Goal: Transaction & Acquisition: Purchase product/service

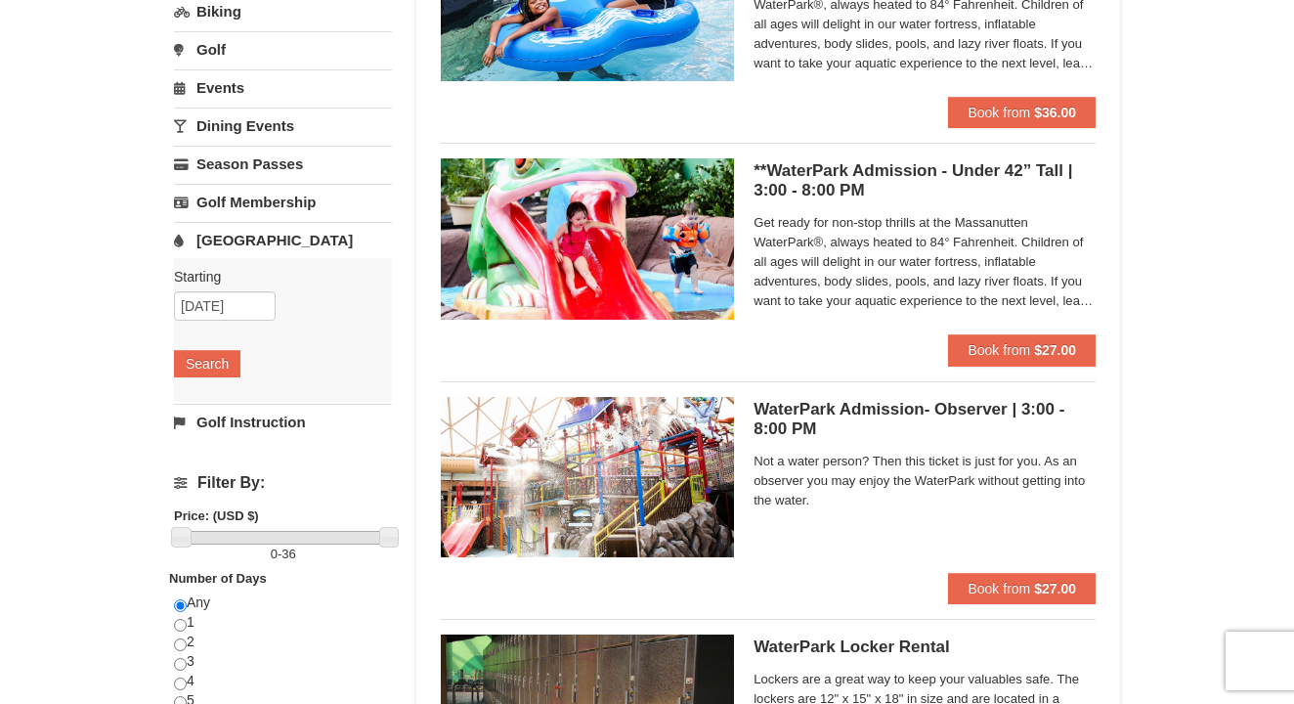
scroll to position [178, 0]
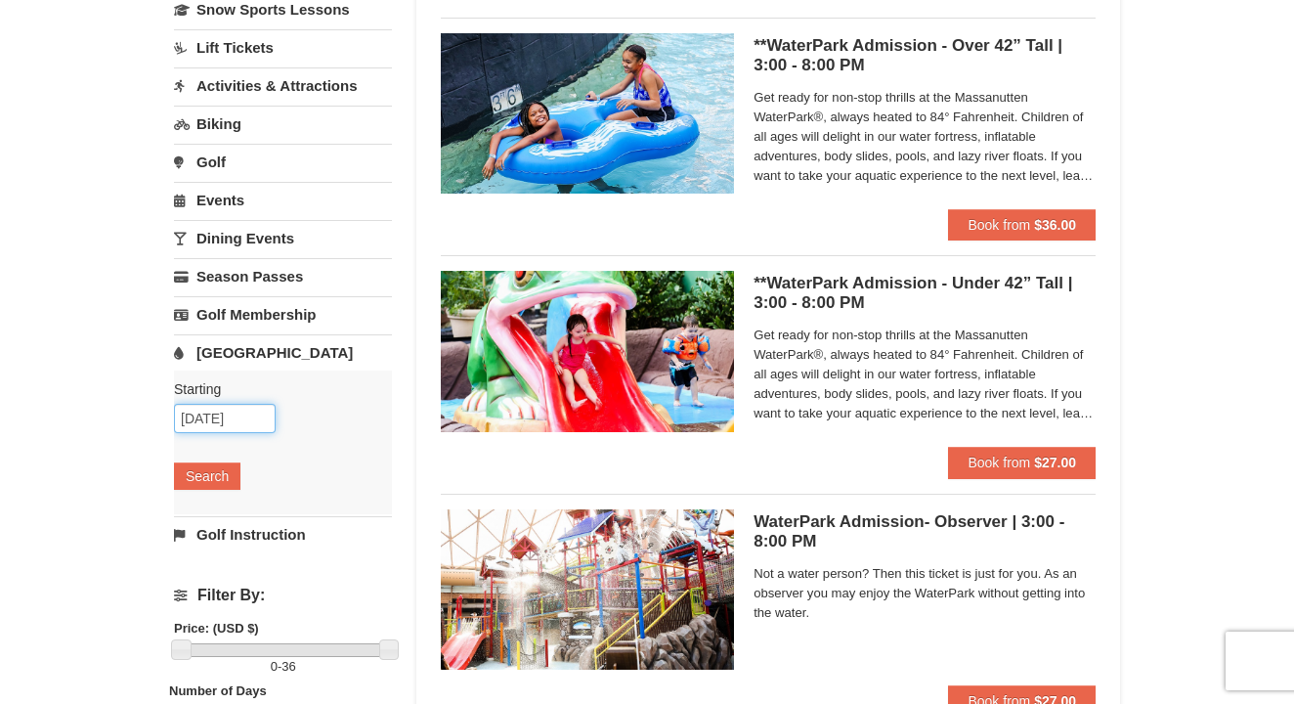
click at [213, 419] on input "10/20/2025" at bounding box center [225, 418] width 102 height 29
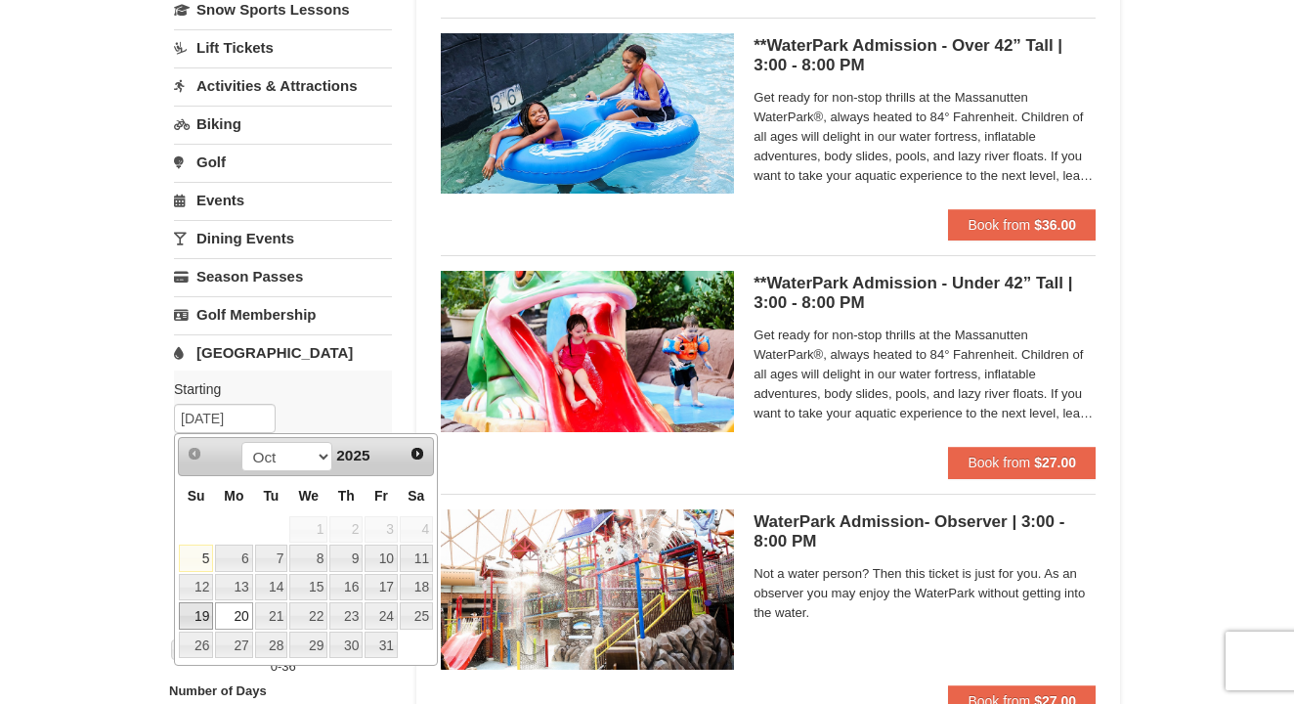
click at [193, 619] on link "19" at bounding box center [196, 615] width 34 height 27
type input "[DATE]"
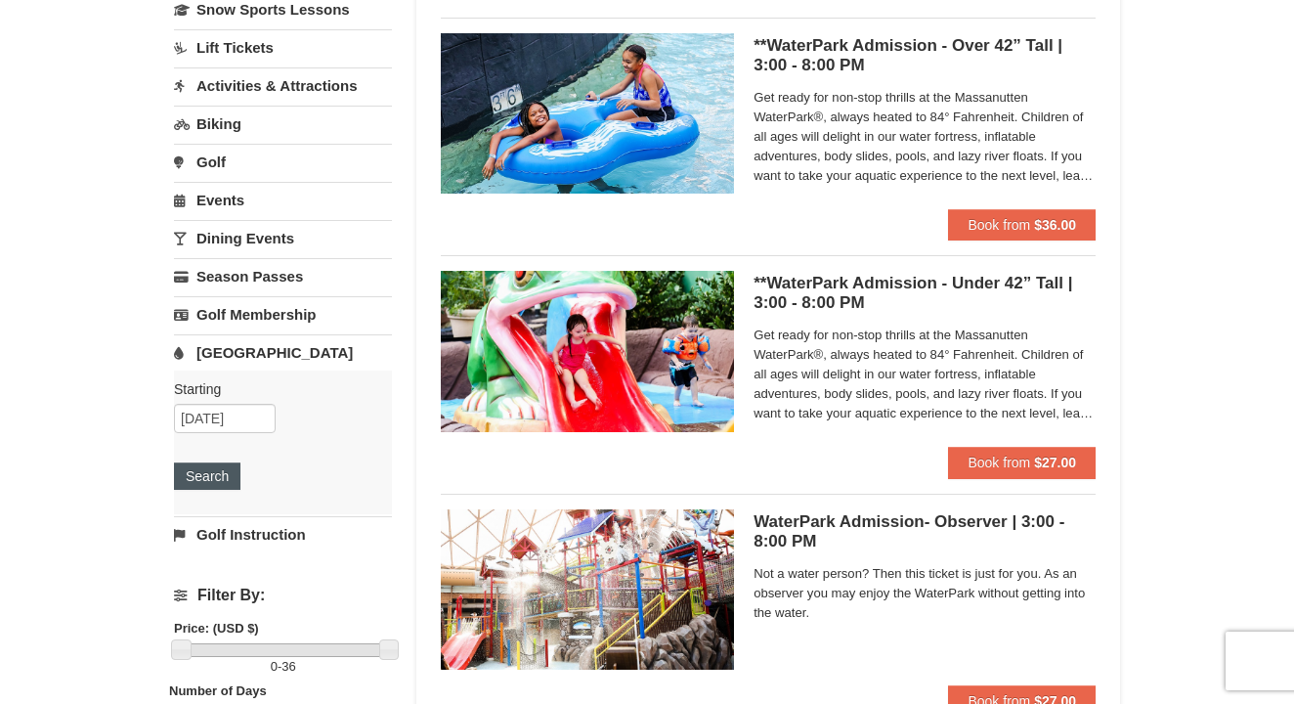
click at [218, 475] on button "Search" at bounding box center [207, 475] width 66 height 27
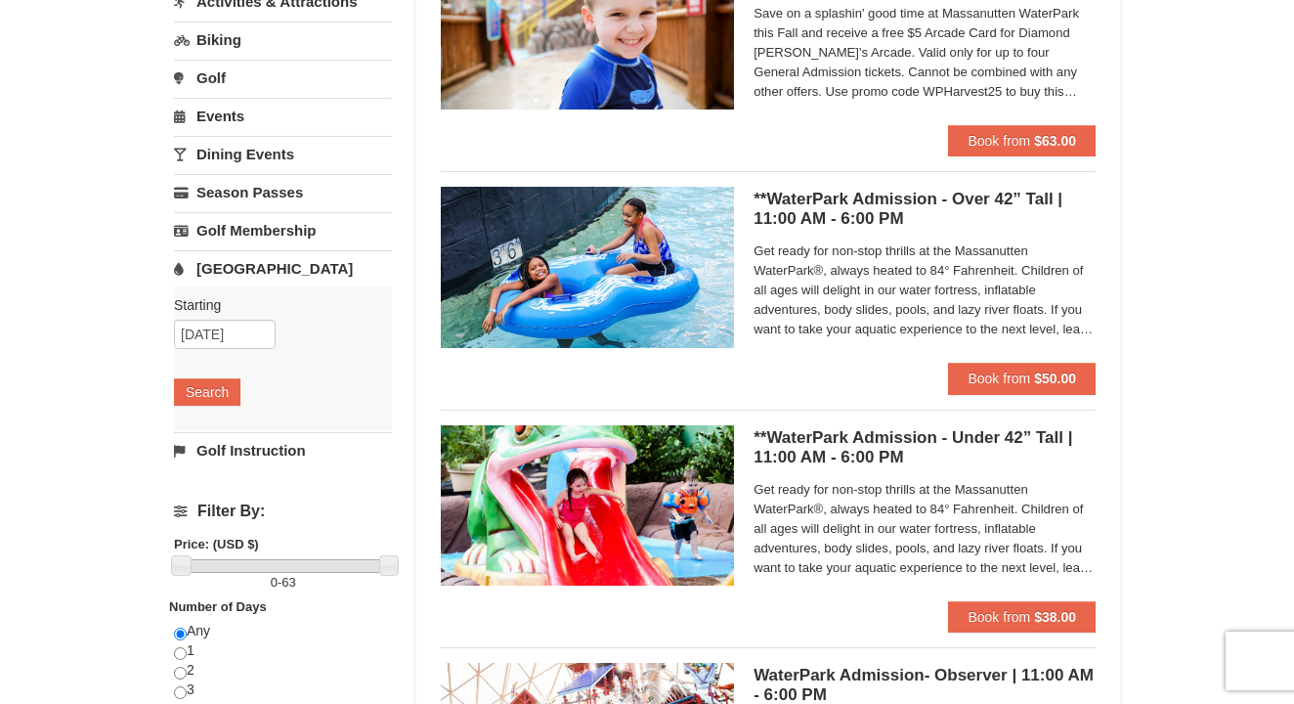
scroll to position [262, 0]
click at [228, 336] on input "[DATE]" at bounding box center [225, 334] width 102 height 29
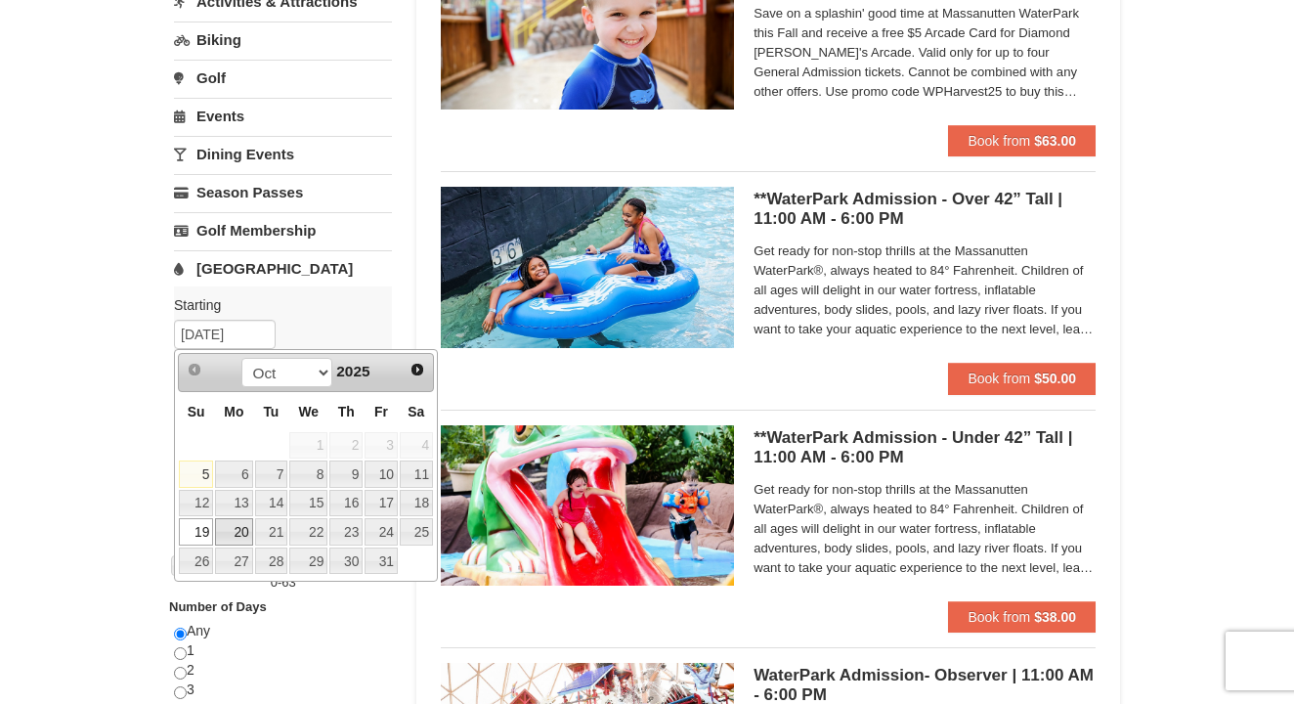
click at [232, 527] on link "20" at bounding box center [233, 531] width 37 height 27
type input "10/20/2025"
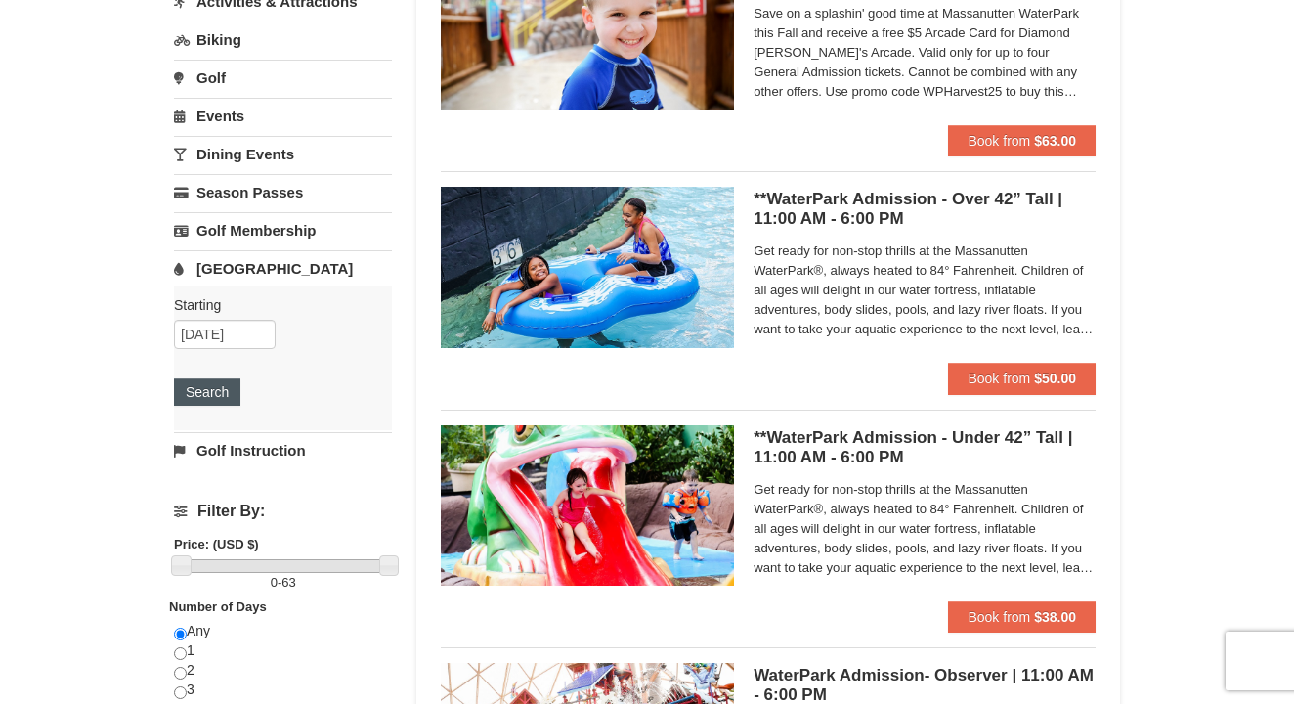
click at [212, 404] on button "Search" at bounding box center [207, 391] width 66 height 27
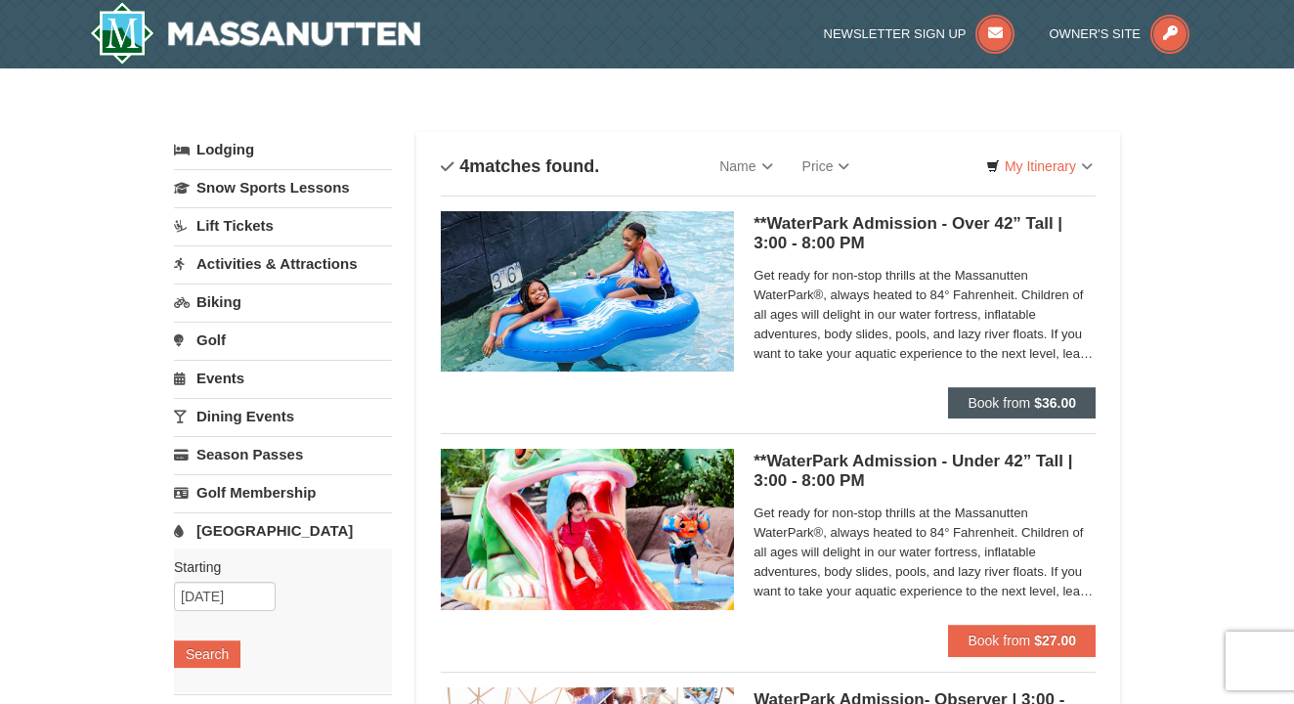
click at [1031, 403] on button "Book from $36.00" at bounding box center [1022, 402] width 148 height 31
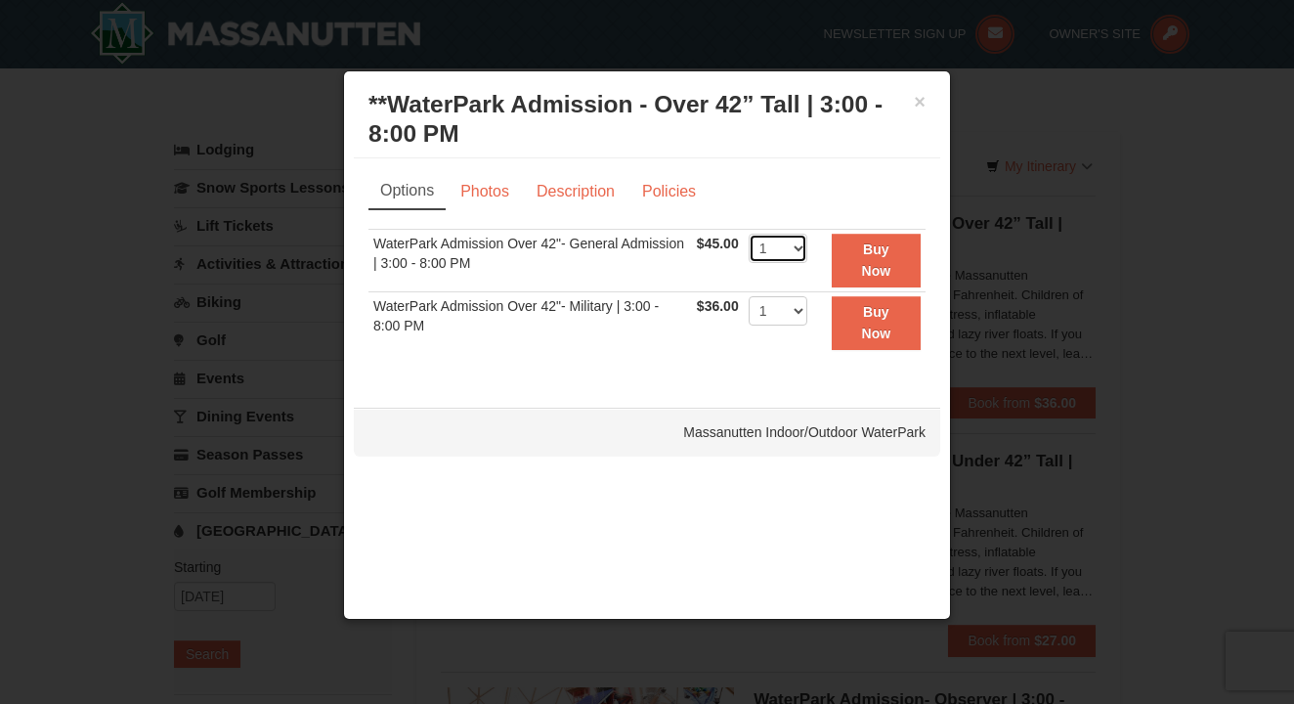
select select "3"
click at [508, 198] on link "Photos" at bounding box center [485, 191] width 74 height 37
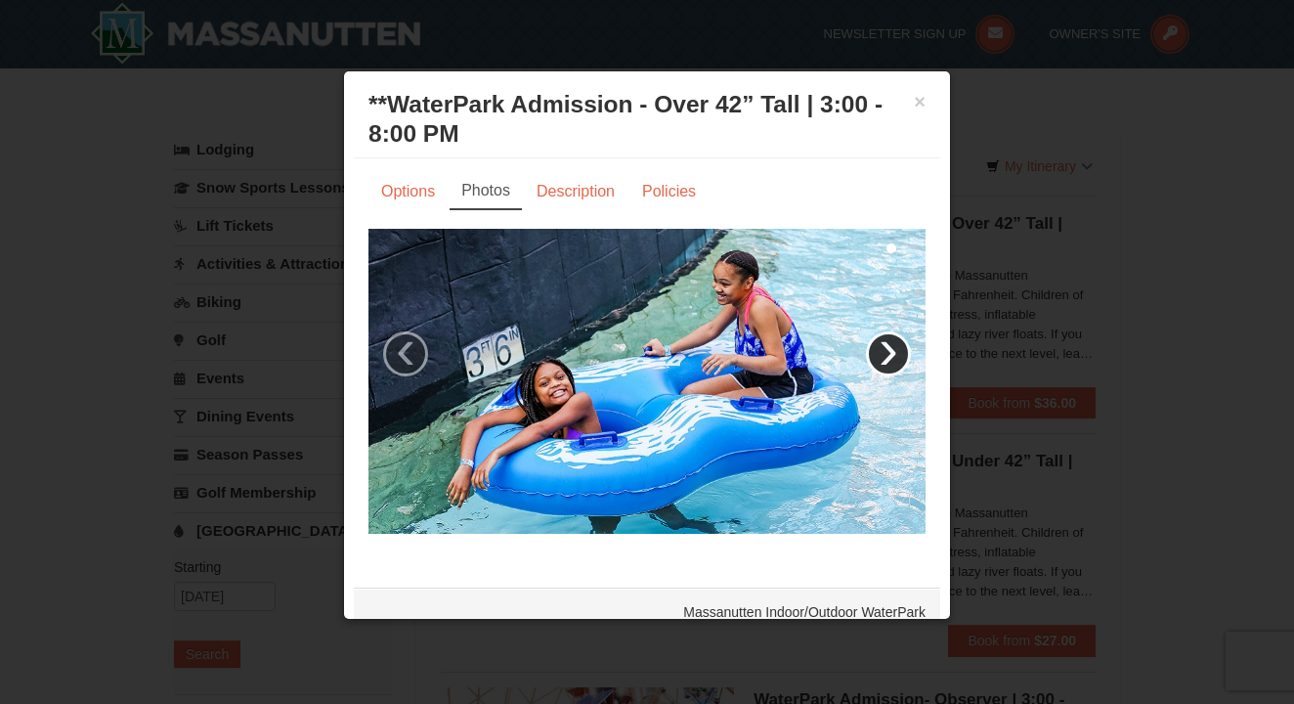
click at [888, 360] on link "›" at bounding box center [888, 353] width 45 height 45
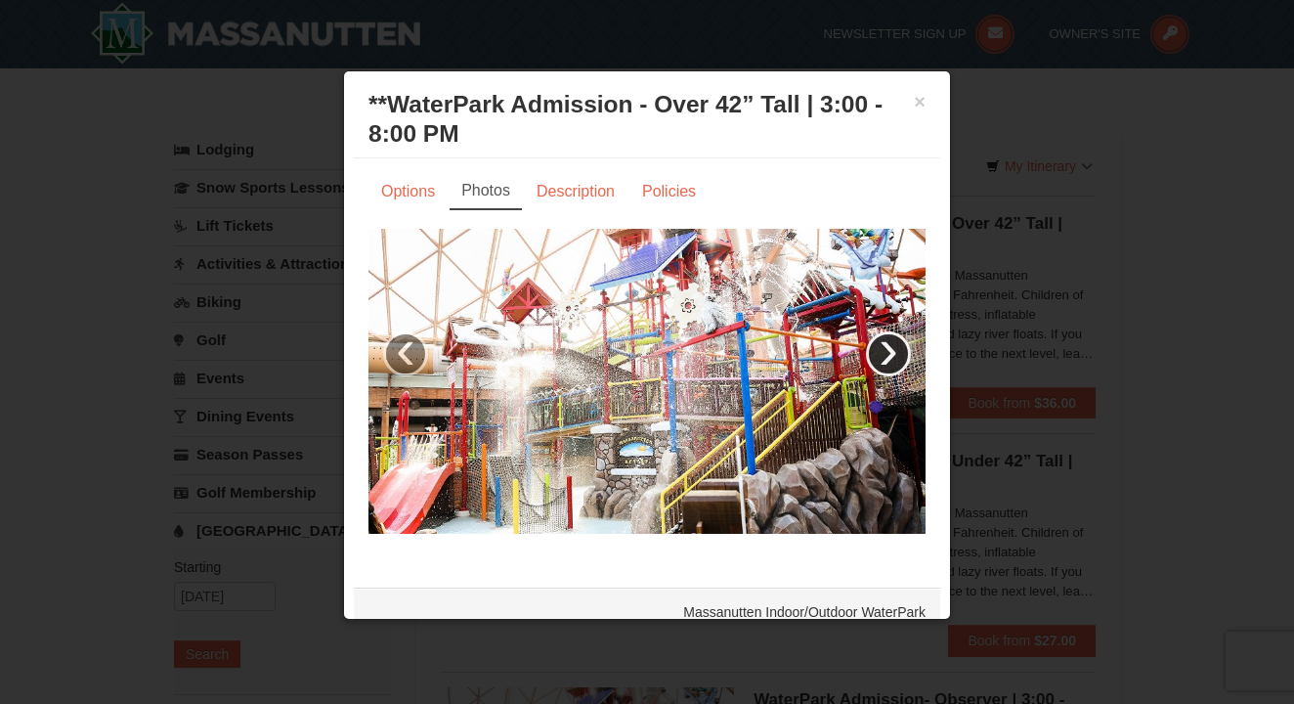
click at [888, 360] on link "›" at bounding box center [888, 353] width 45 height 45
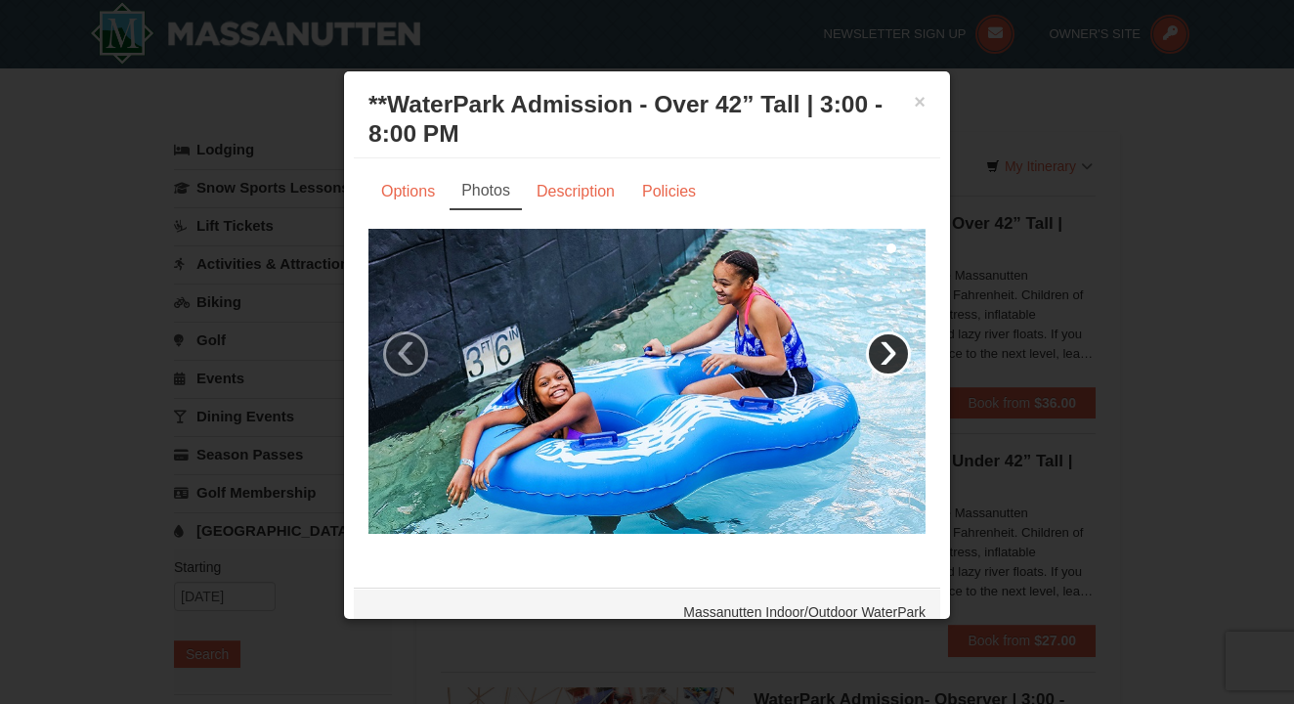
click at [888, 360] on link "›" at bounding box center [888, 353] width 45 height 45
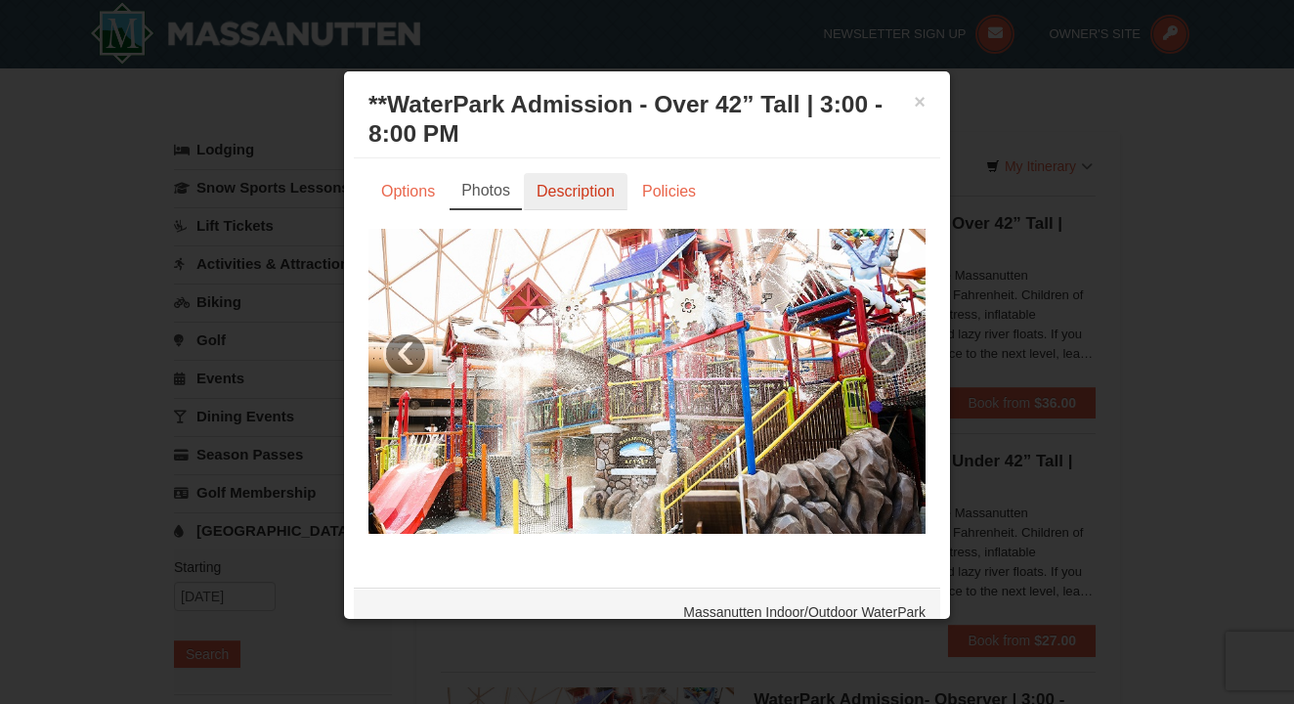
click at [554, 185] on link "Description" at bounding box center [576, 191] width 104 height 37
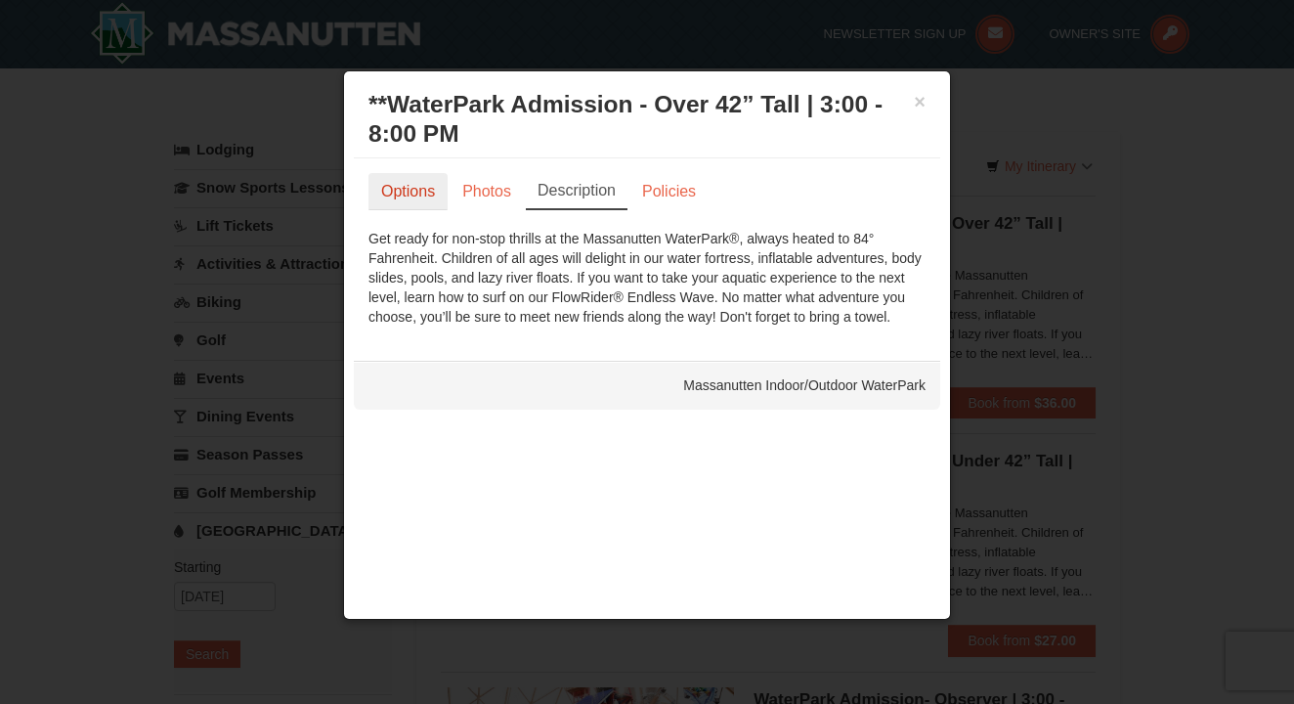
click at [394, 186] on link "Options" at bounding box center [408, 191] width 79 height 37
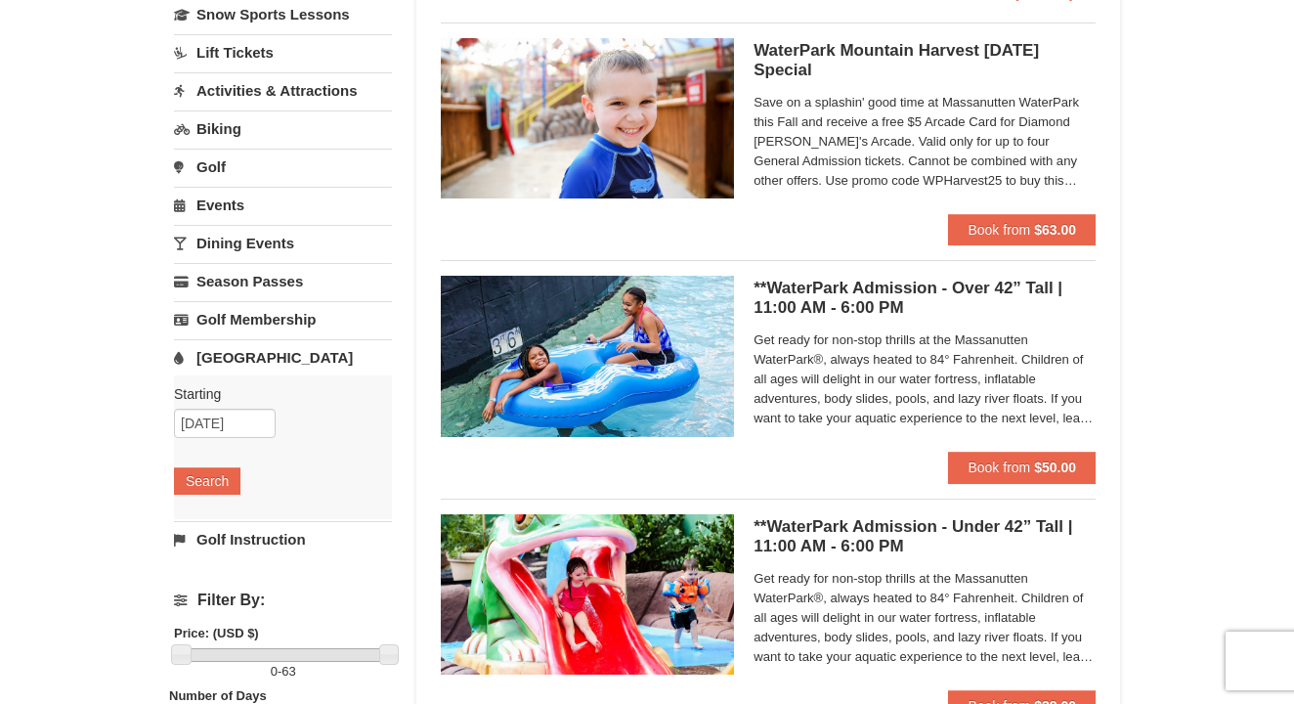
scroll to position [163, 0]
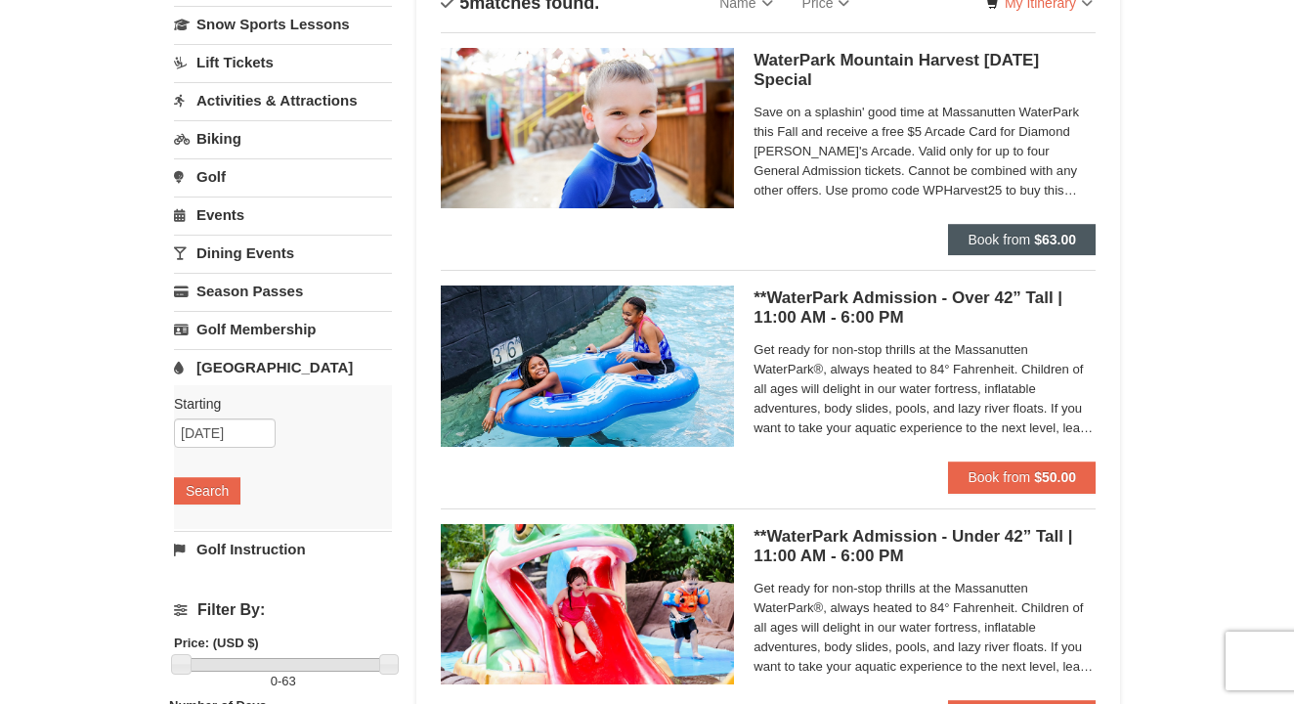
click at [1033, 247] on button "Book from $63.00" at bounding box center [1022, 239] width 148 height 31
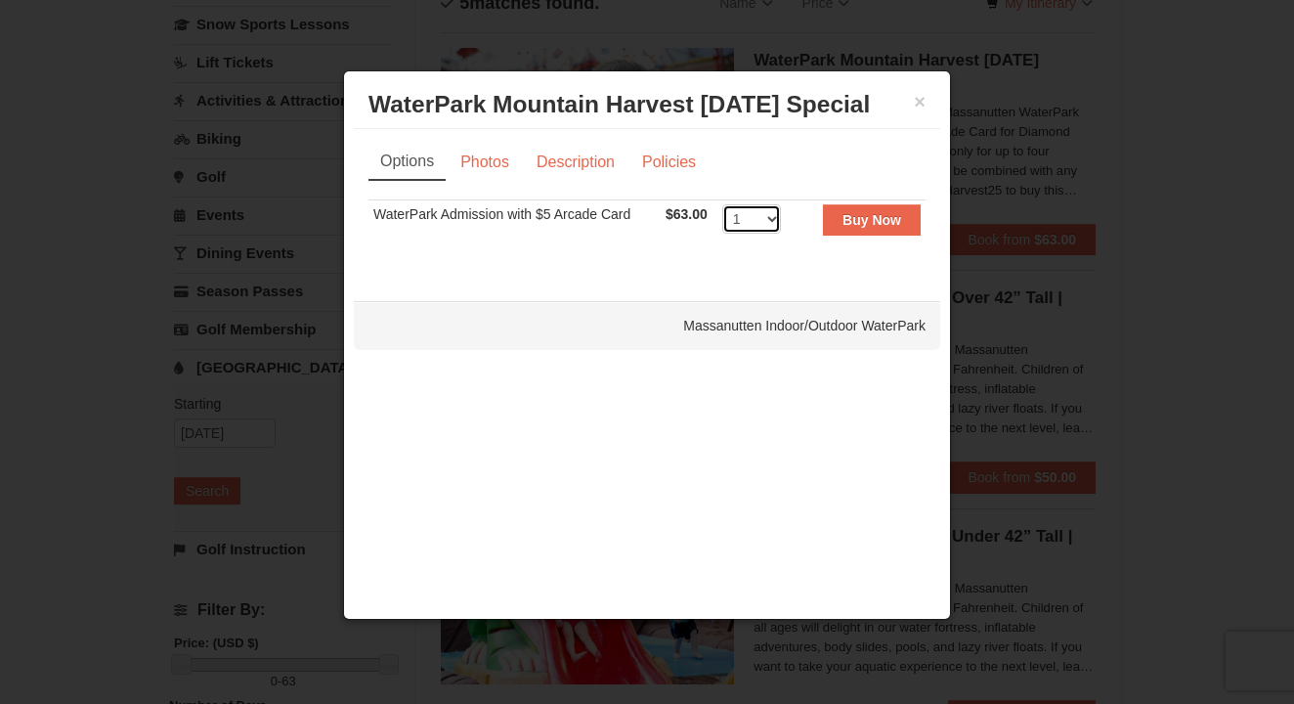
select select "3"
click at [867, 216] on strong "Buy Now" at bounding box center [872, 220] width 59 height 16
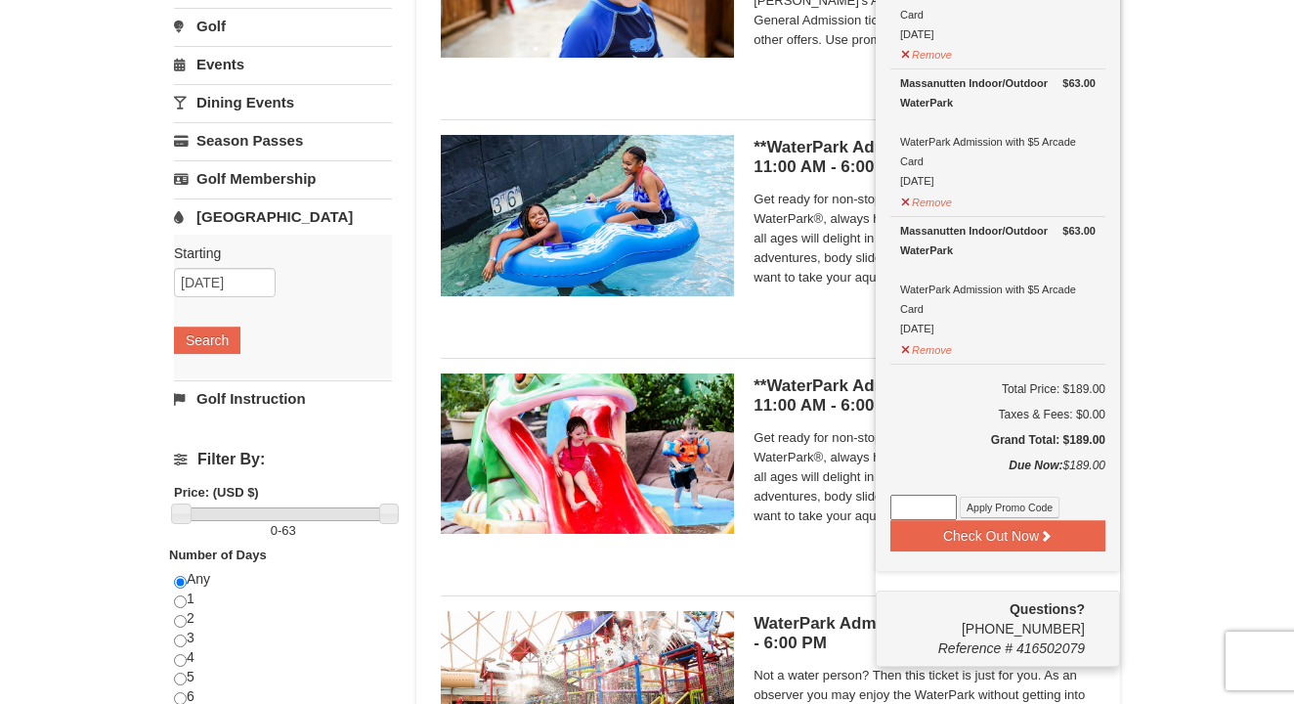
scroll to position [434, 0]
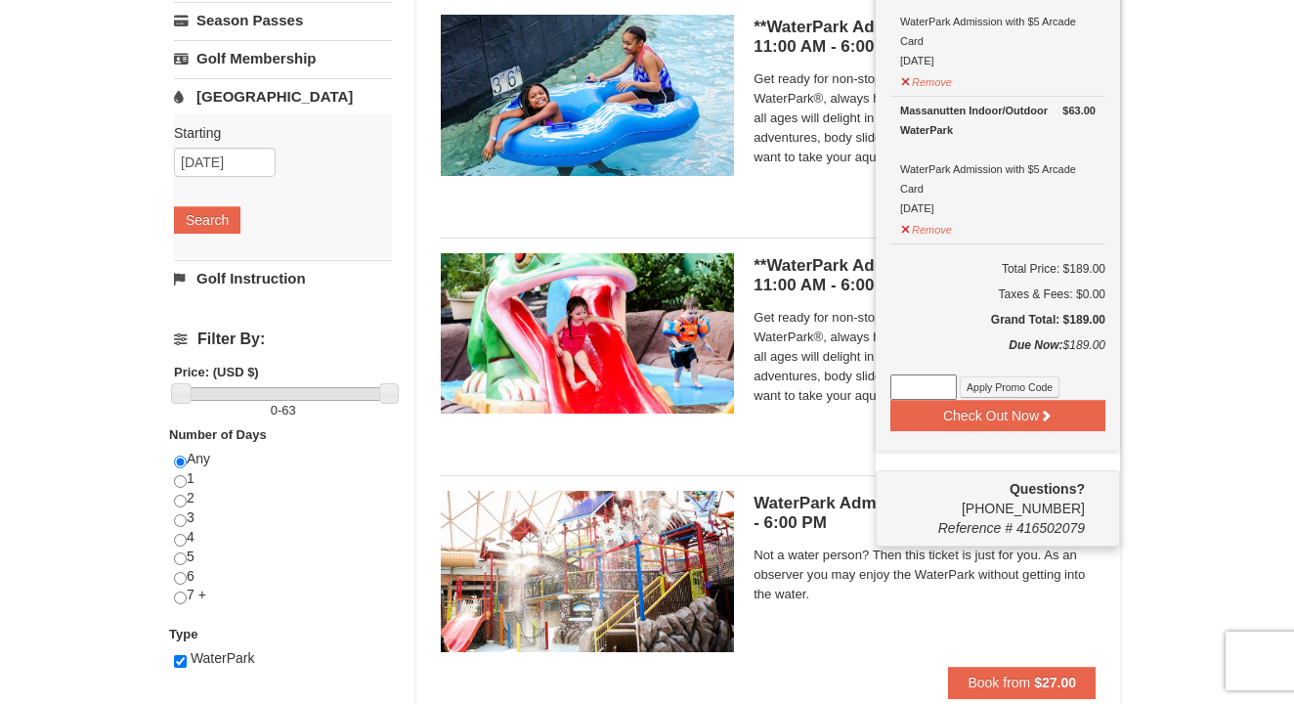
click at [934, 391] on input at bounding box center [924, 386] width 66 height 25
paste input "WPHarvest25"
type input "WPHarvest25"
click at [993, 388] on button "Apply Promo Code" at bounding box center [1010, 387] width 100 height 22
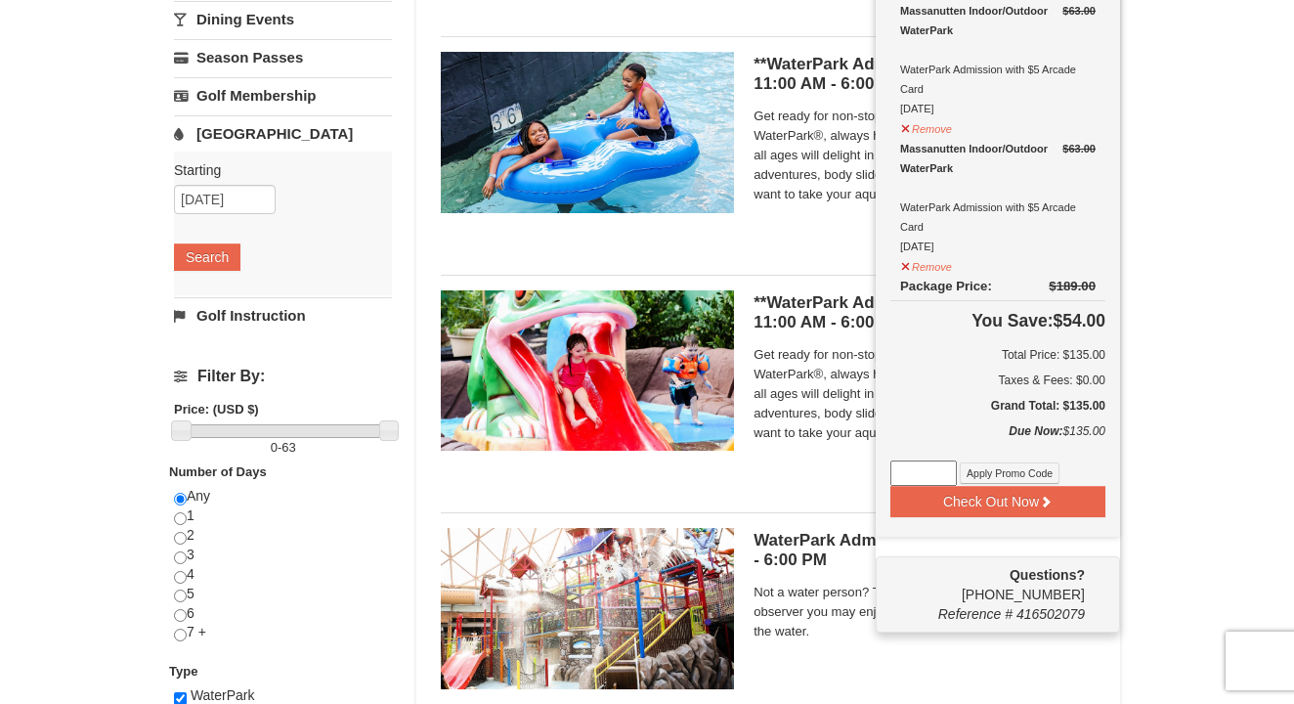
scroll to position [407, 0]
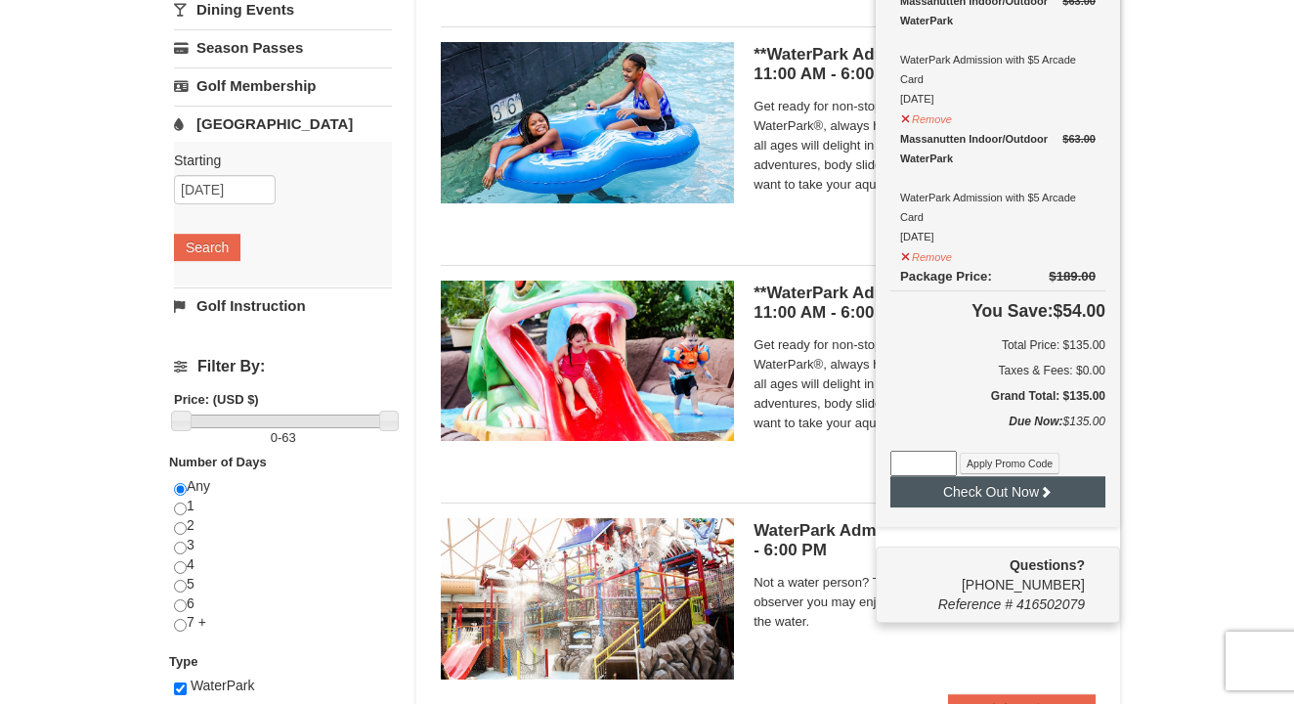
click at [1027, 485] on button "Check Out Now" at bounding box center [998, 491] width 215 height 31
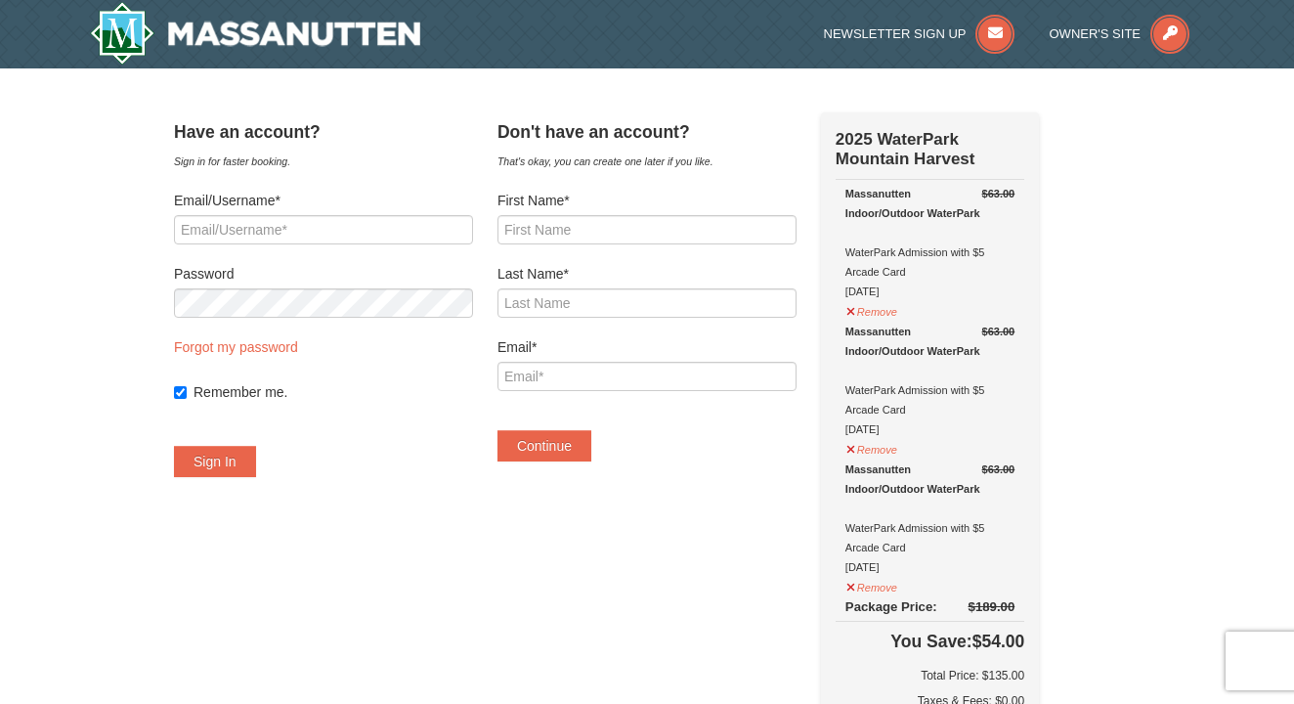
click at [670, 203] on label "First Name*" at bounding box center [647, 201] width 299 height 20
click at [670, 215] on input "First Name*" at bounding box center [647, 229] width 299 height 29
click at [657, 222] on input "First Name*" at bounding box center [647, 229] width 299 height 29
click at [797, 230] on input "First Name*" at bounding box center [647, 229] width 299 height 29
type input "Brittany"
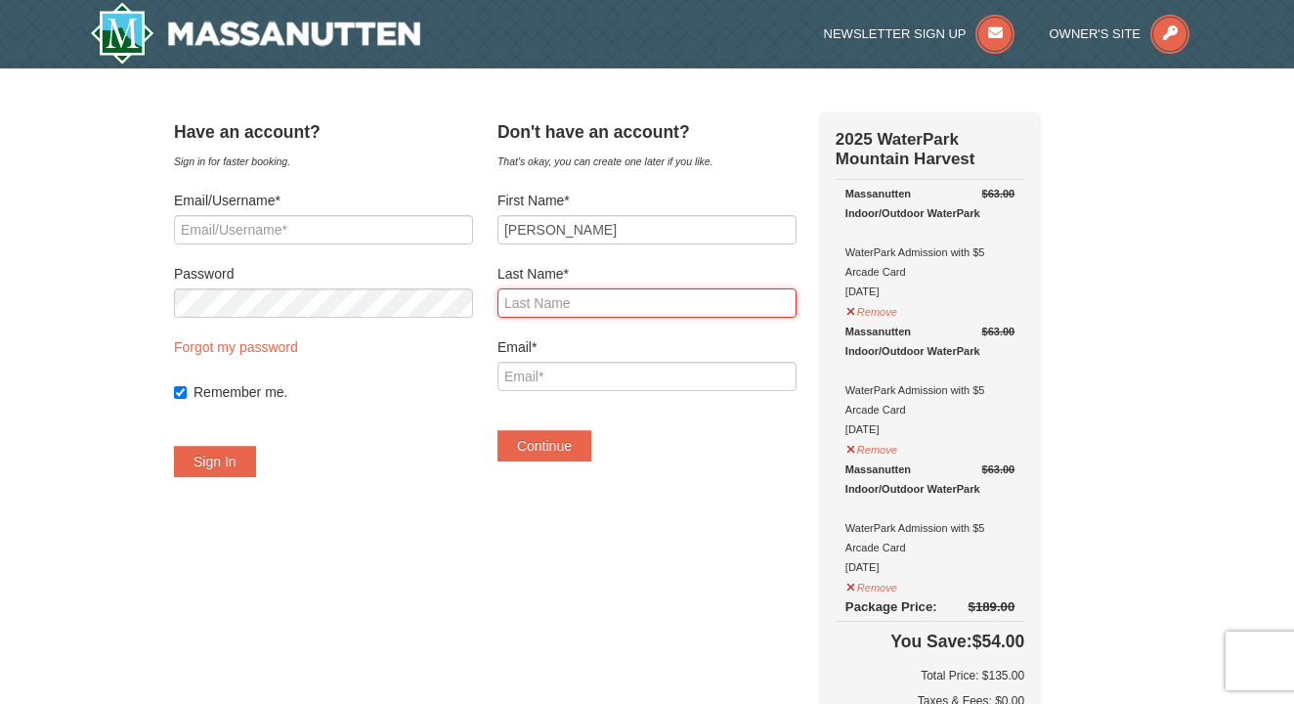
type input "Deal"
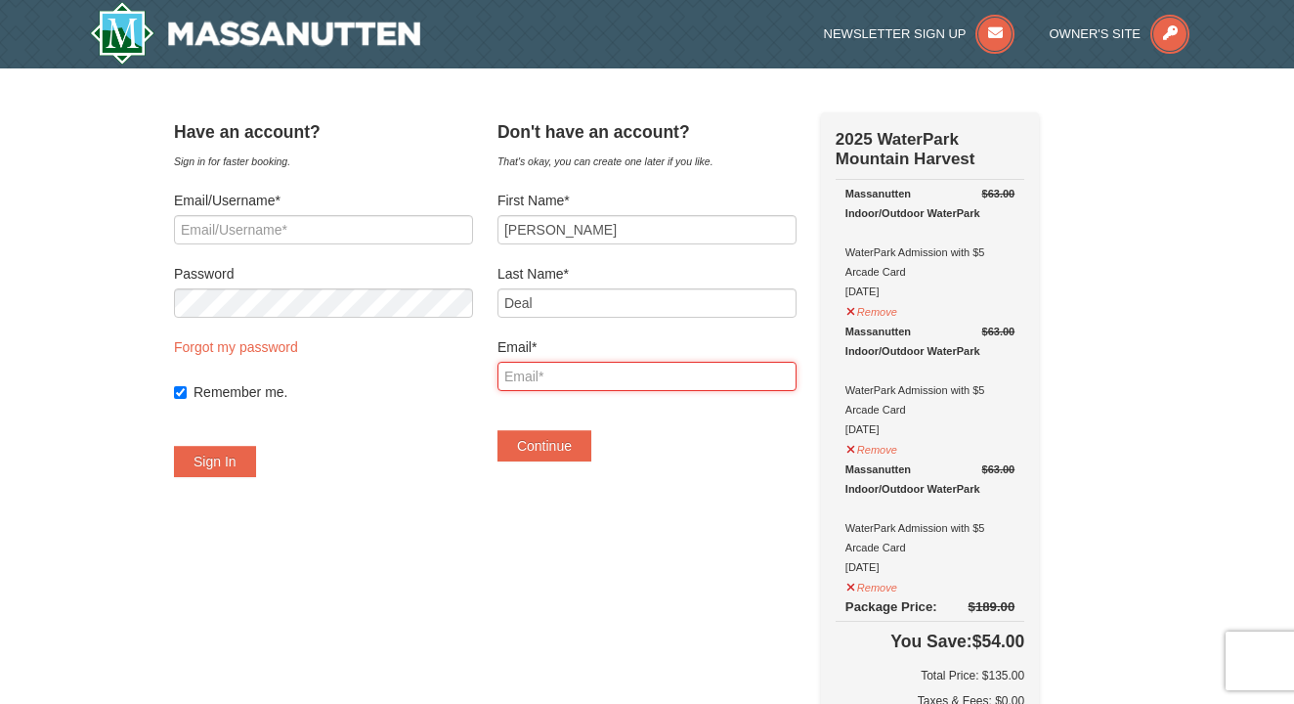
type input "britk89@gmail.com"
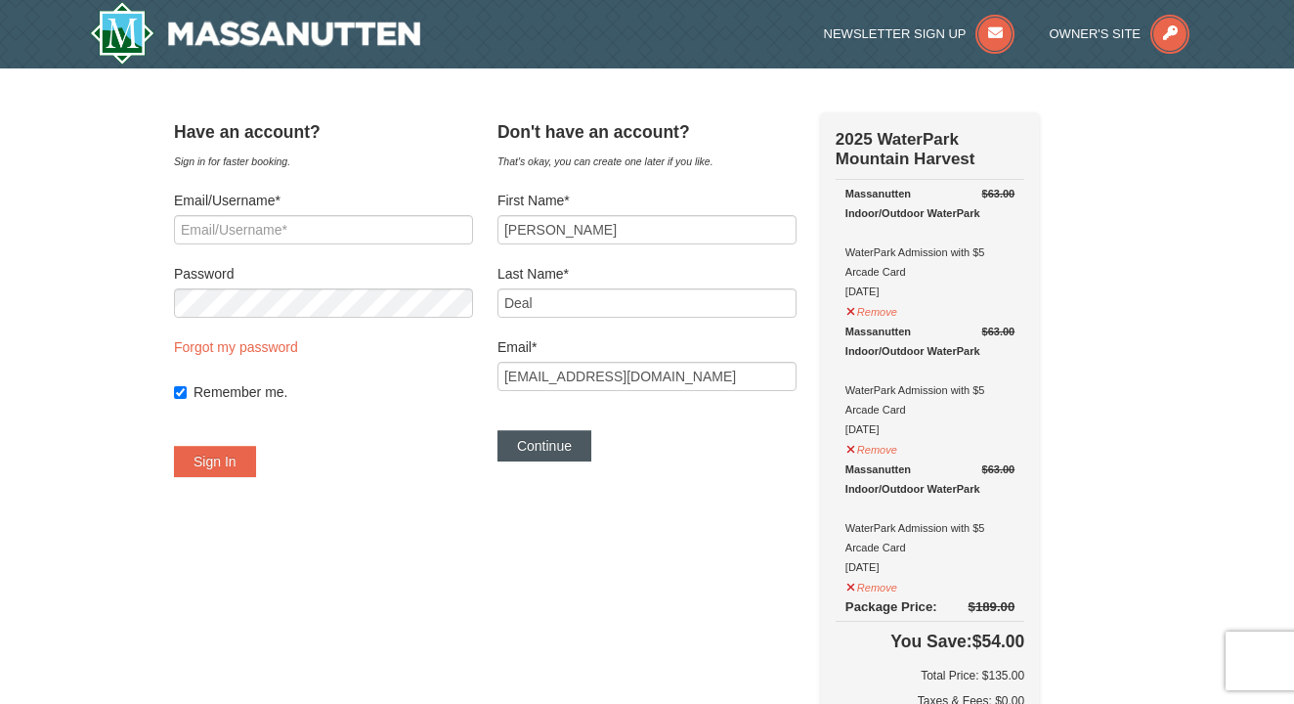
click at [579, 442] on button "Continue" at bounding box center [545, 445] width 94 height 31
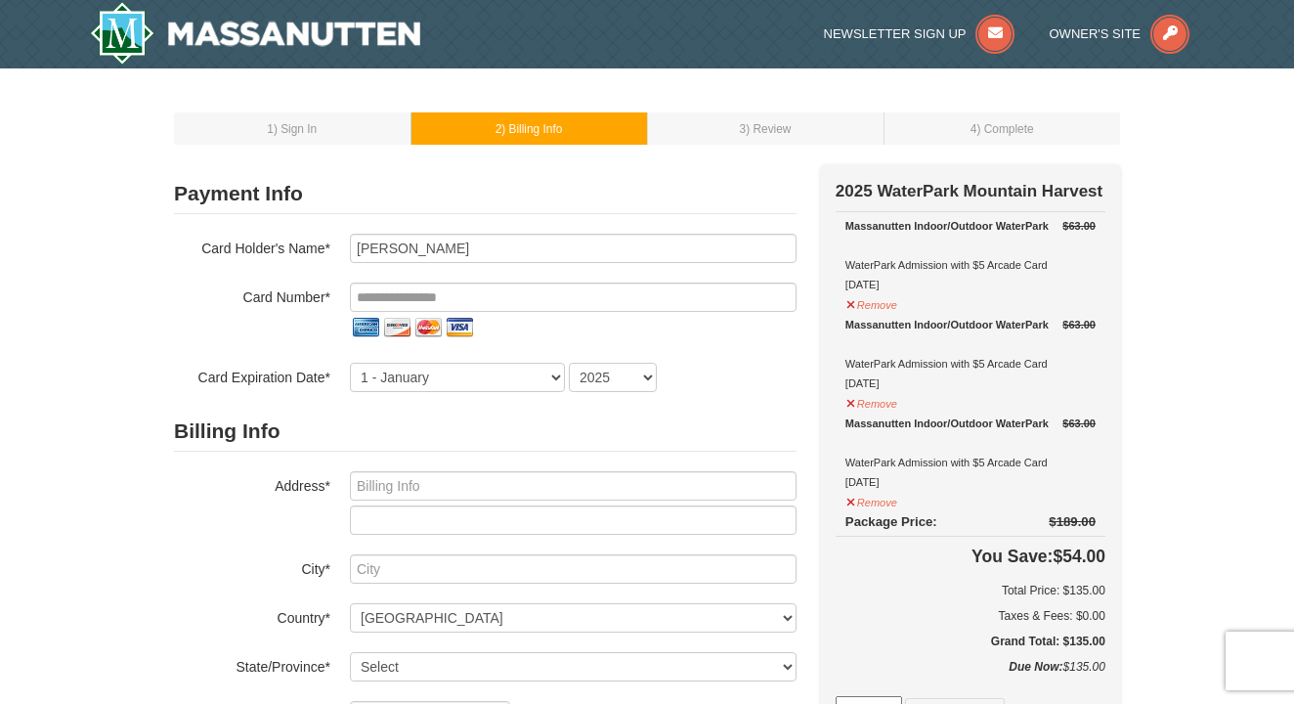
click at [304, 128] on span ") Sign In" at bounding box center [295, 129] width 43 height 14
click at [337, 62] on img at bounding box center [255, 33] width 330 height 63
click at [337, 55] on img at bounding box center [255, 33] width 330 height 63
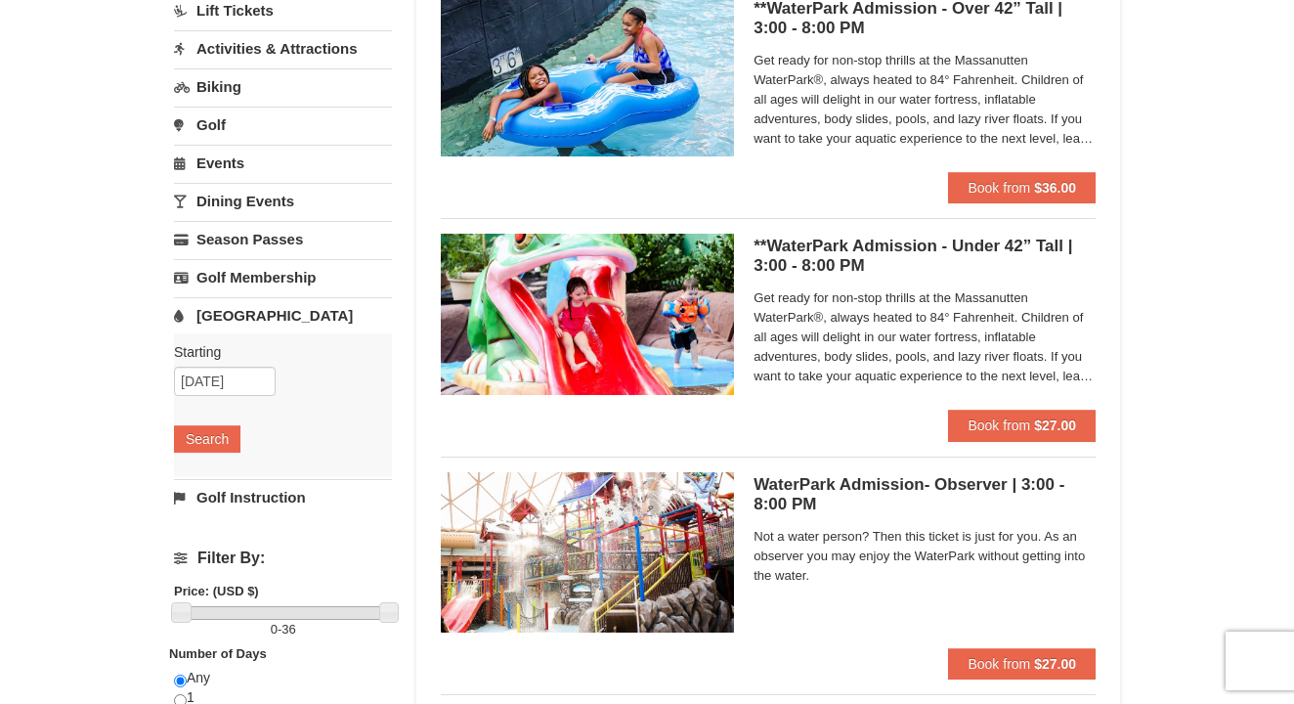
scroll to position [217, 0]
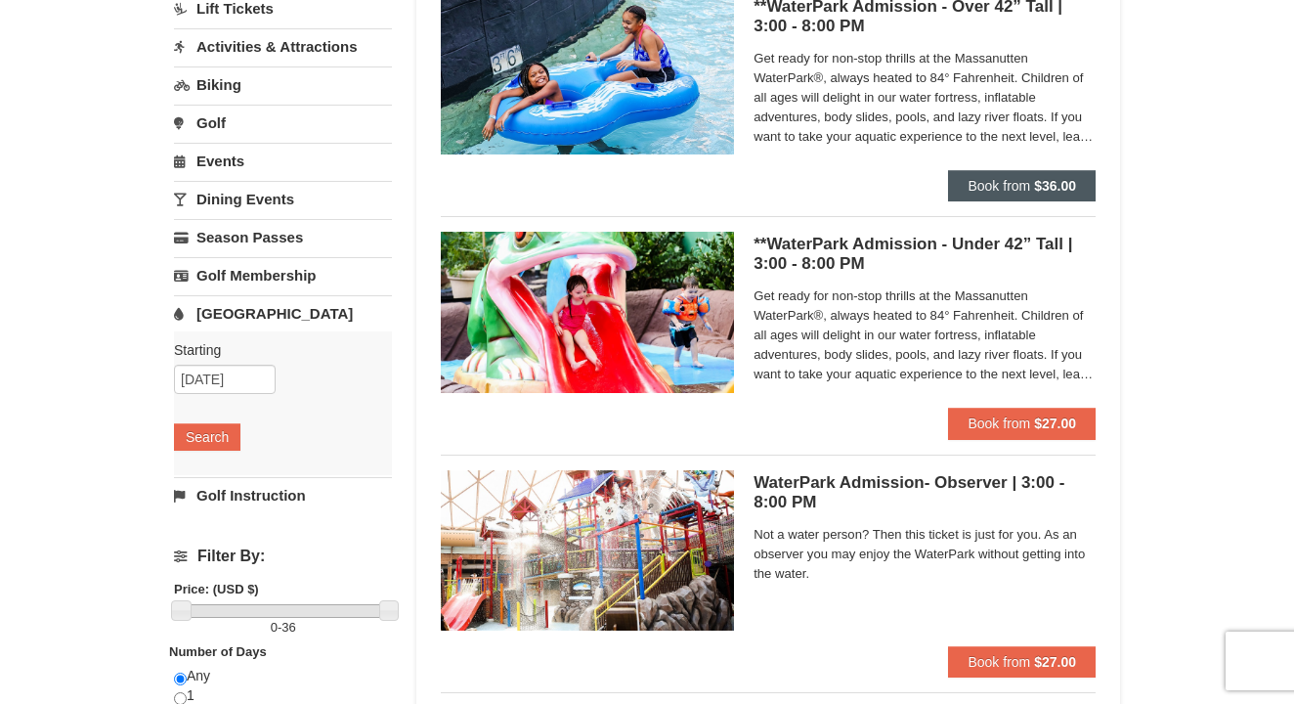
click at [1027, 198] on button "Book from $36.00" at bounding box center [1022, 185] width 148 height 31
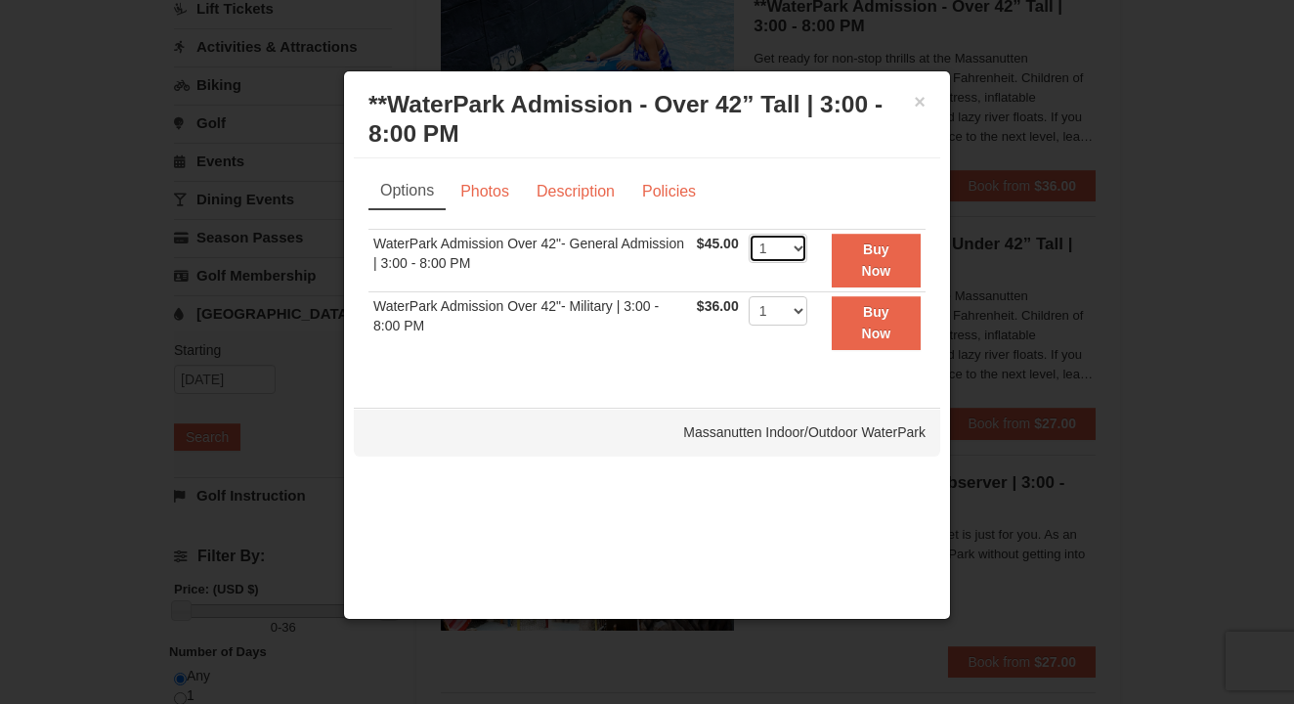
click at [782, 244] on select "1 2 3 4 5 6 7 8 9 10 11 12 13 14 15 16 17 18 19 20 21 22" at bounding box center [778, 248] width 59 height 29
select select "3"
click at [874, 270] on strong "Buy Now" at bounding box center [876, 259] width 29 height 37
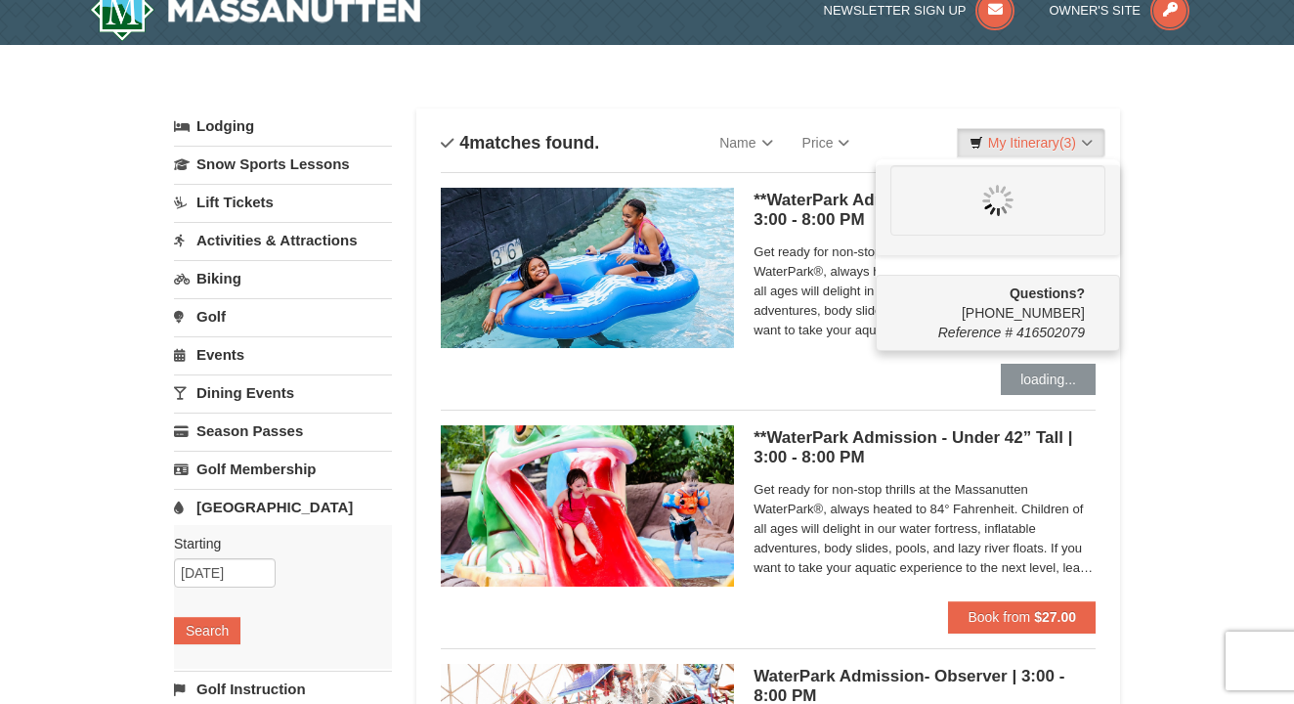
scroll to position [0, 0]
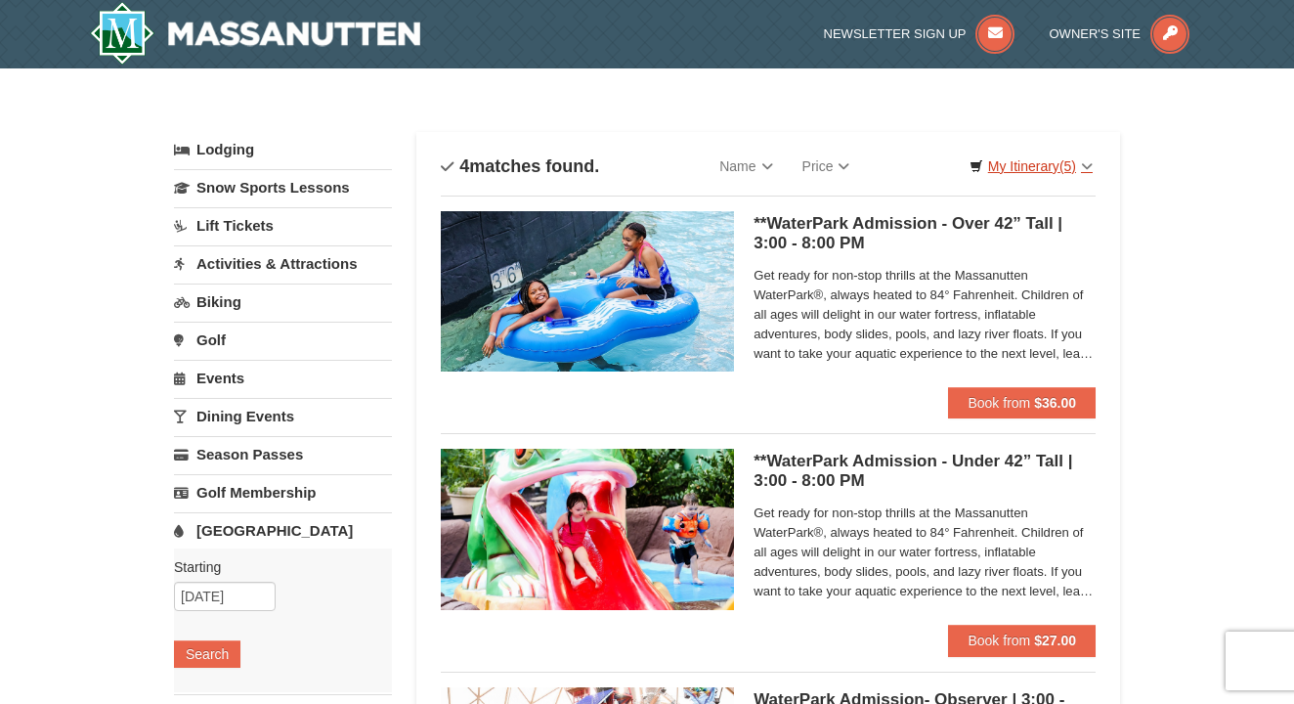
click at [1067, 167] on span "(5)" at bounding box center [1068, 166] width 17 height 16
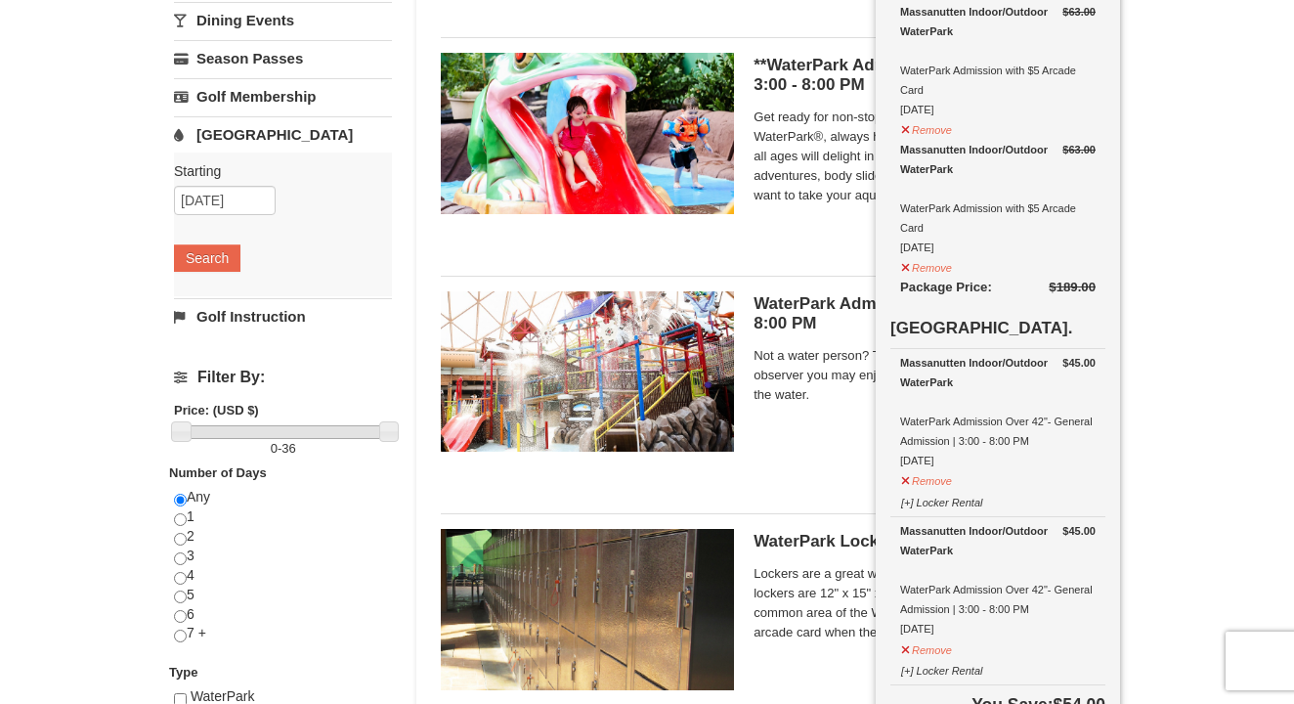
scroll to position [334, 0]
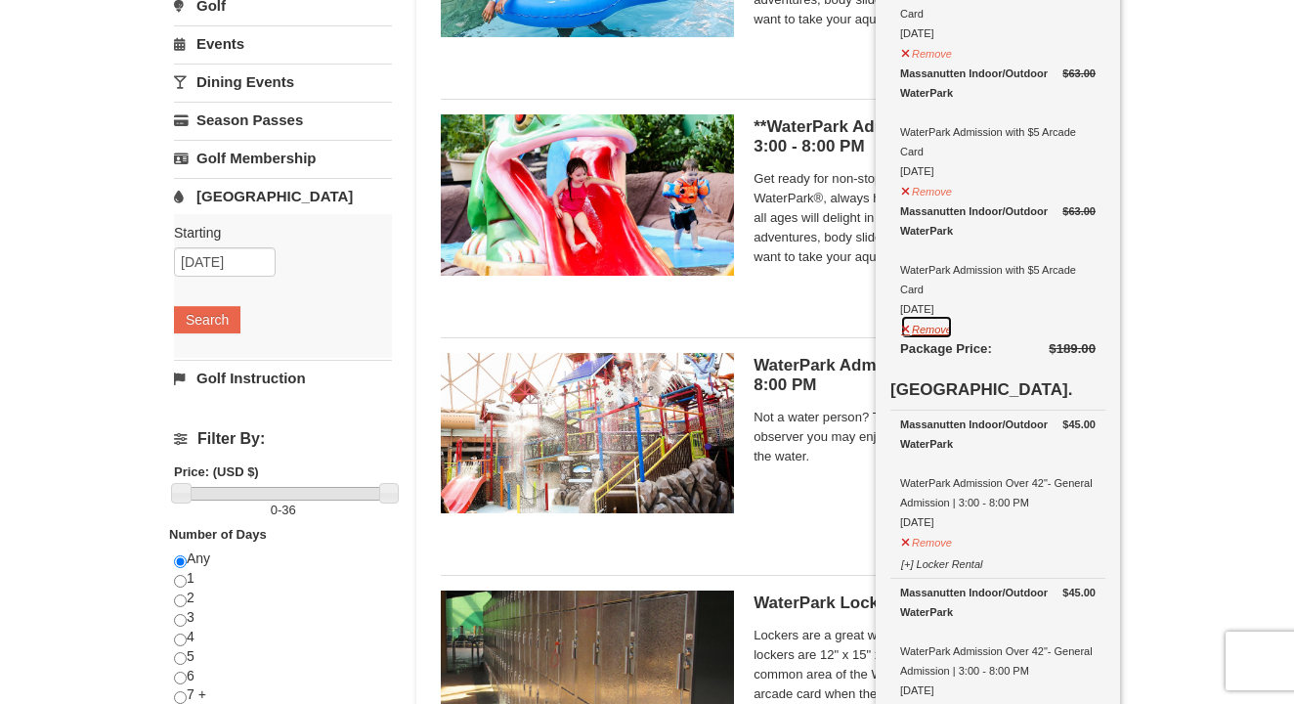
click at [928, 320] on button "Remove" at bounding box center [926, 327] width 53 height 24
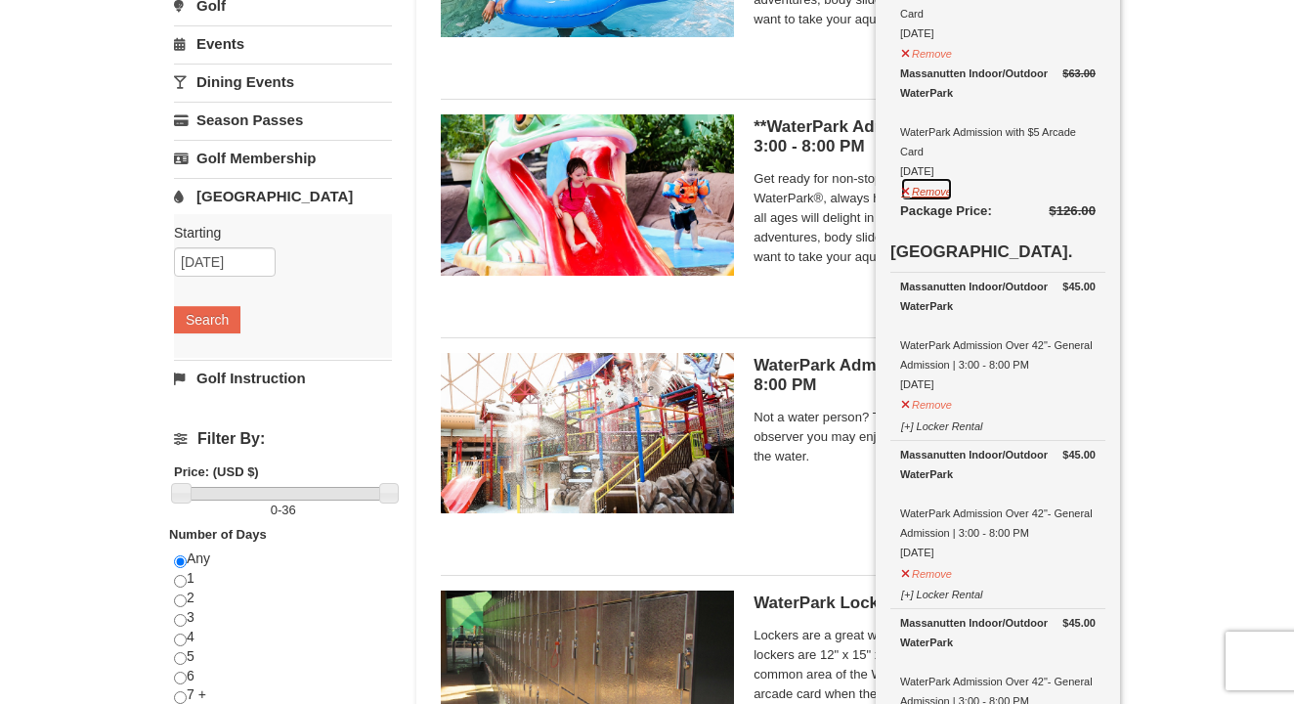
click at [935, 195] on button "Remove" at bounding box center [926, 189] width 53 height 24
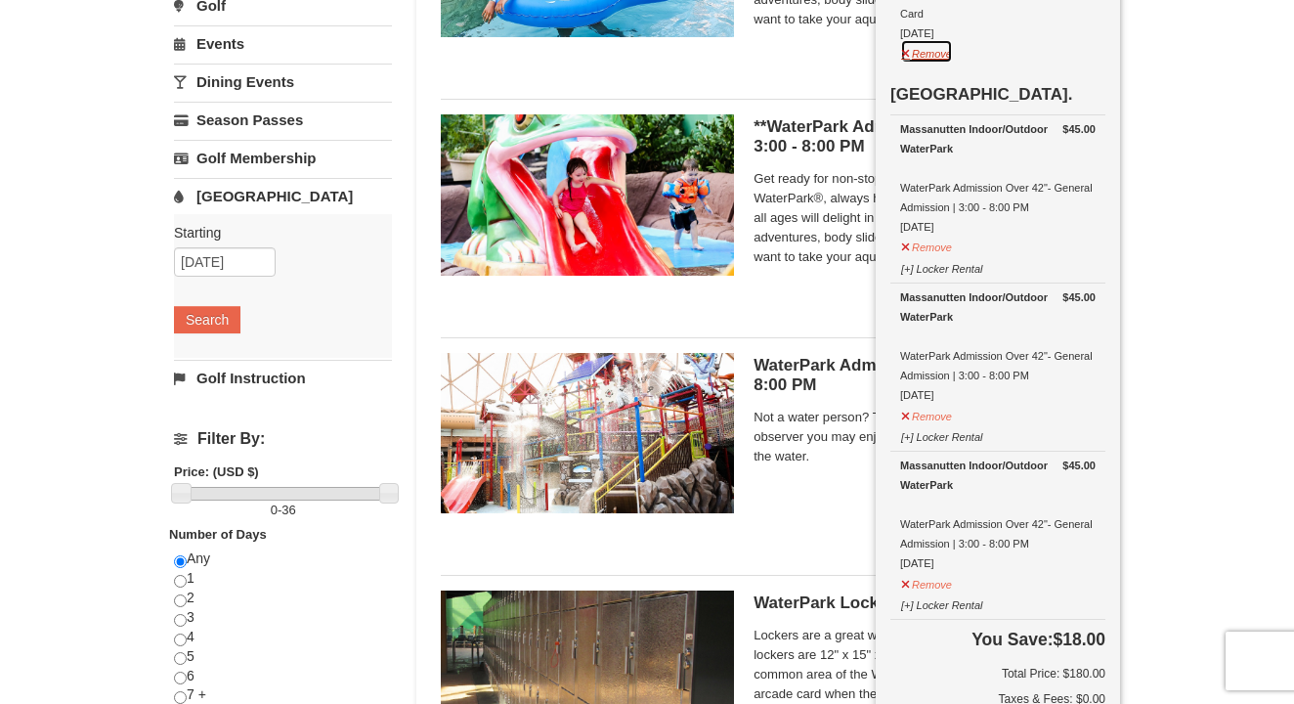
click at [925, 48] on button "Remove" at bounding box center [926, 51] width 53 height 24
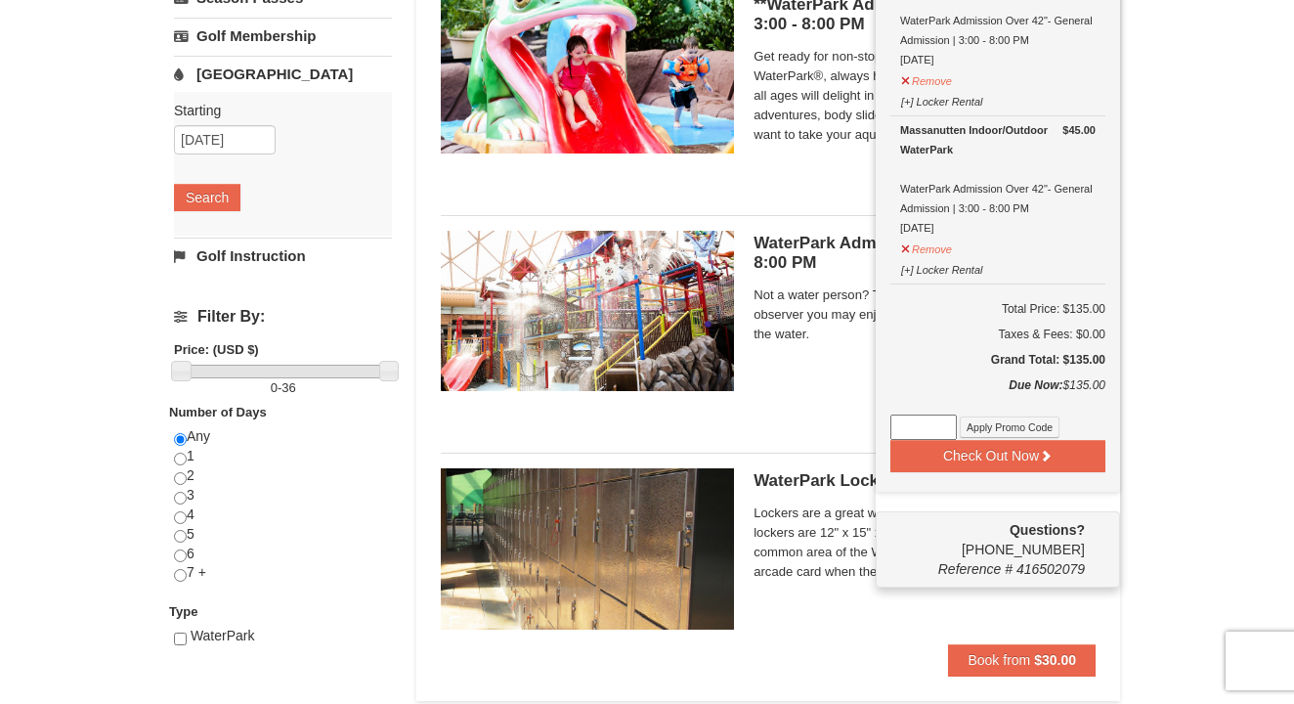
scroll to position [470, 0]
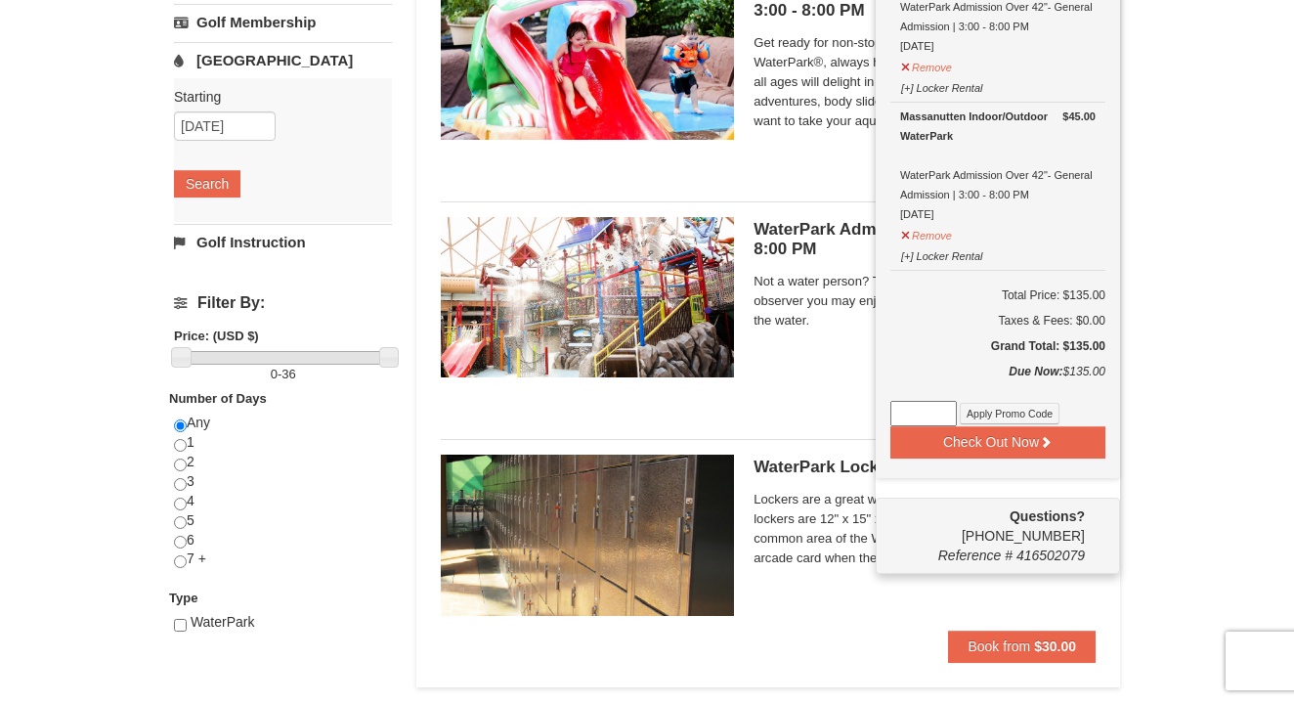
click at [932, 415] on input at bounding box center [924, 413] width 66 height 25
paste input "WPHarvestMonThurs25"
type input "WPHarvestMonThurs25"
click at [1003, 409] on button "Apply Promo Code" at bounding box center [1010, 414] width 100 height 22
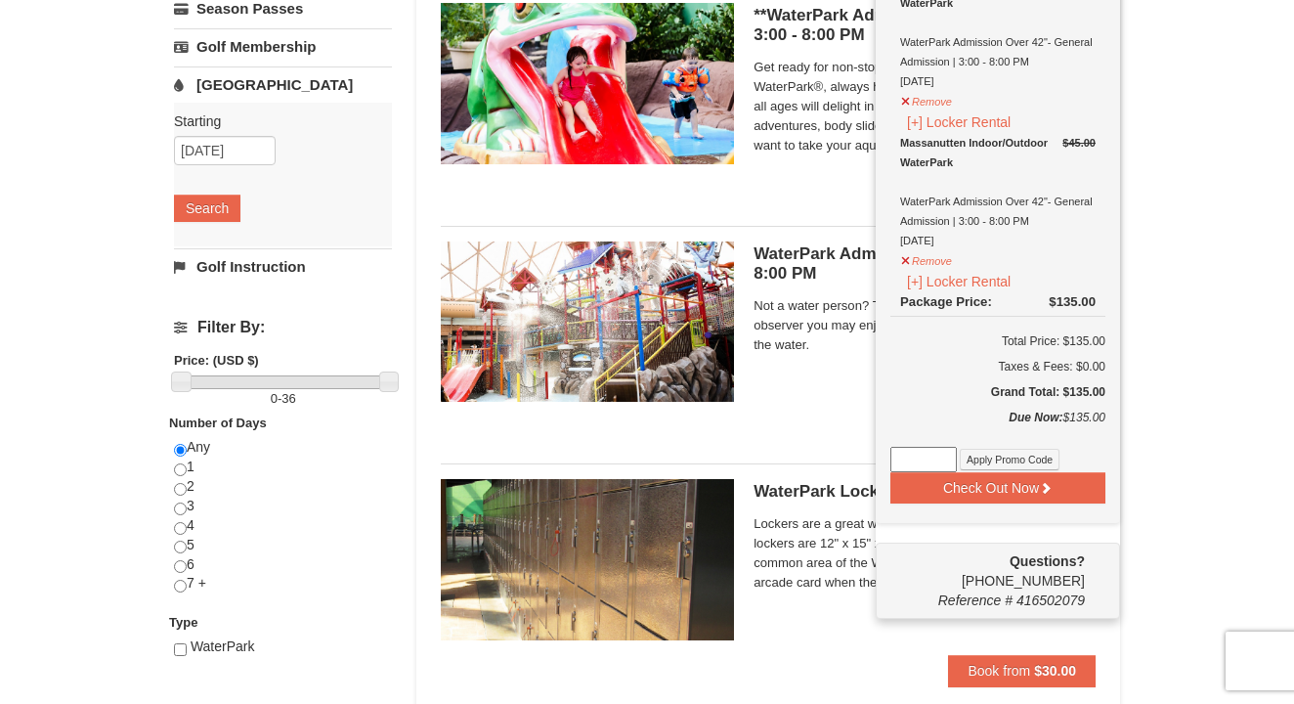
scroll to position [514, 0]
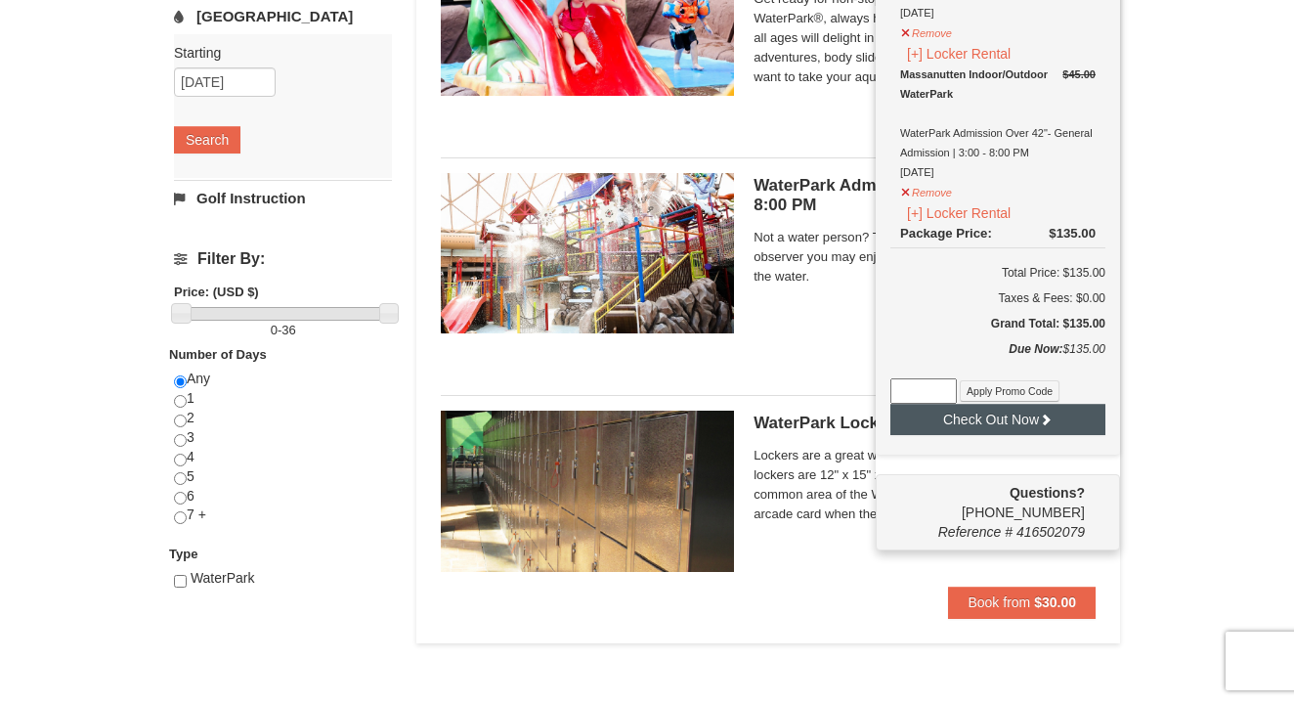
click at [1025, 426] on button "Check Out Now" at bounding box center [998, 419] width 215 height 31
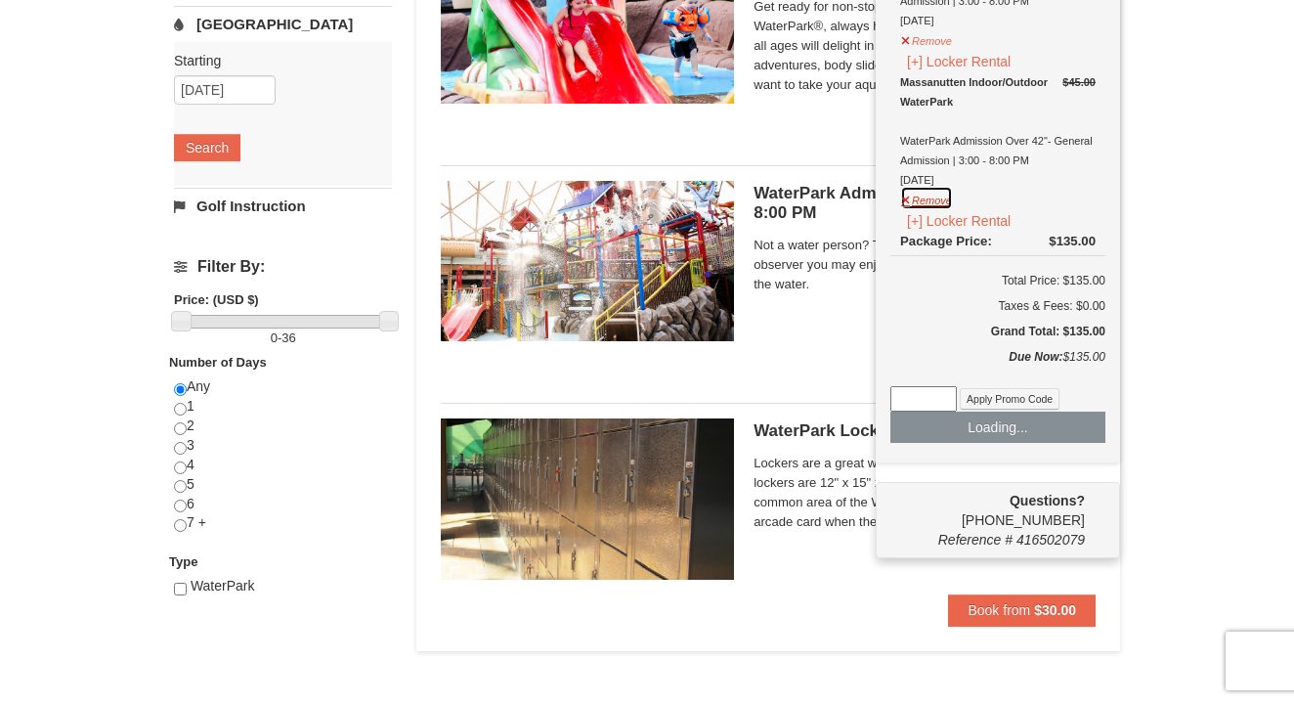
click at [906, 202] on button "Remove" at bounding box center [926, 198] width 53 height 24
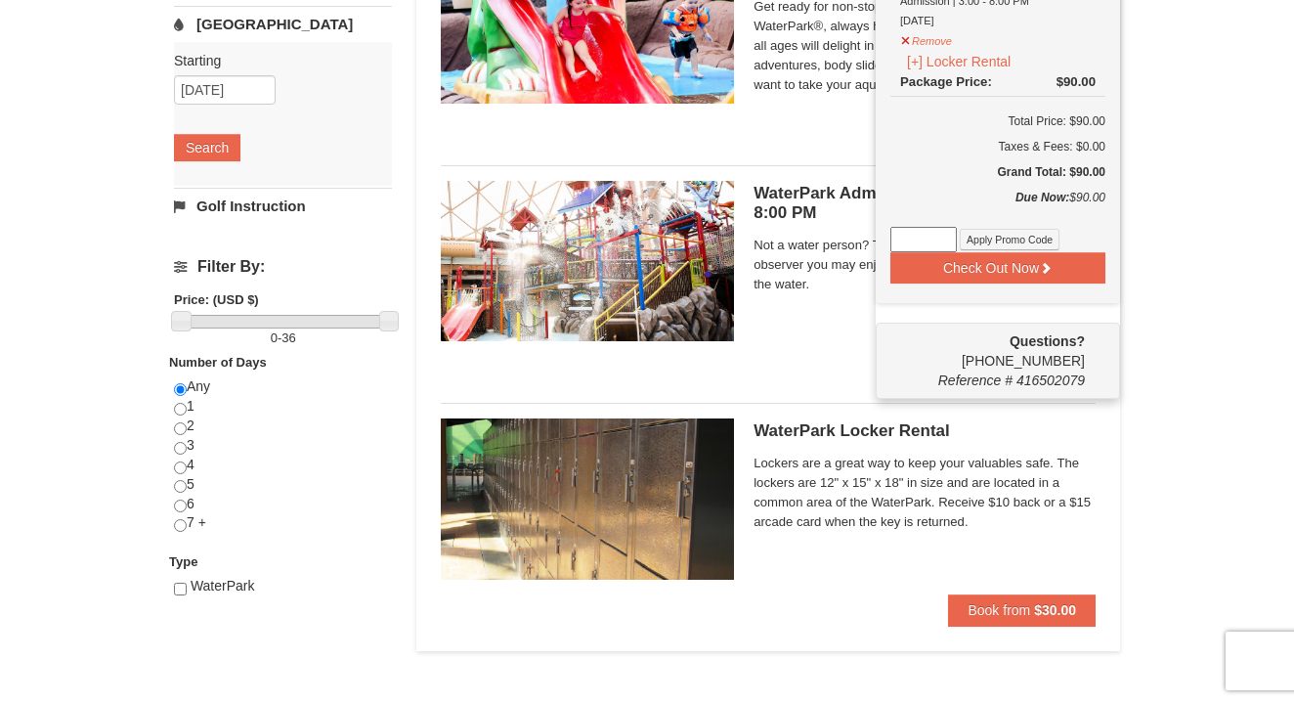
type input "10/05/2025"
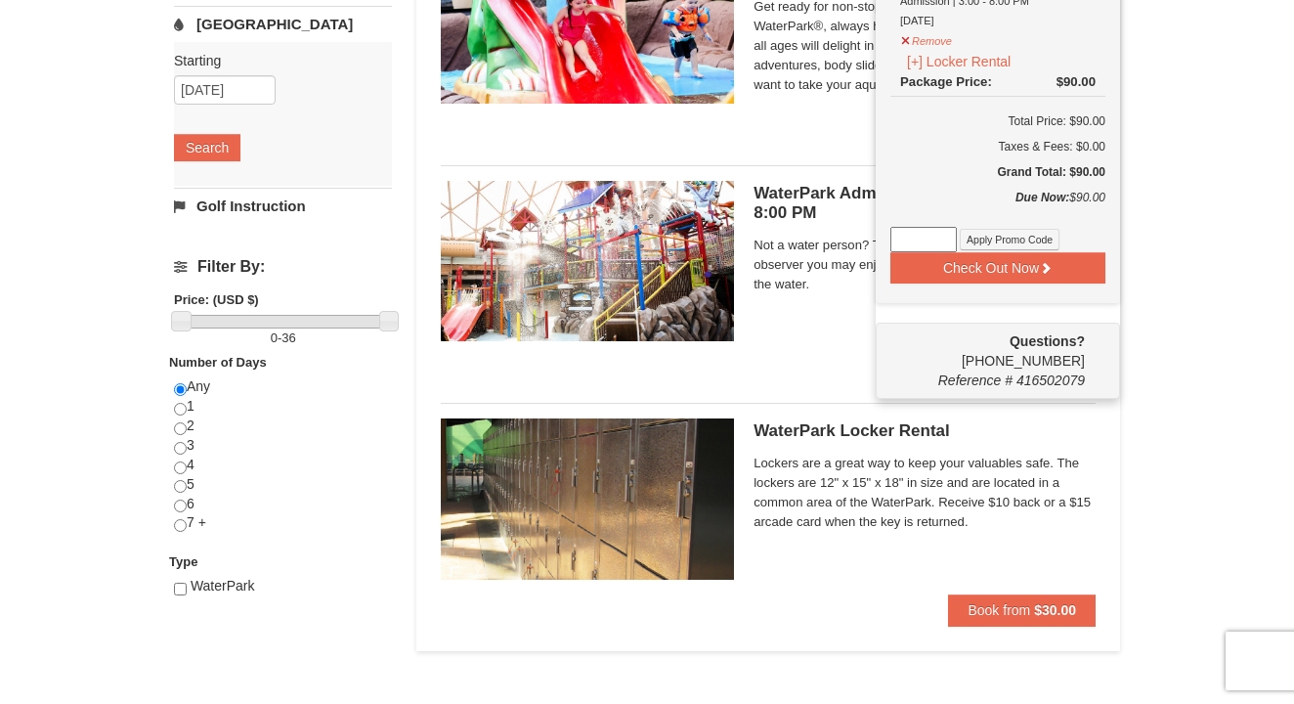
type input "10/05/2025"
click at [914, 43] on button "Remove" at bounding box center [926, 38] width 53 height 24
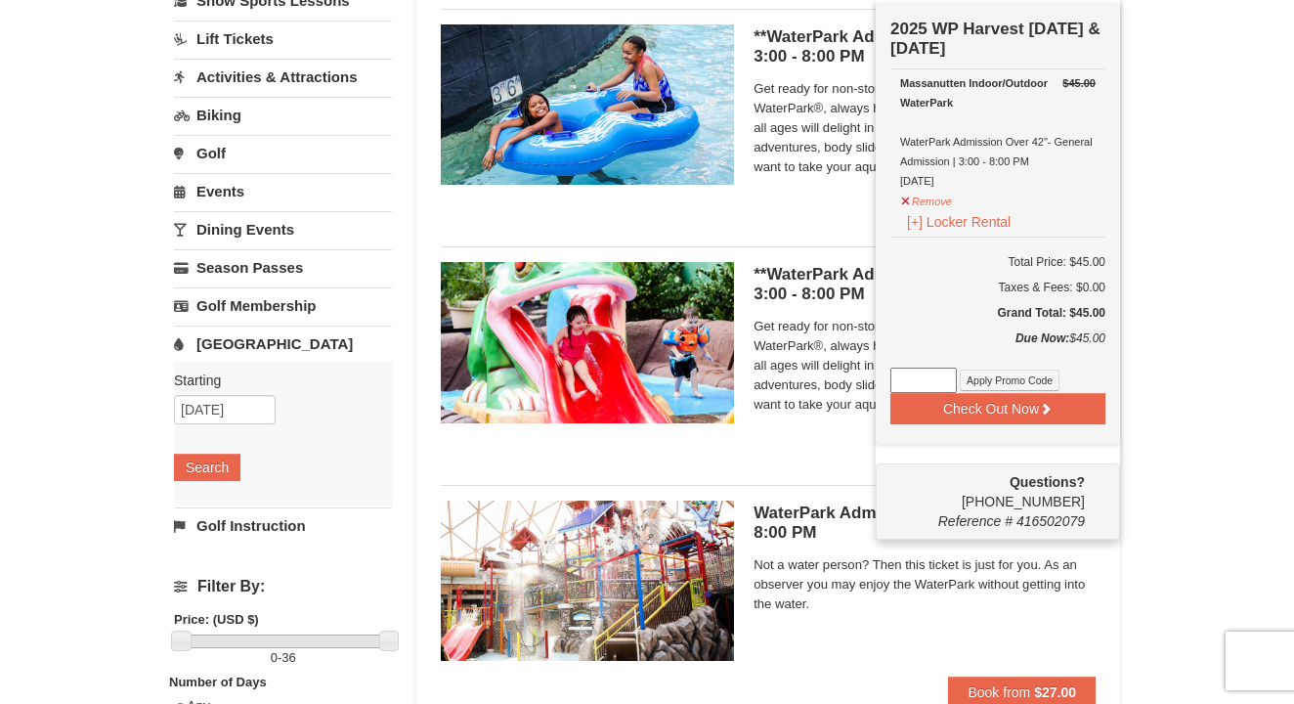
scroll to position [149, 0]
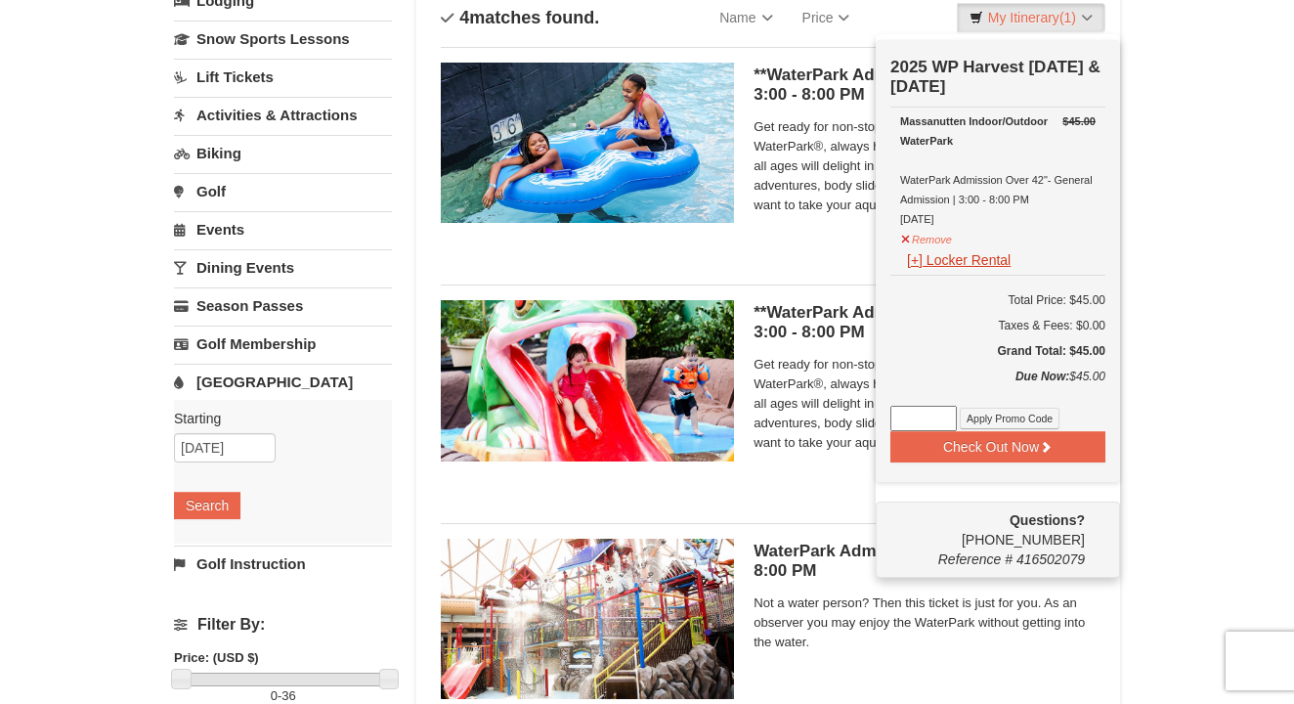
click at [941, 259] on button "[+] Locker Rental" at bounding box center [958, 260] width 117 height 22
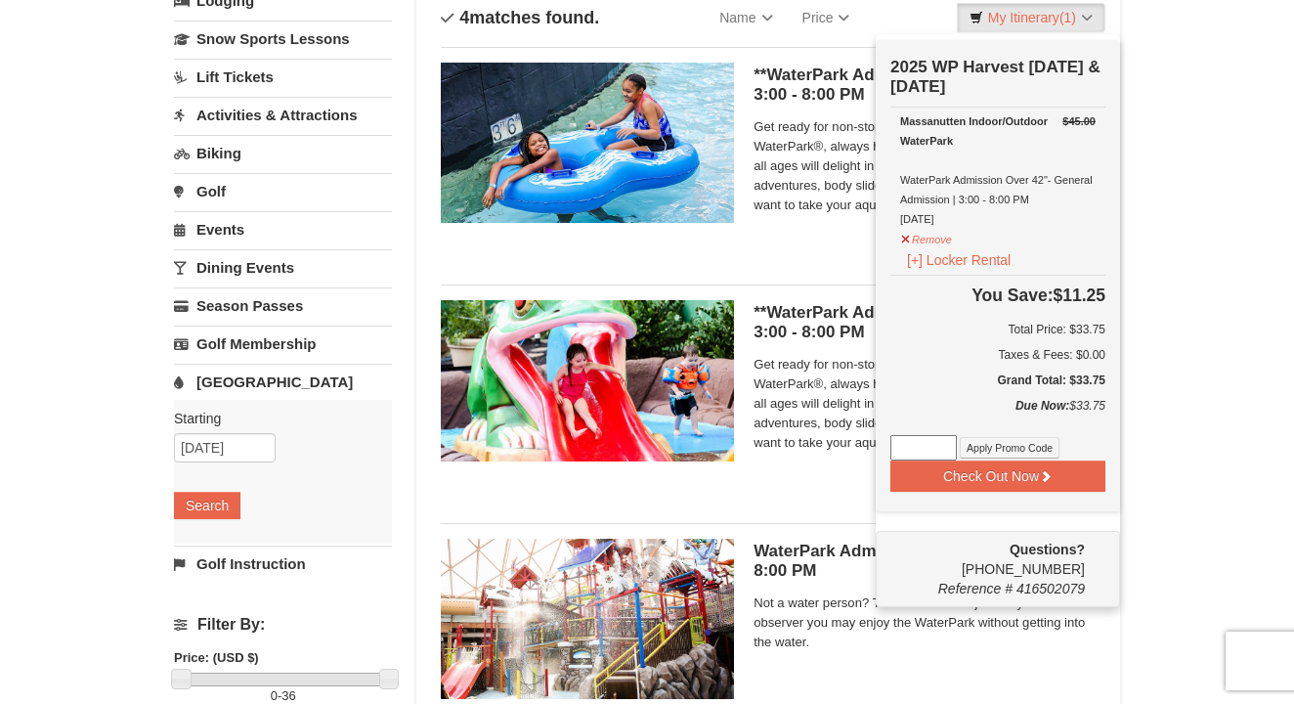
scroll to position [150, 0]
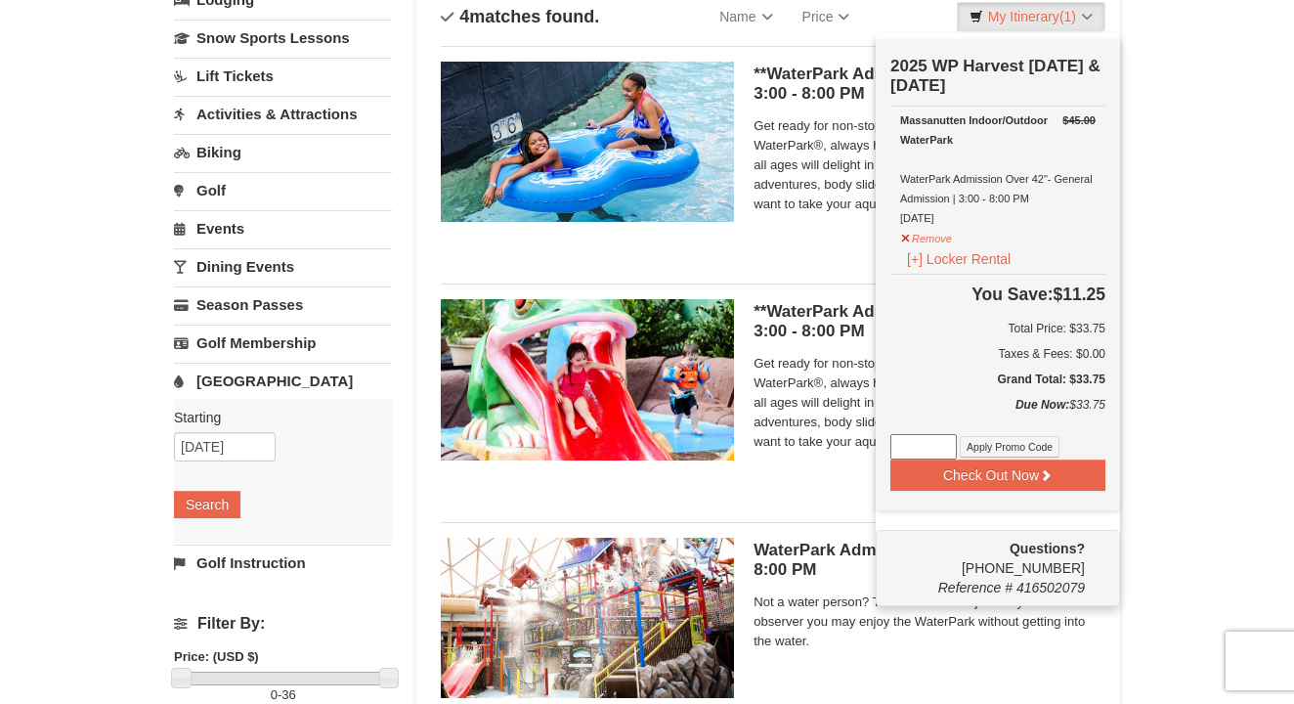
click at [828, 67] on h5 "**WaterPark Admission - Over 42” Tall | 3:00 - 8:00 PM Massanutten Indoor/Outdo…" at bounding box center [925, 84] width 342 height 39
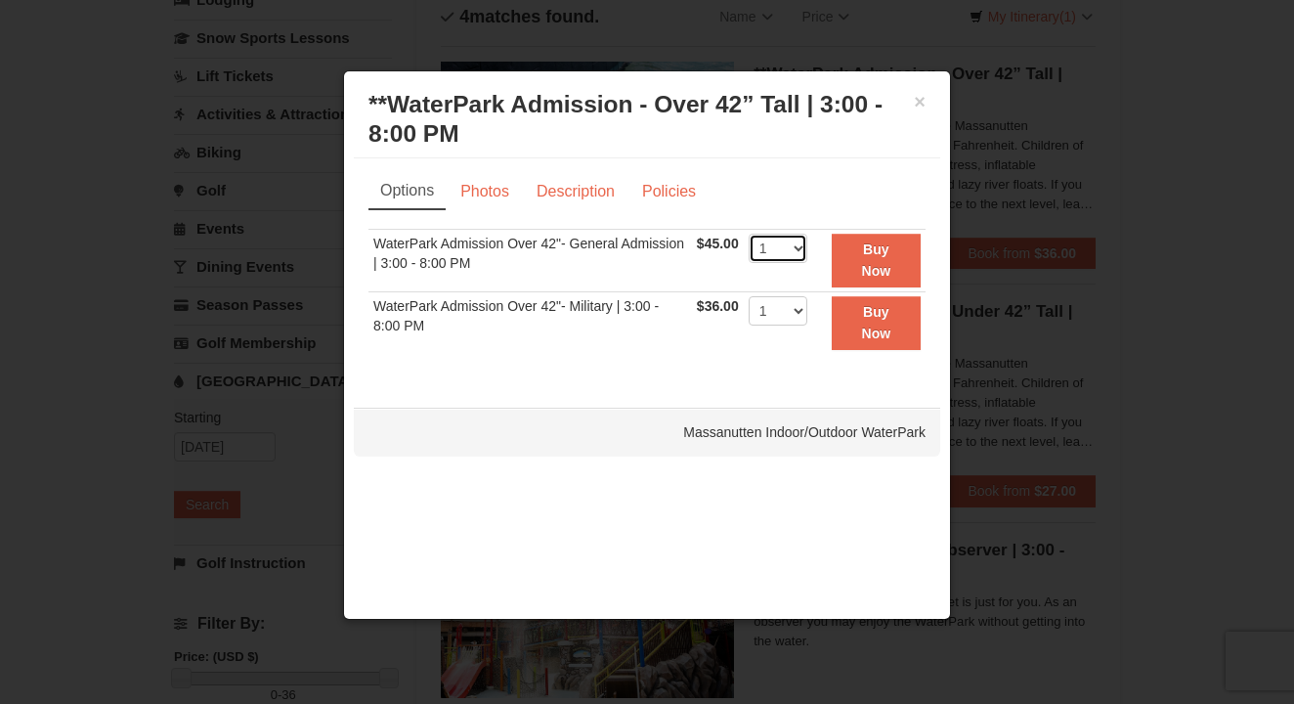
select select "2"
click at [875, 262] on strong "Buy Now" at bounding box center [876, 259] width 29 height 37
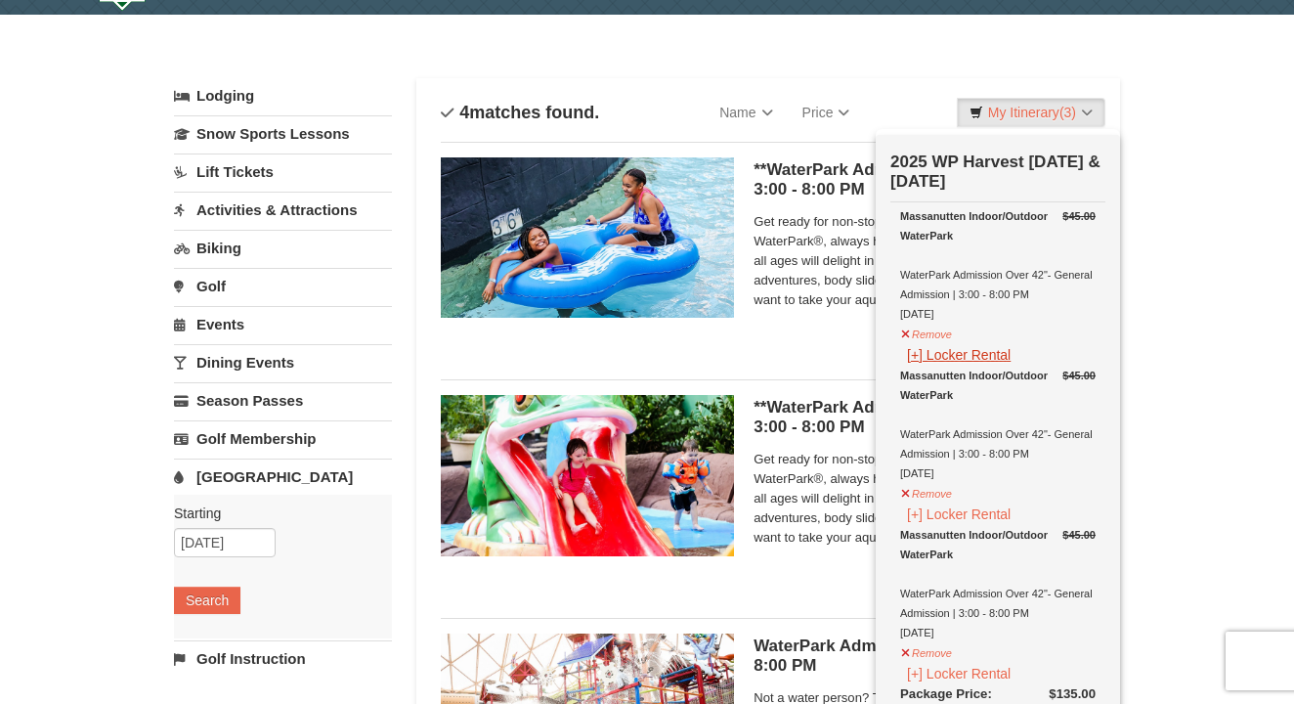
scroll to position [81, 0]
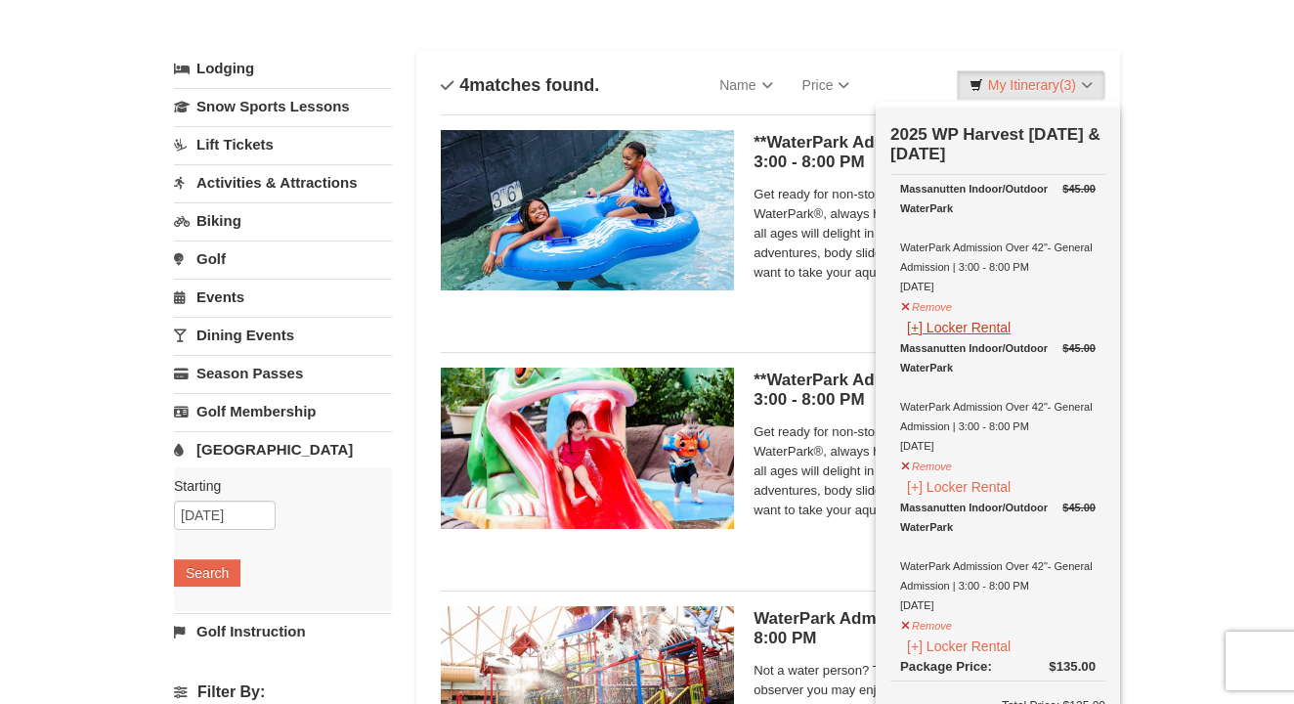
click at [989, 332] on button "[+] Locker Rental" at bounding box center [958, 328] width 117 height 22
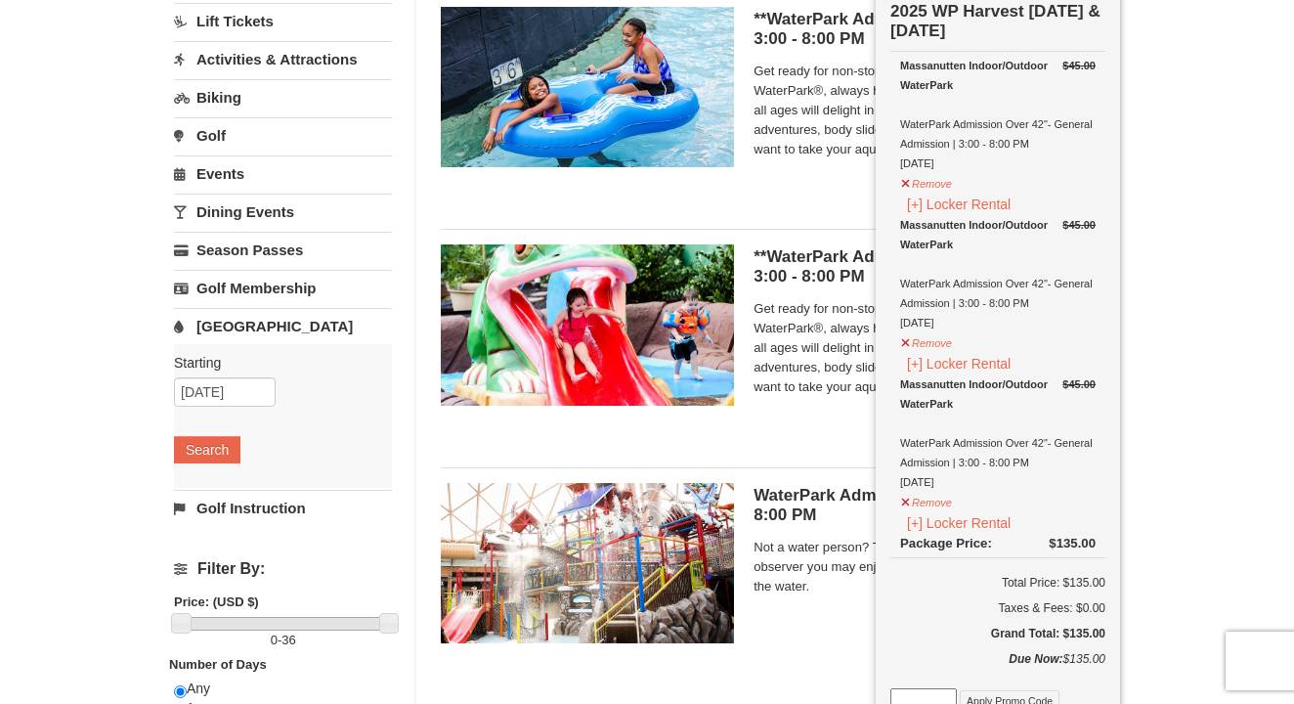
scroll to position [206, 0]
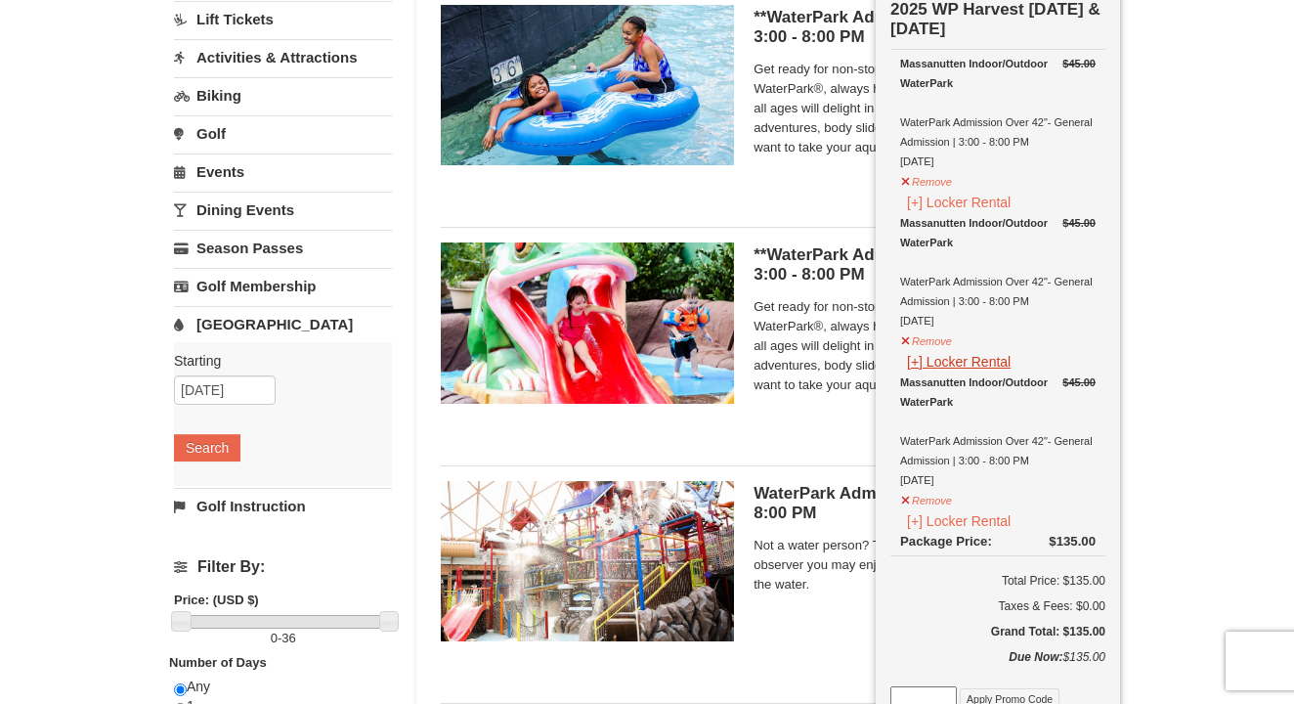
click at [983, 361] on button "[+] Locker Rental" at bounding box center [958, 362] width 117 height 22
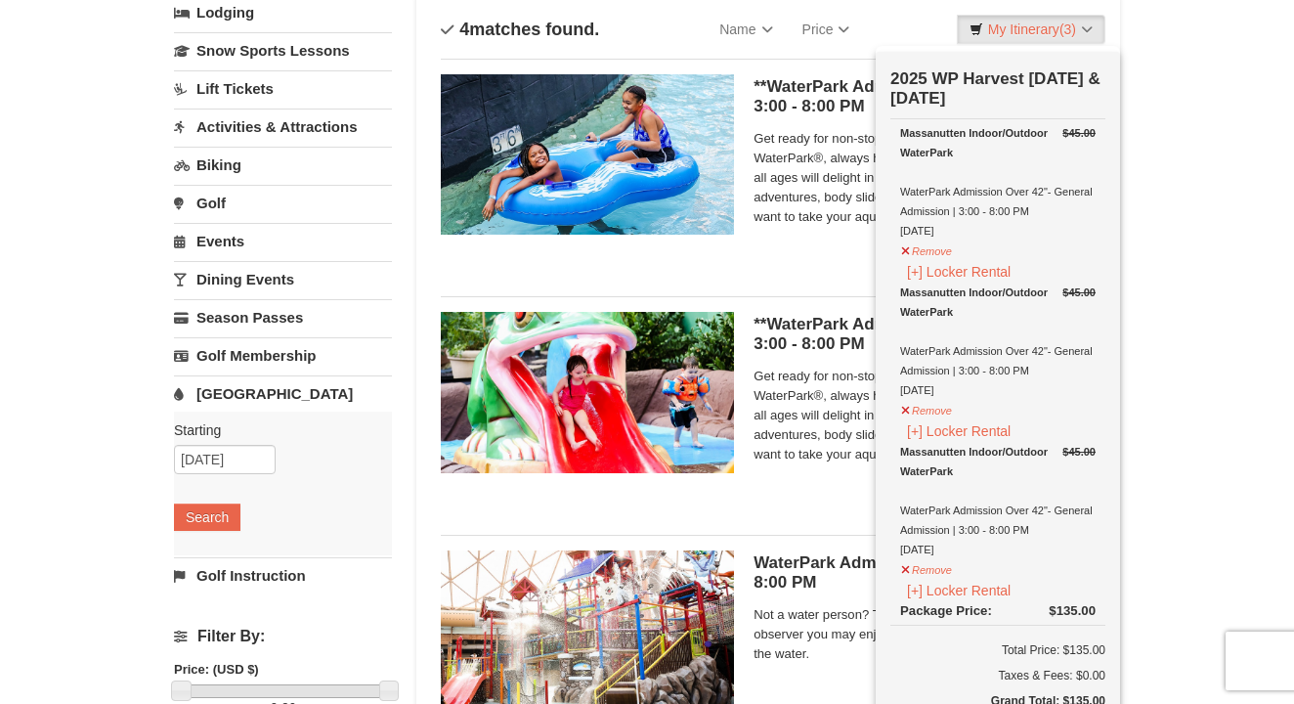
scroll to position [132, 0]
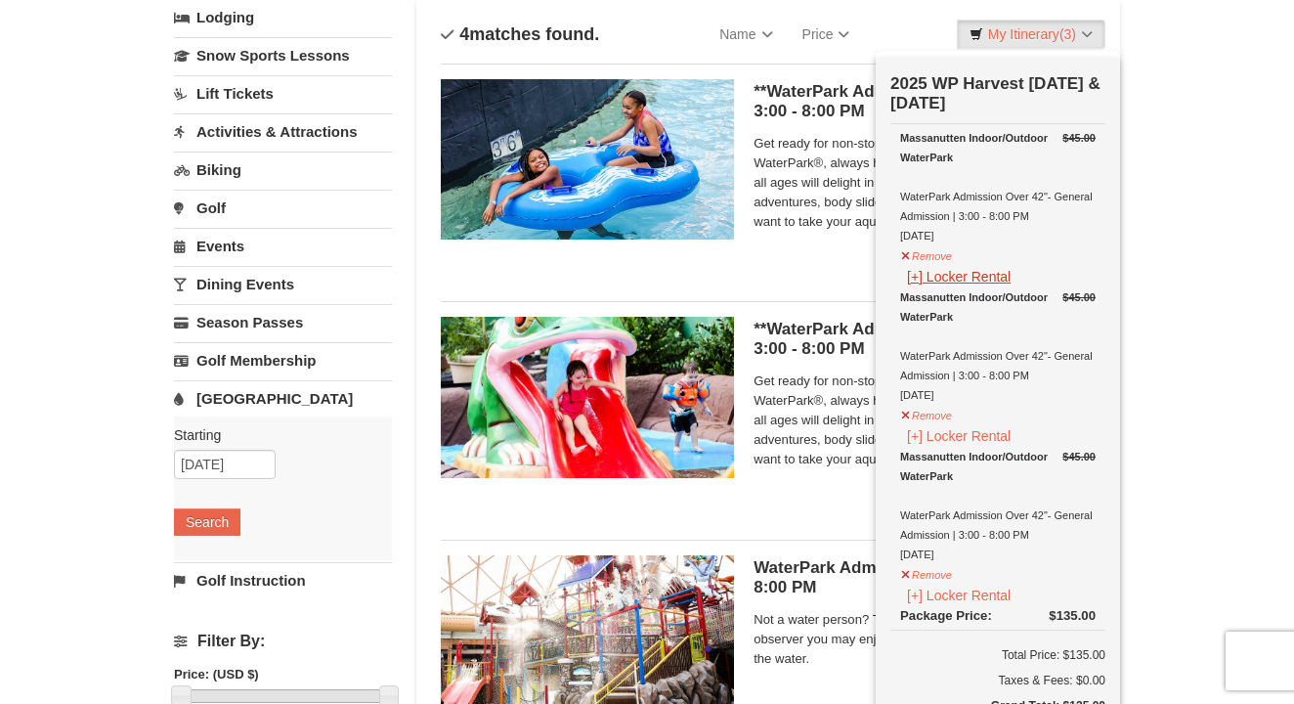
click at [911, 279] on button "[+] Locker Rental" at bounding box center [958, 277] width 117 height 22
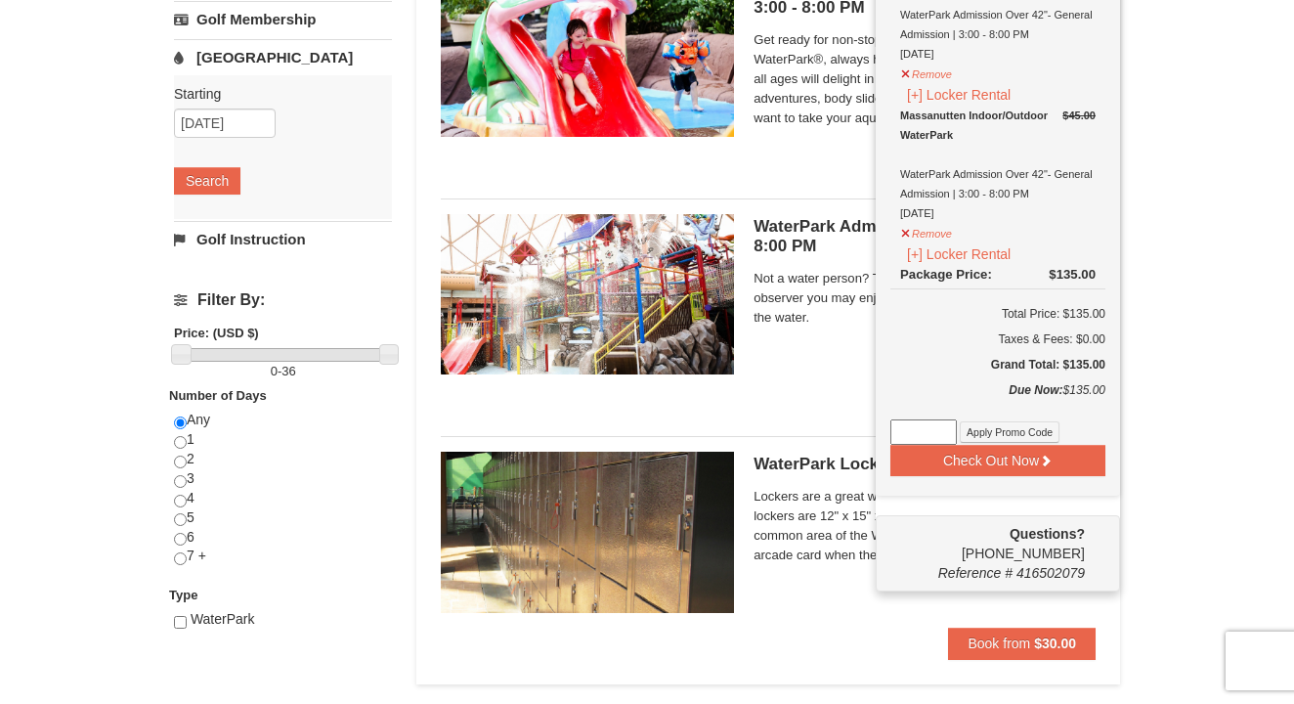
scroll to position [475, 0]
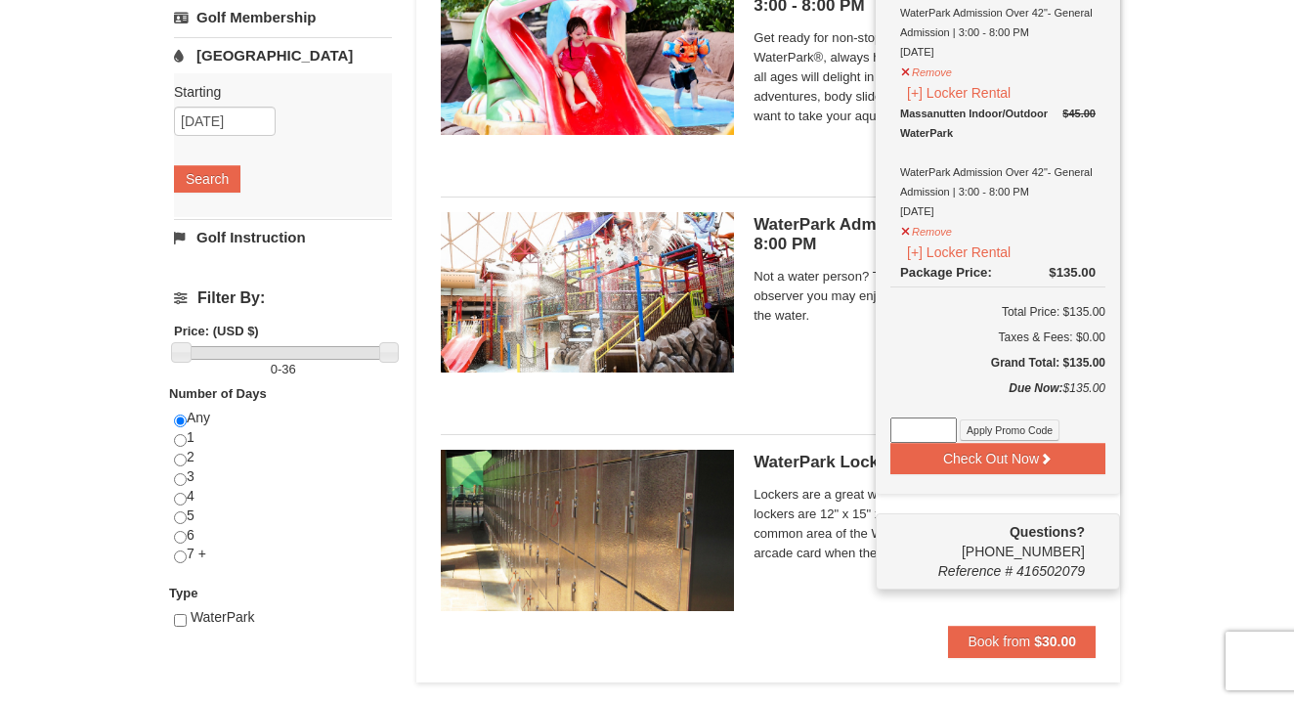
click at [928, 434] on input at bounding box center [924, 429] width 66 height 25
paste input "WPHarvestMonThurs25"
type input "WPHarvestMonThurs25"
click at [986, 427] on button "Apply Promo Code" at bounding box center [1010, 430] width 100 height 22
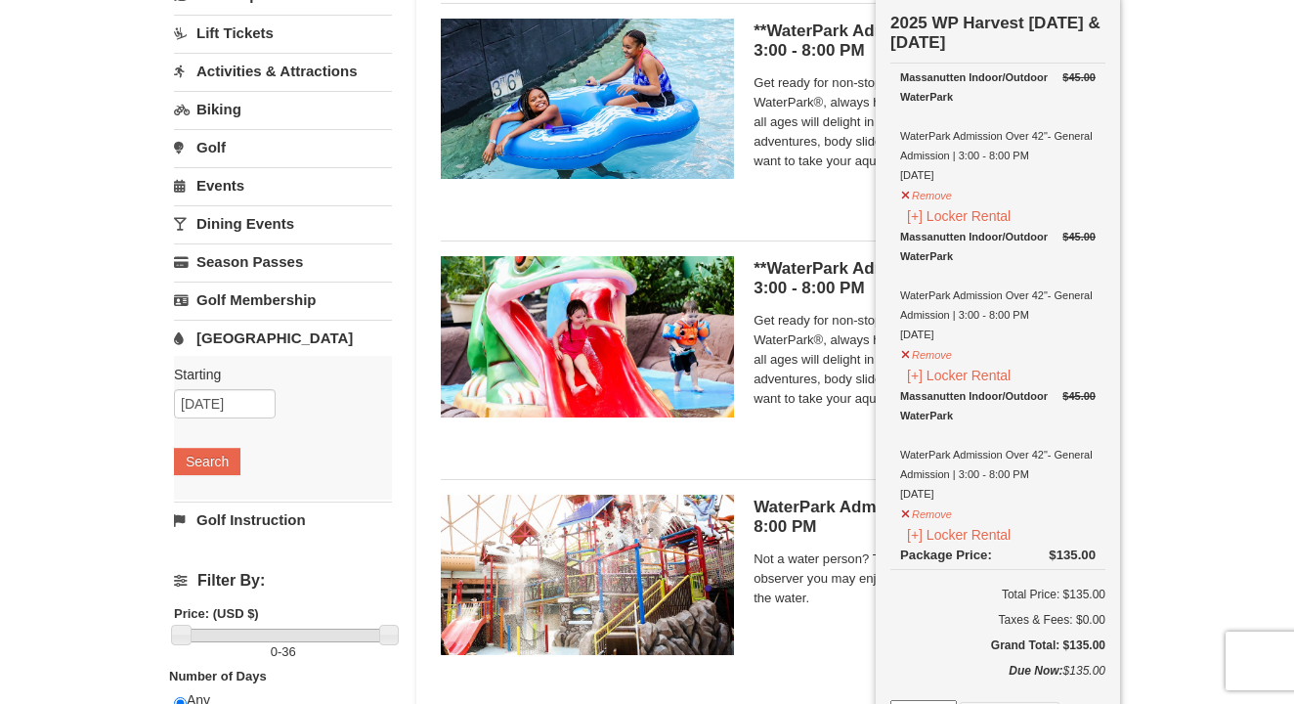
scroll to position [192, 0]
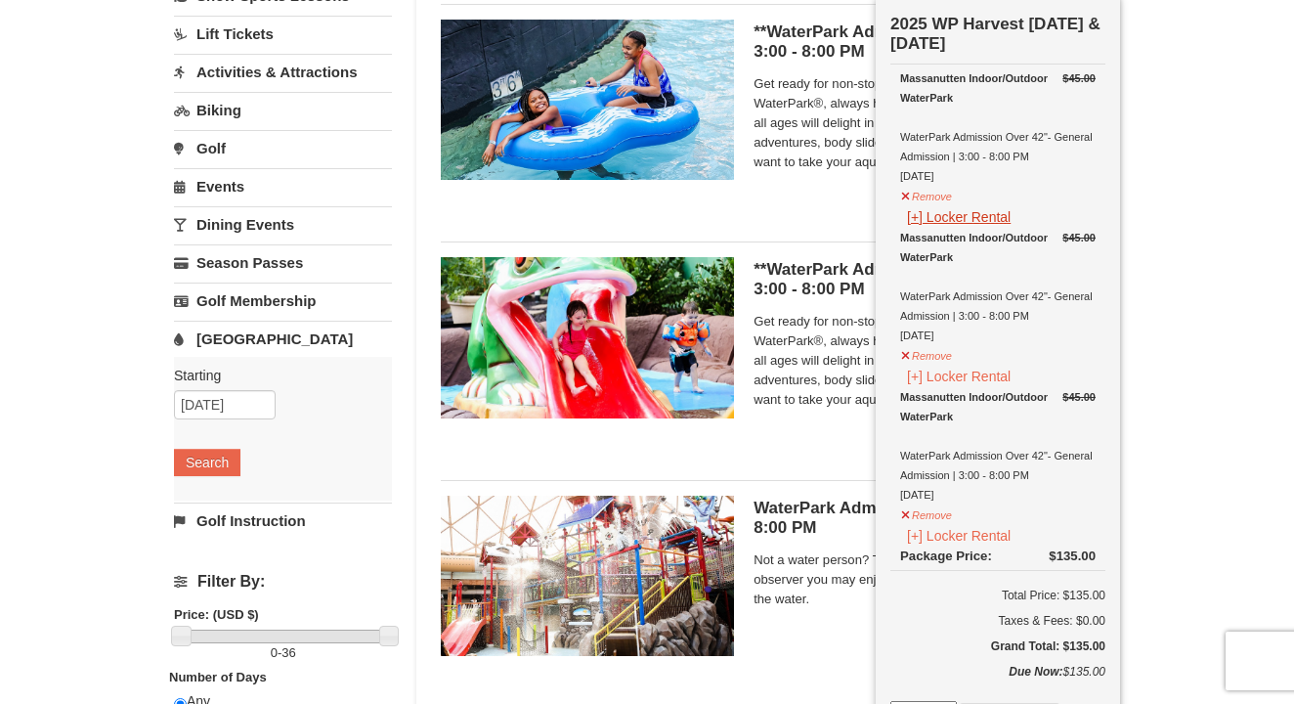
click at [941, 213] on button "[+] Locker Rental" at bounding box center [958, 217] width 117 height 22
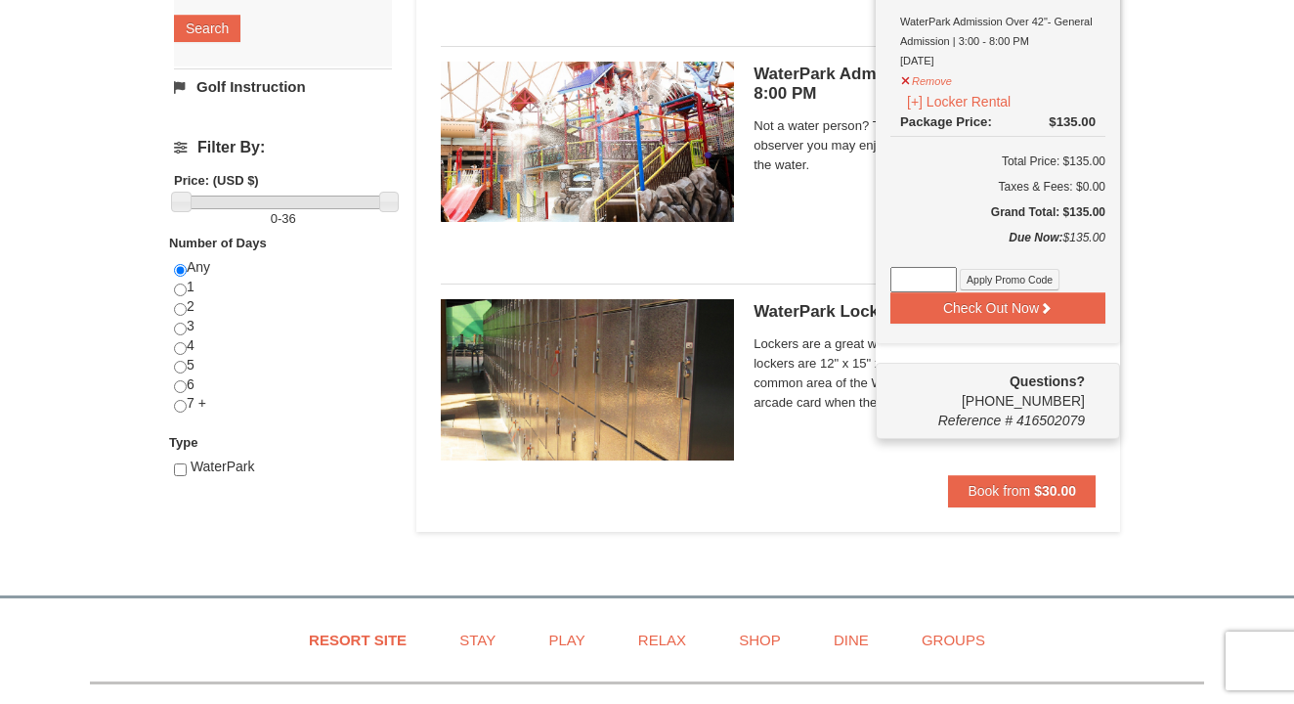
scroll to position [640, 0]
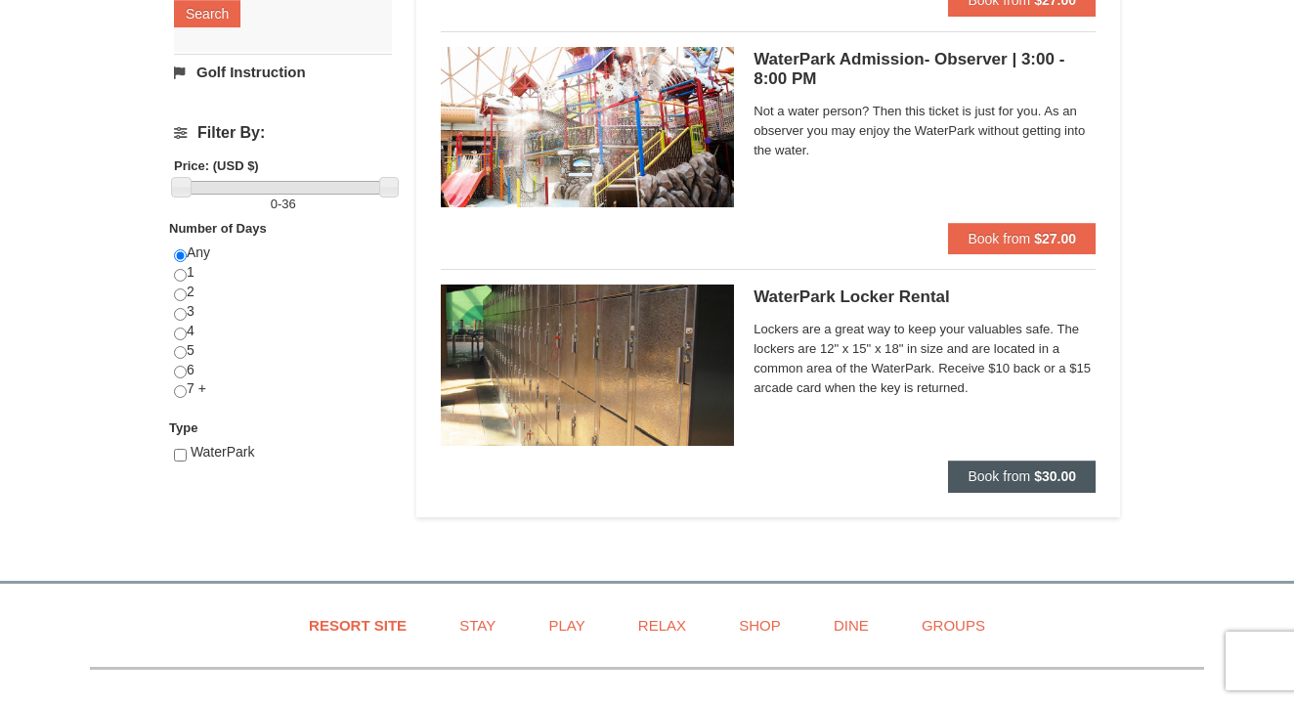
click at [988, 478] on span "Book from" at bounding box center [999, 476] width 63 height 16
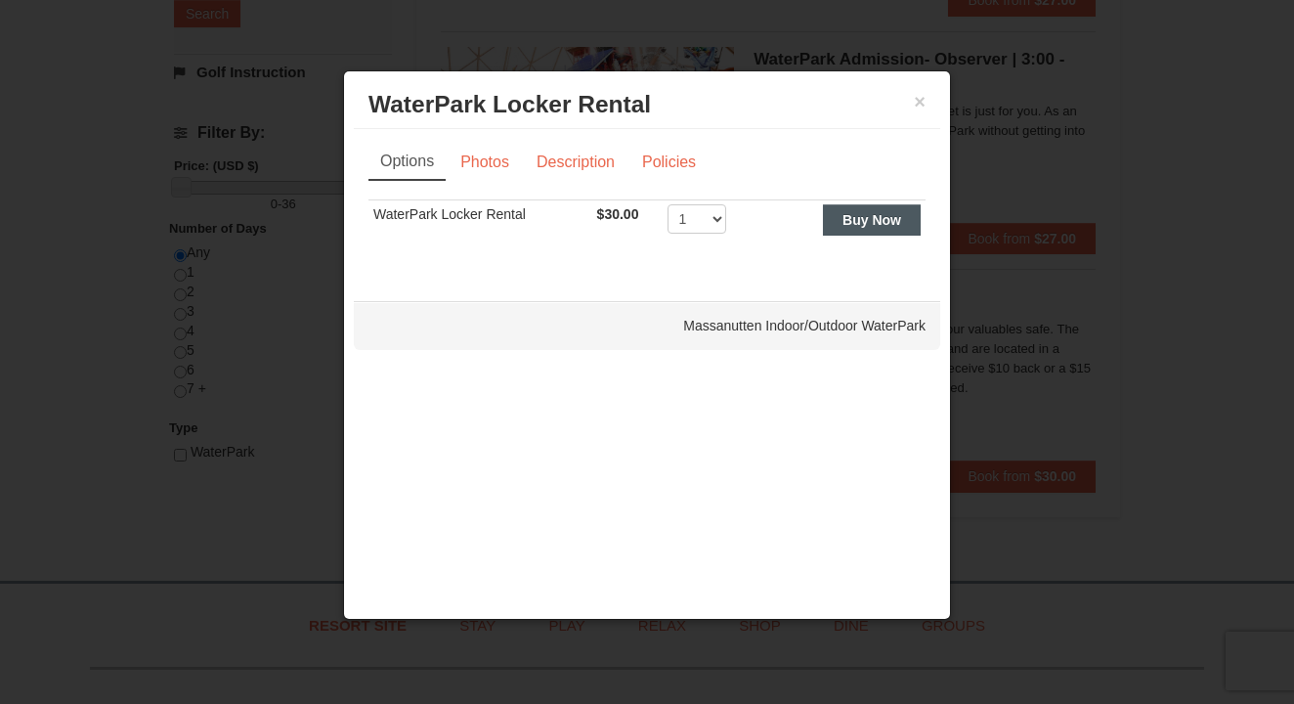
click at [877, 217] on strong "Buy Now" at bounding box center [872, 220] width 59 height 16
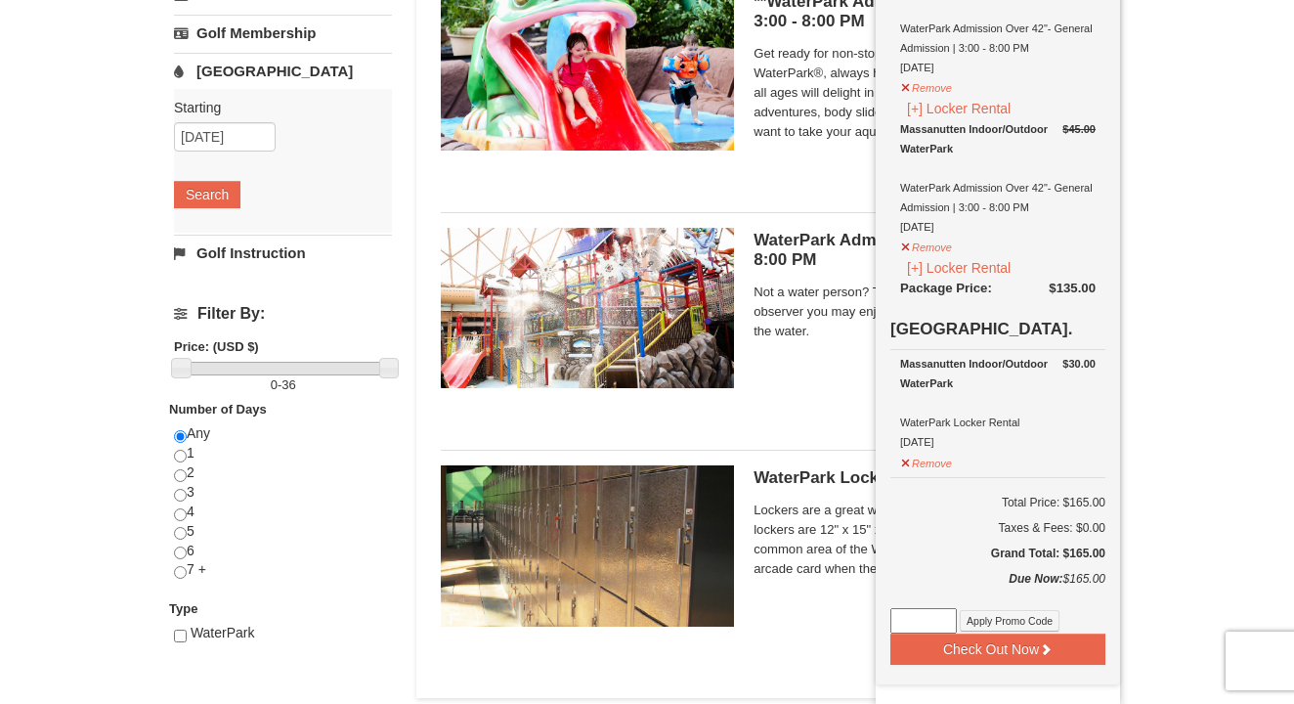
scroll to position [469, 0]
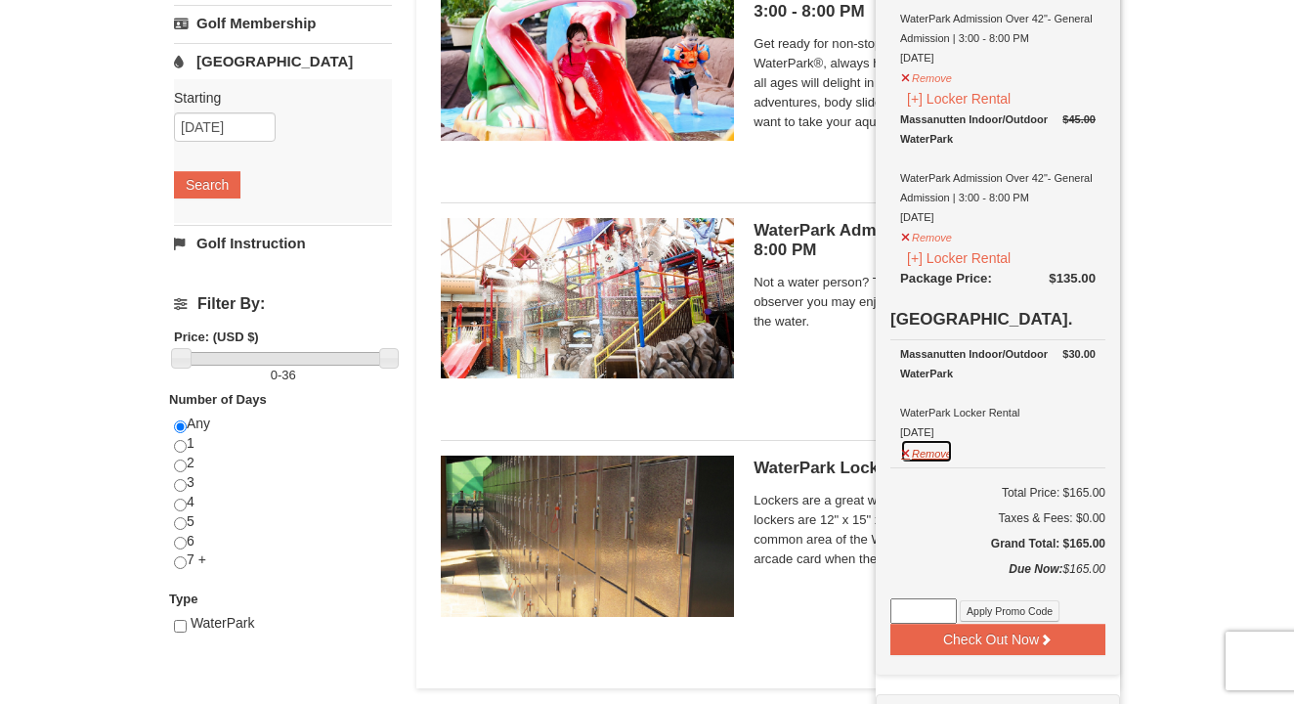
click at [930, 450] on button "Remove" at bounding box center [926, 451] width 53 height 24
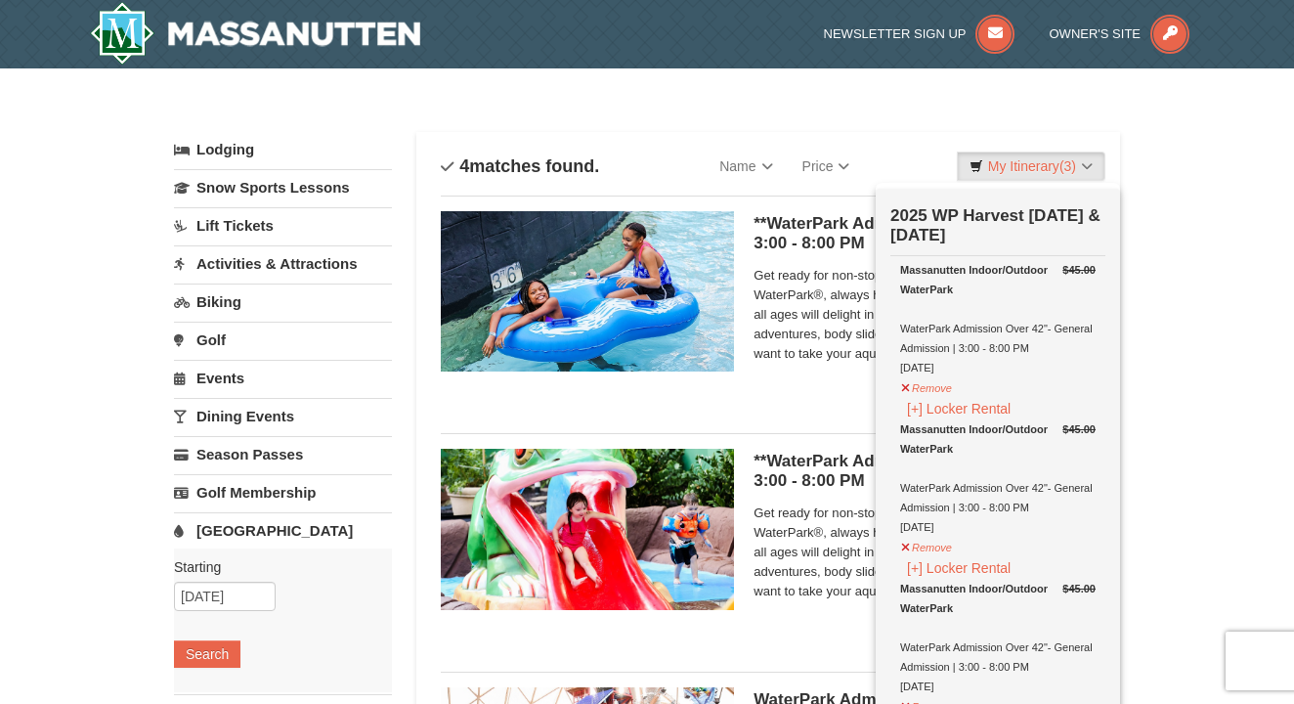
scroll to position [0, 0]
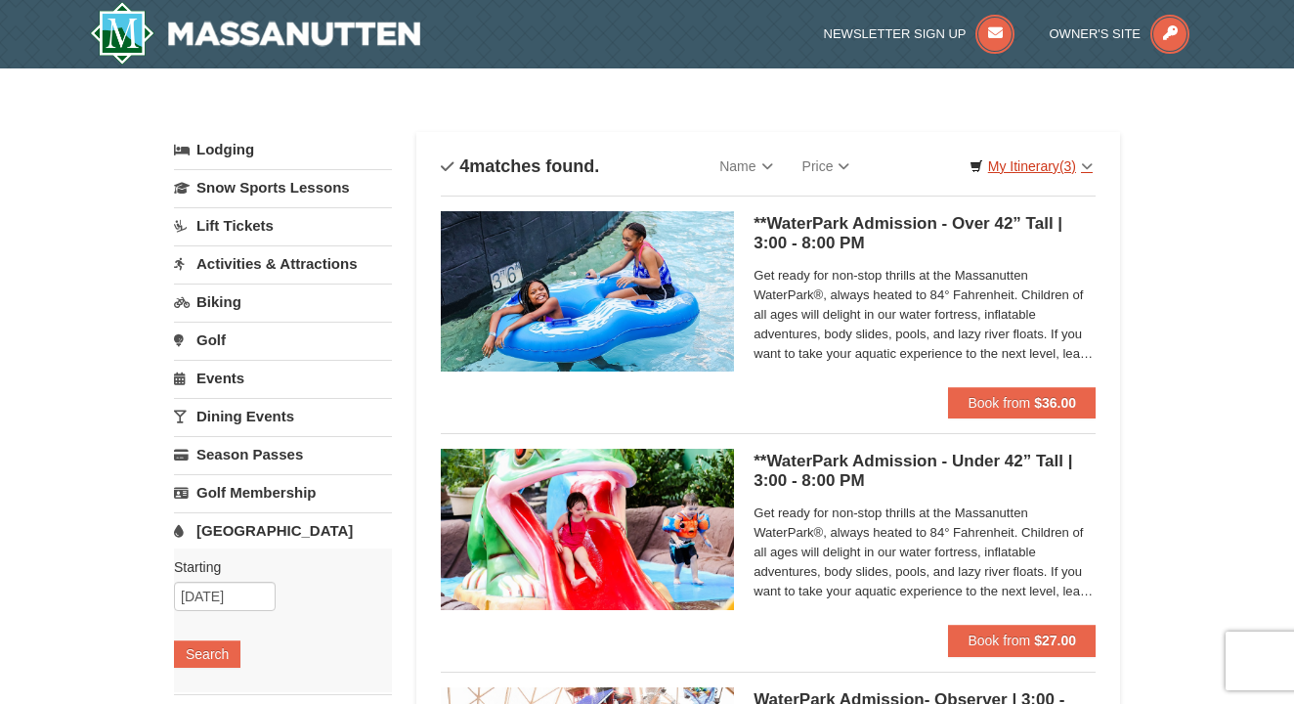
click at [1051, 166] on link "My Itinerary (3)" at bounding box center [1031, 166] width 149 height 29
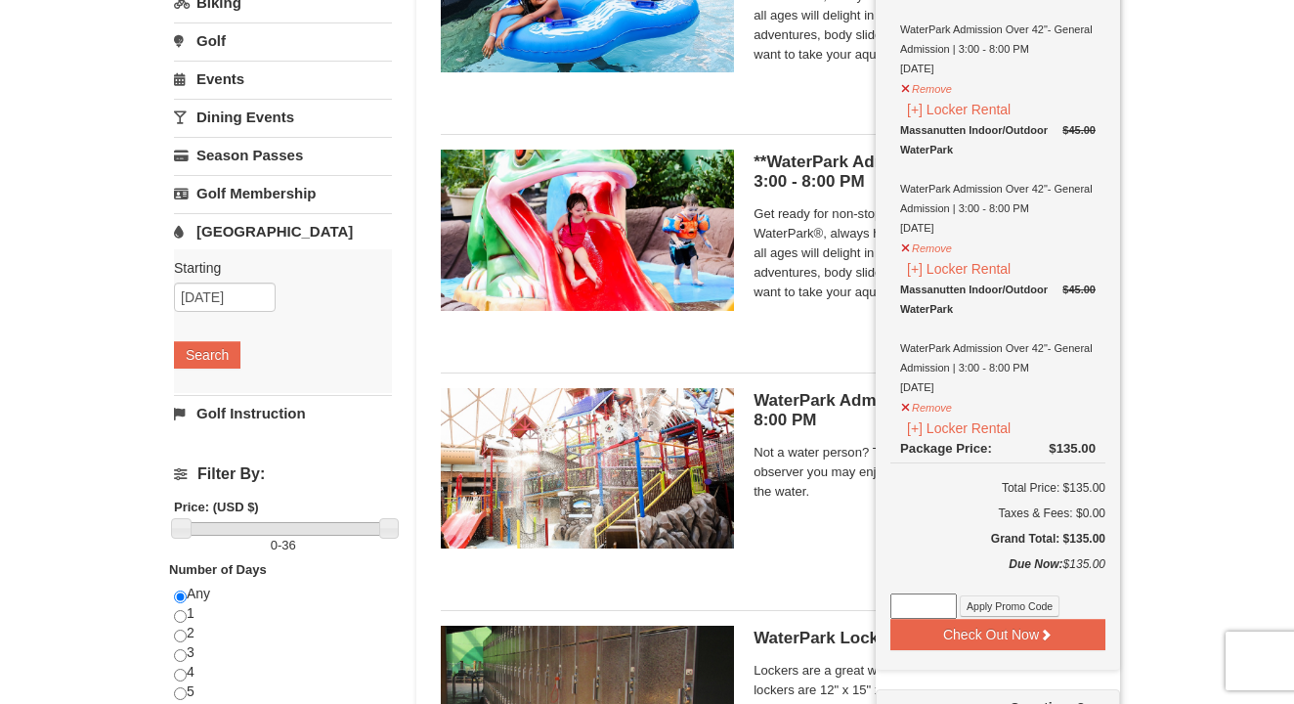
scroll to position [304, 0]
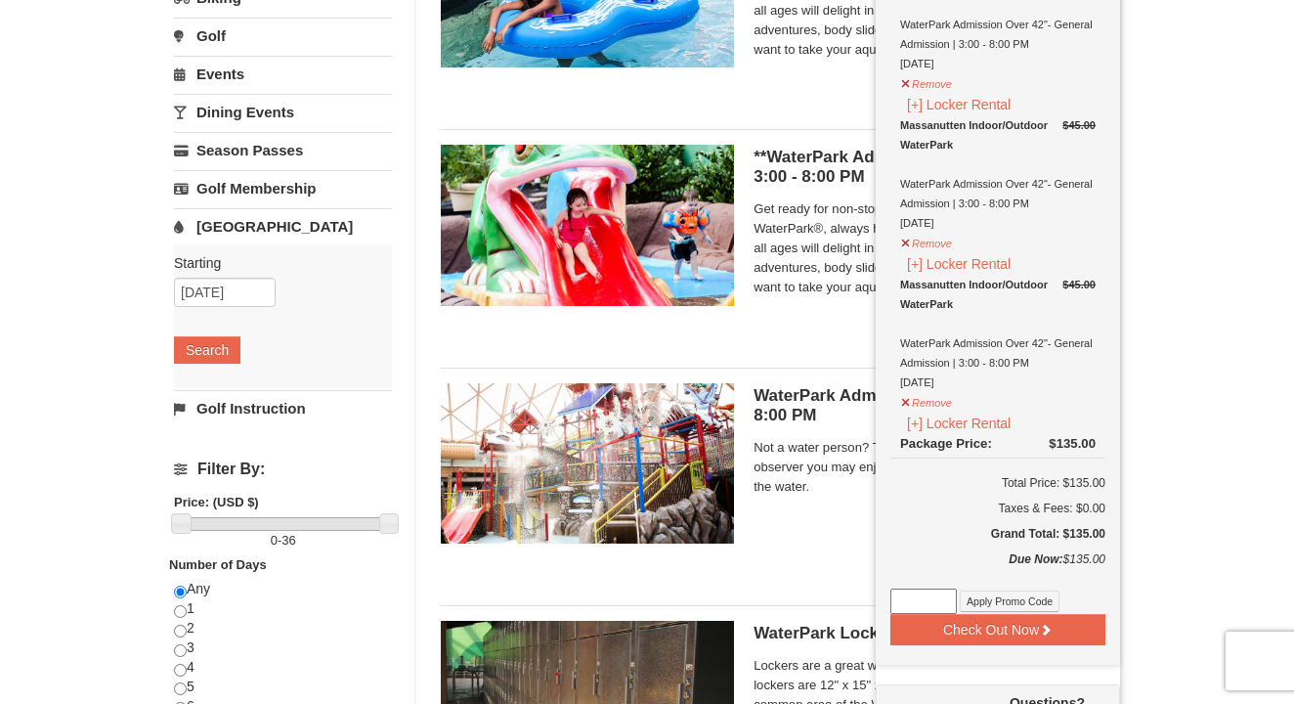
click at [913, 608] on input at bounding box center [924, 601] width 66 height 25
paste input "WPHarvestMonThurs25"
type input "WPHarvestMonThurs25"
click at [977, 604] on button "Apply Promo Code" at bounding box center [1010, 601] width 100 height 22
click at [915, 103] on button "[+] Locker Rental" at bounding box center [958, 105] width 117 height 22
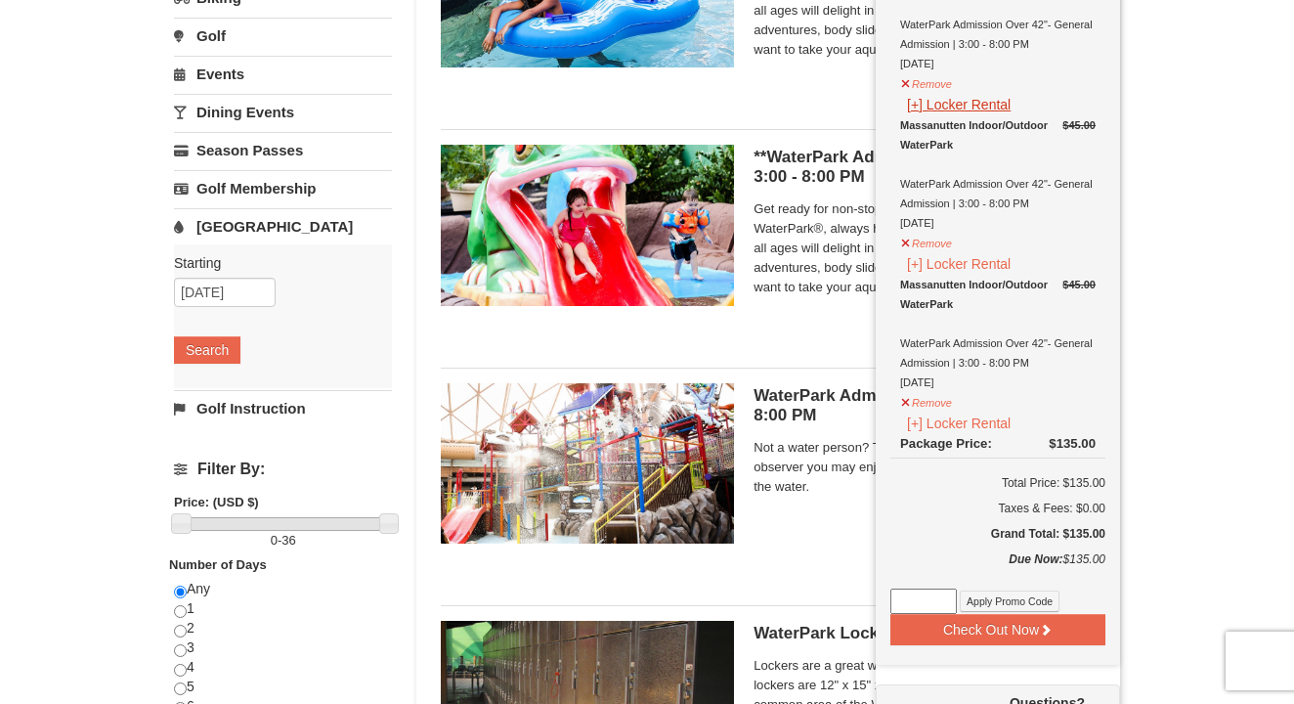
click at [915, 103] on button "[+] Locker Rental" at bounding box center [958, 105] width 117 height 22
click at [908, 77] on button "Remove" at bounding box center [926, 81] width 53 height 24
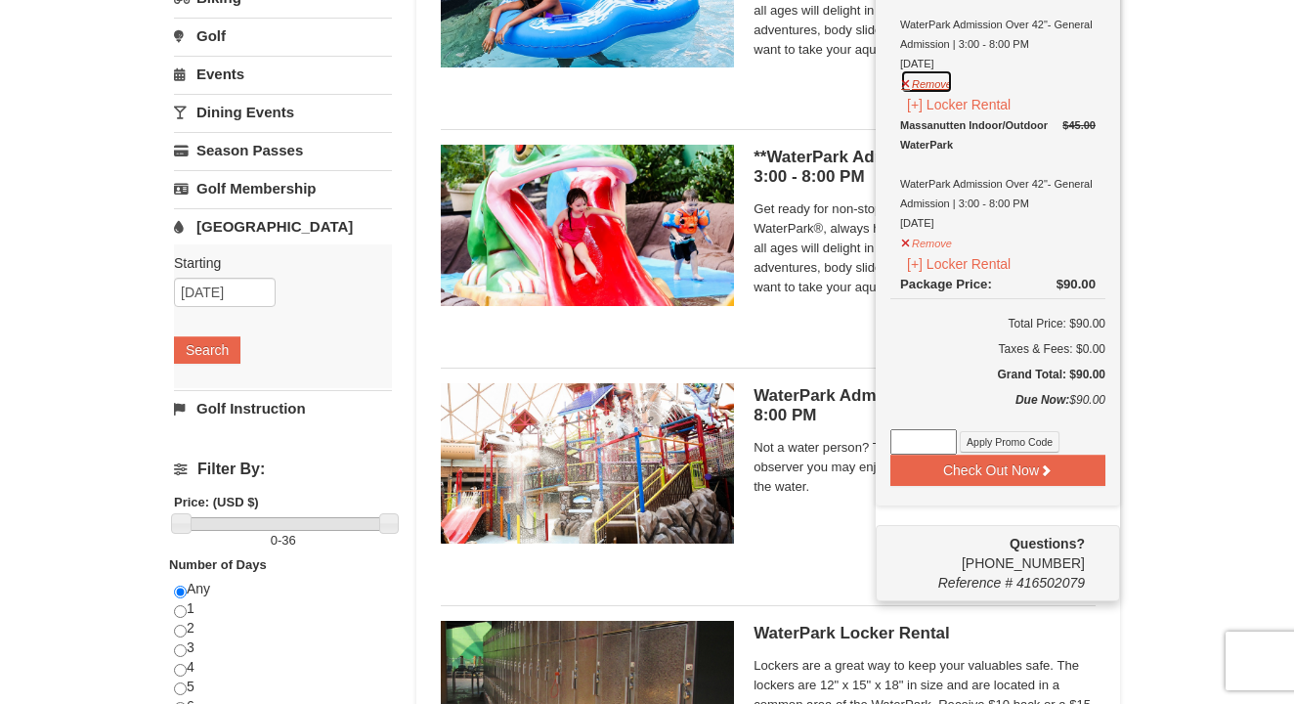
click at [908, 77] on button "Remove" at bounding box center [926, 81] width 53 height 24
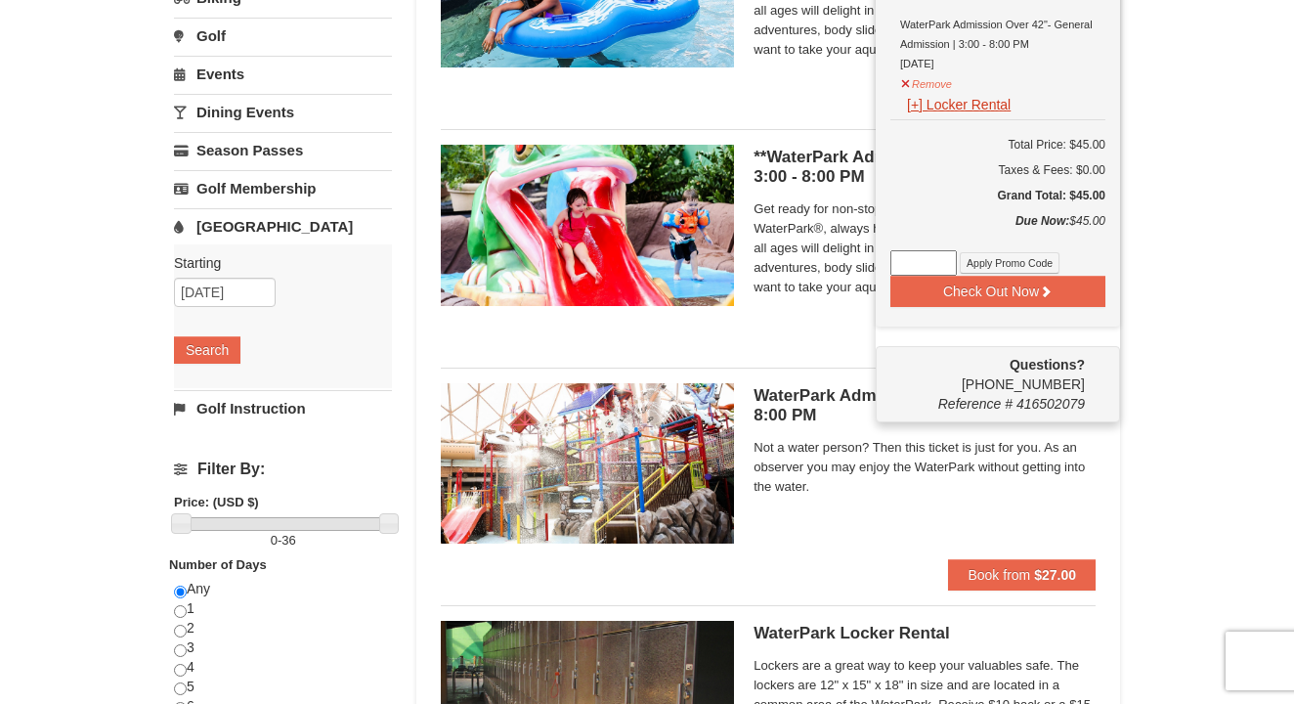
click at [945, 105] on button "[+] Locker Rental" at bounding box center [958, 105] width 117 height 22
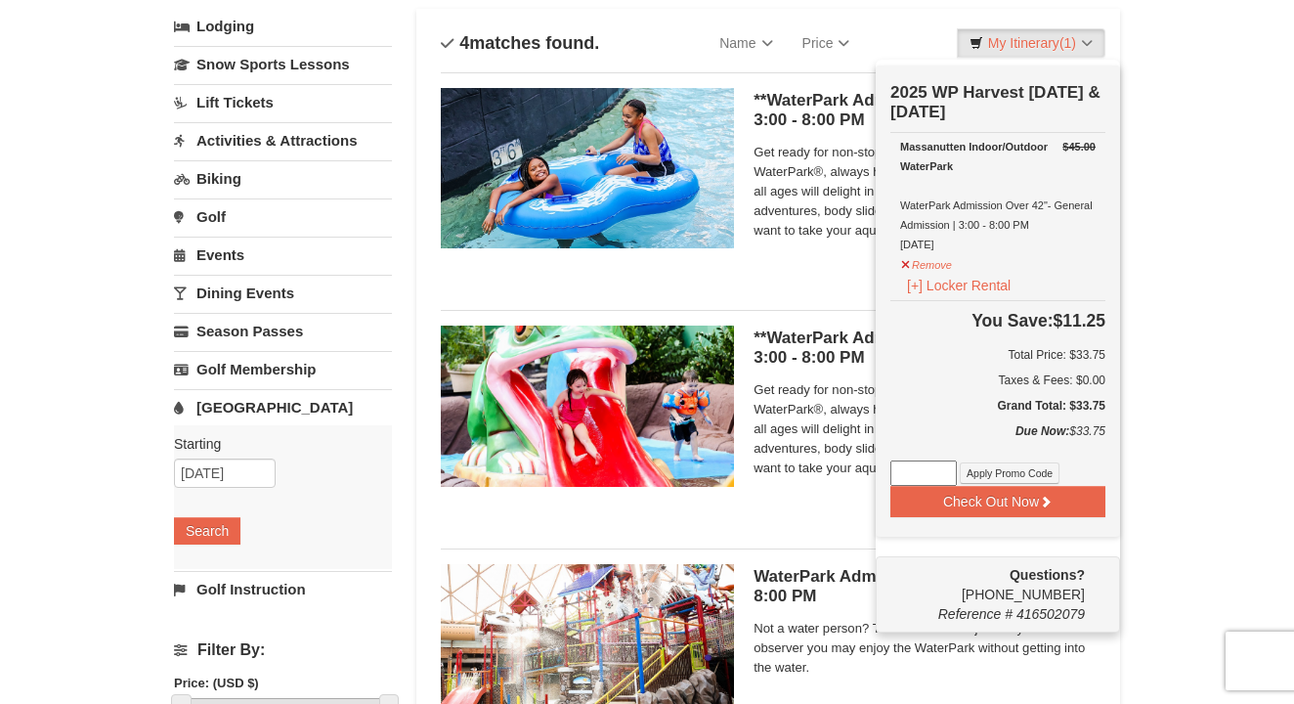
scroll to position [145, 0]
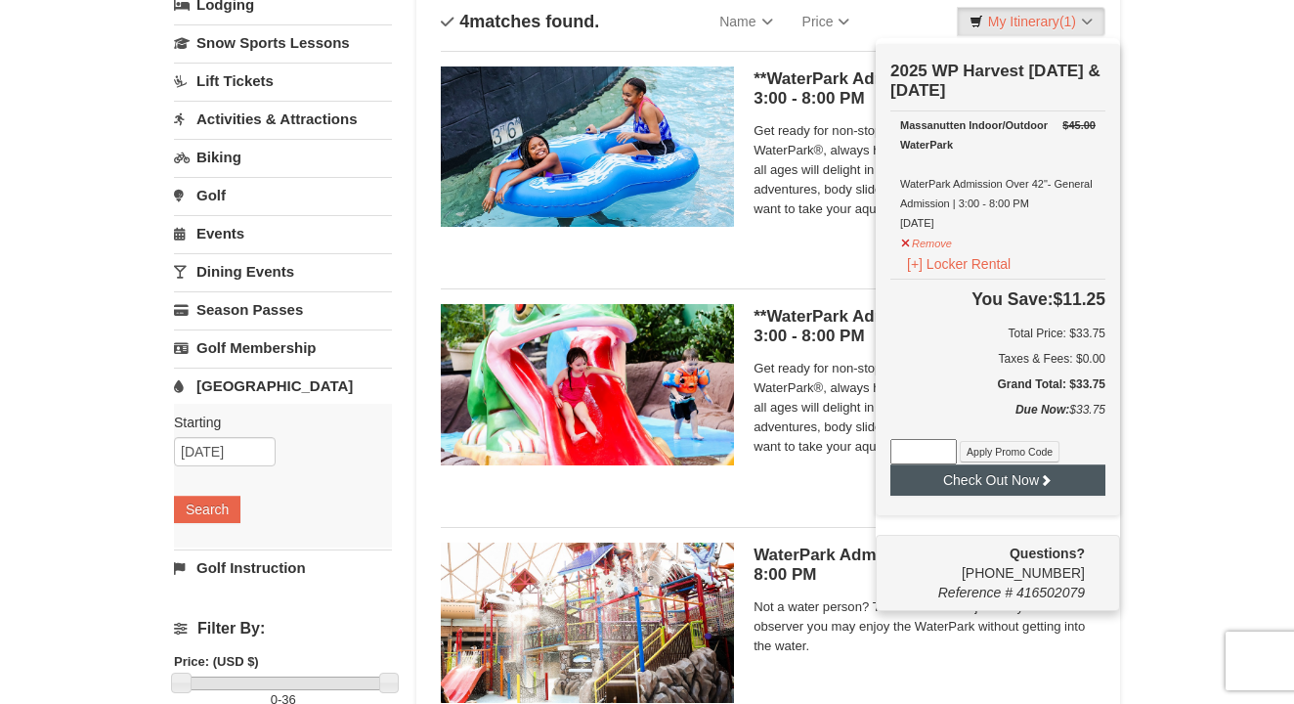
click at [1011, 486] on button "Check Out Now" at bounding box center [998, 479] width 215 height 31
click at [1196, 186] on div "× Categories List Filter My Itinerary (1) Loading... 2025 WP Harvest Monday & T…" at bounding box center [647, 490] width 1294 height 1133
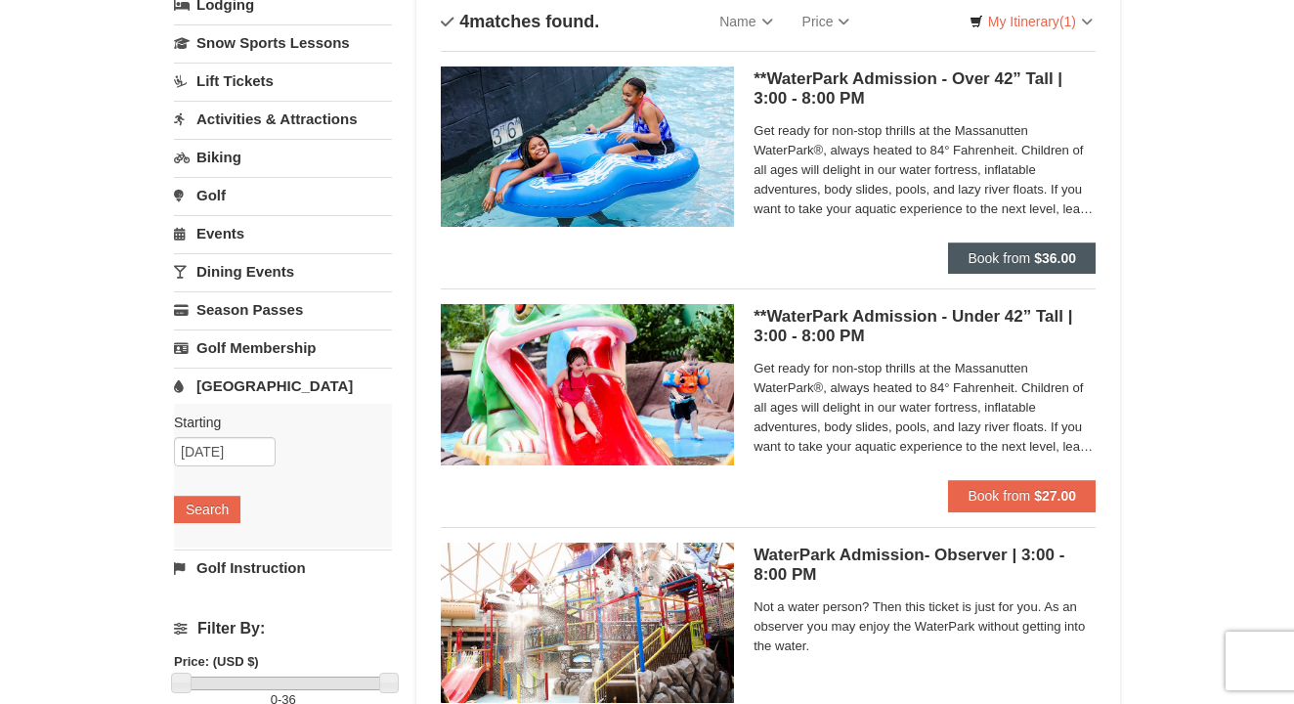
click at [991, 258] on span "Book from" at bounding box center [999, 258] width 63 height 16
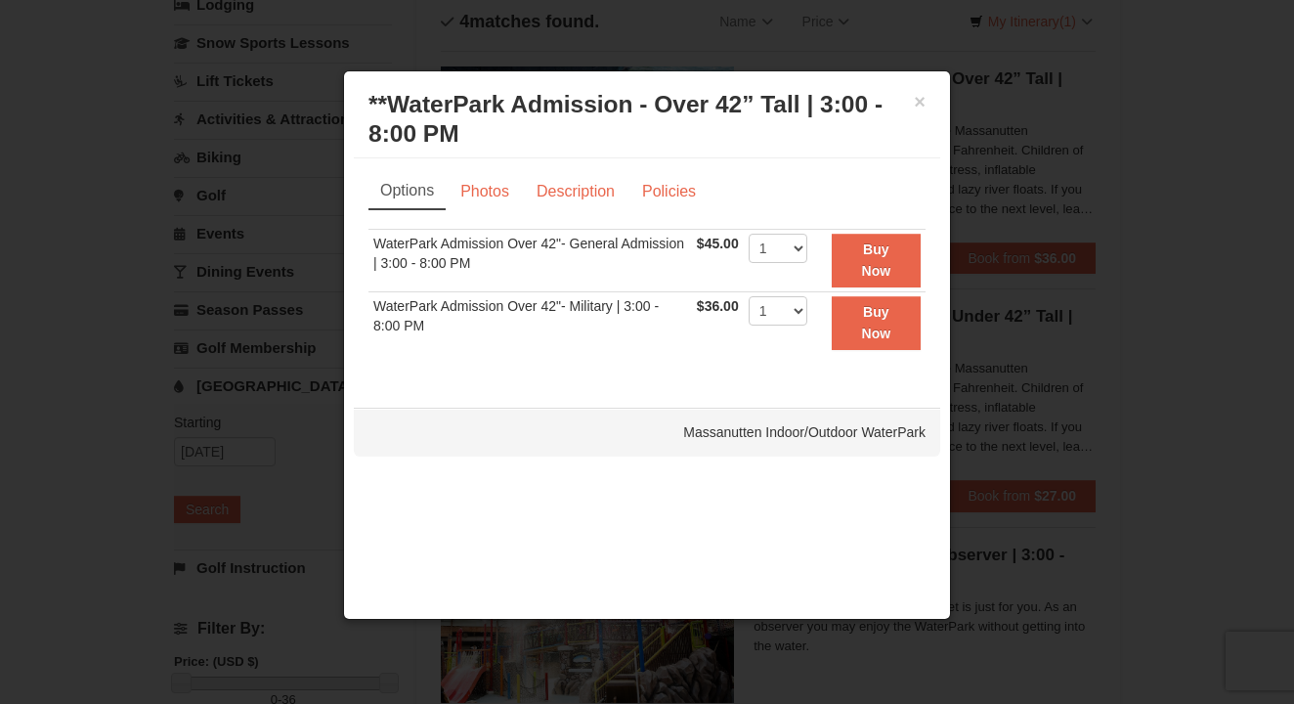
click at [812, 233] on td "1 2 3 4 5 6 7 8 9 10 11 12 13 14 15 16 17 18 19 20 21 22 23 24 25" at bounding box center [778, 261] width 68 height 63
select select "2"
click at [887, 255] on strong "Buy Now" at bounding box center [876, 259] width 29 height 37
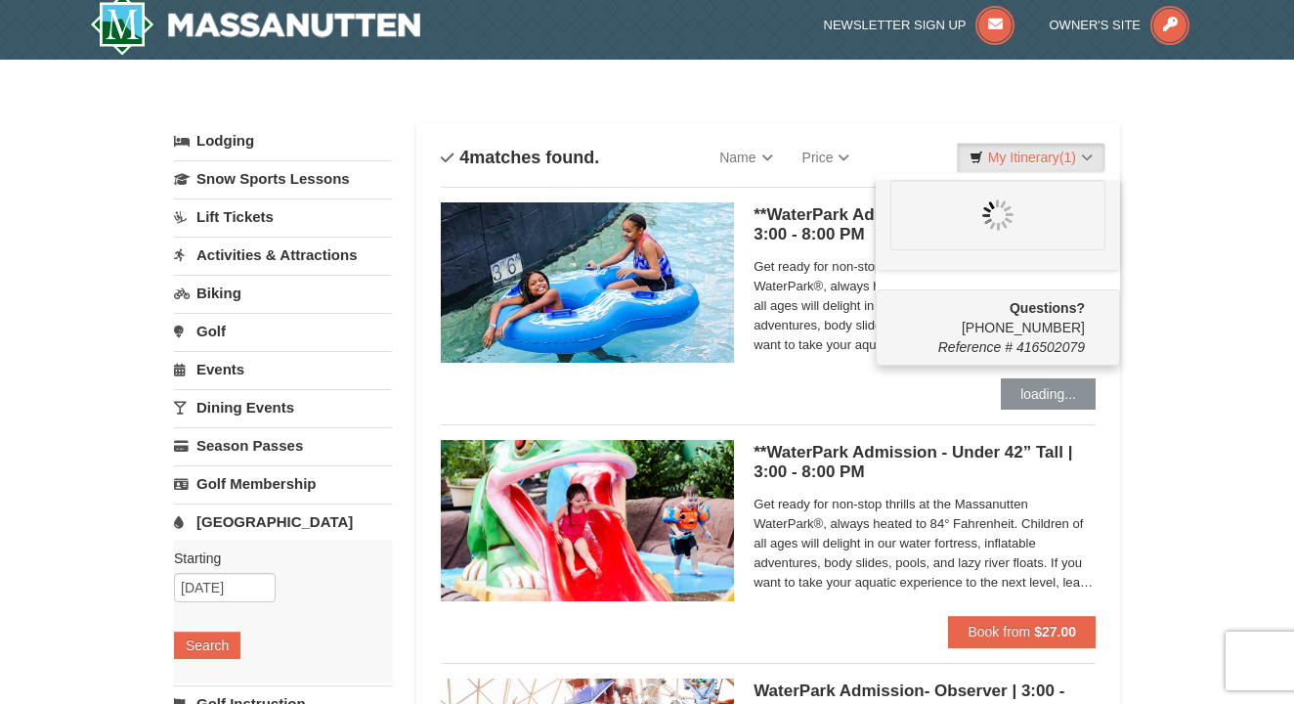
scroll to position [0, 0]
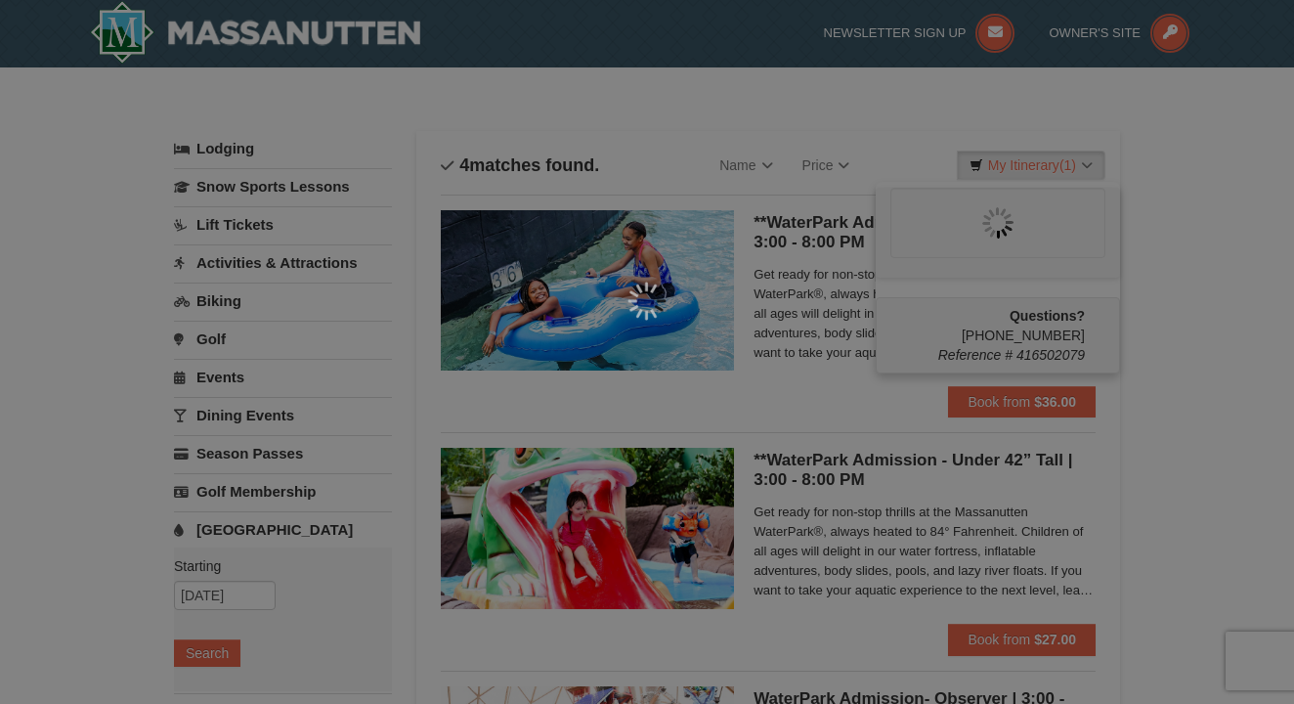
type input "10/05/2025"
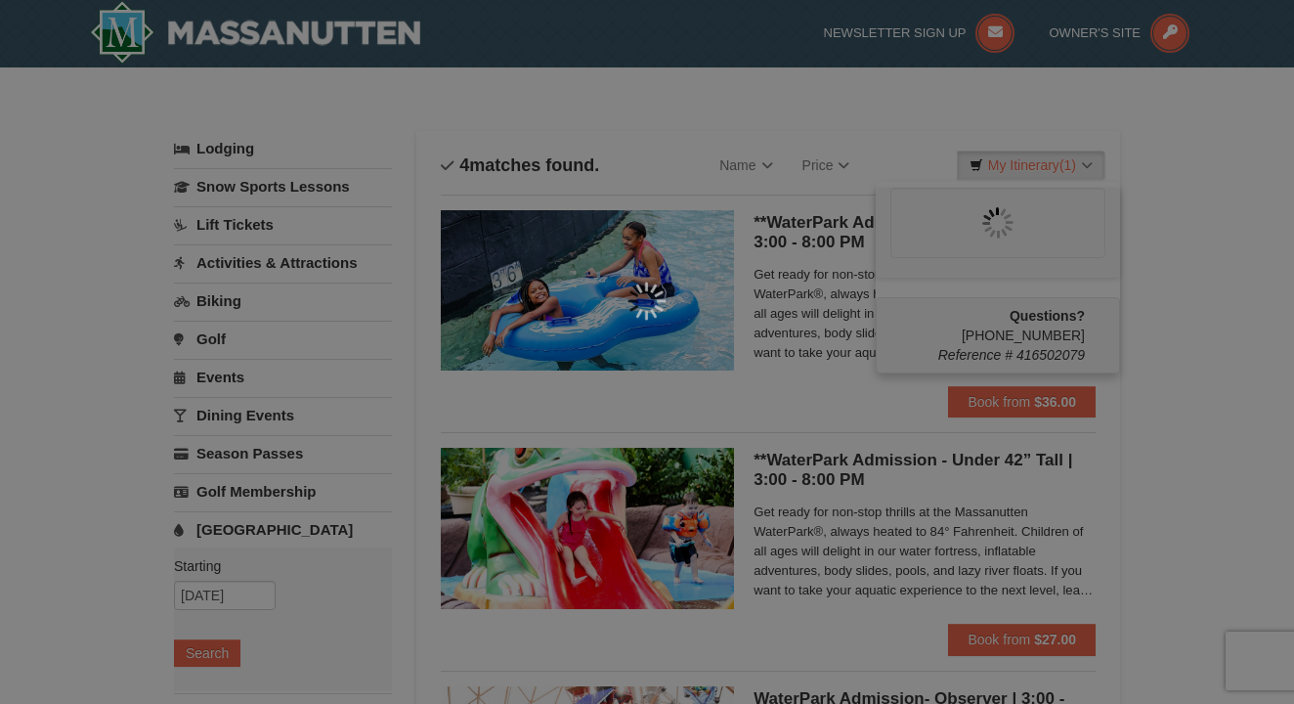
type input "10/05/2025"
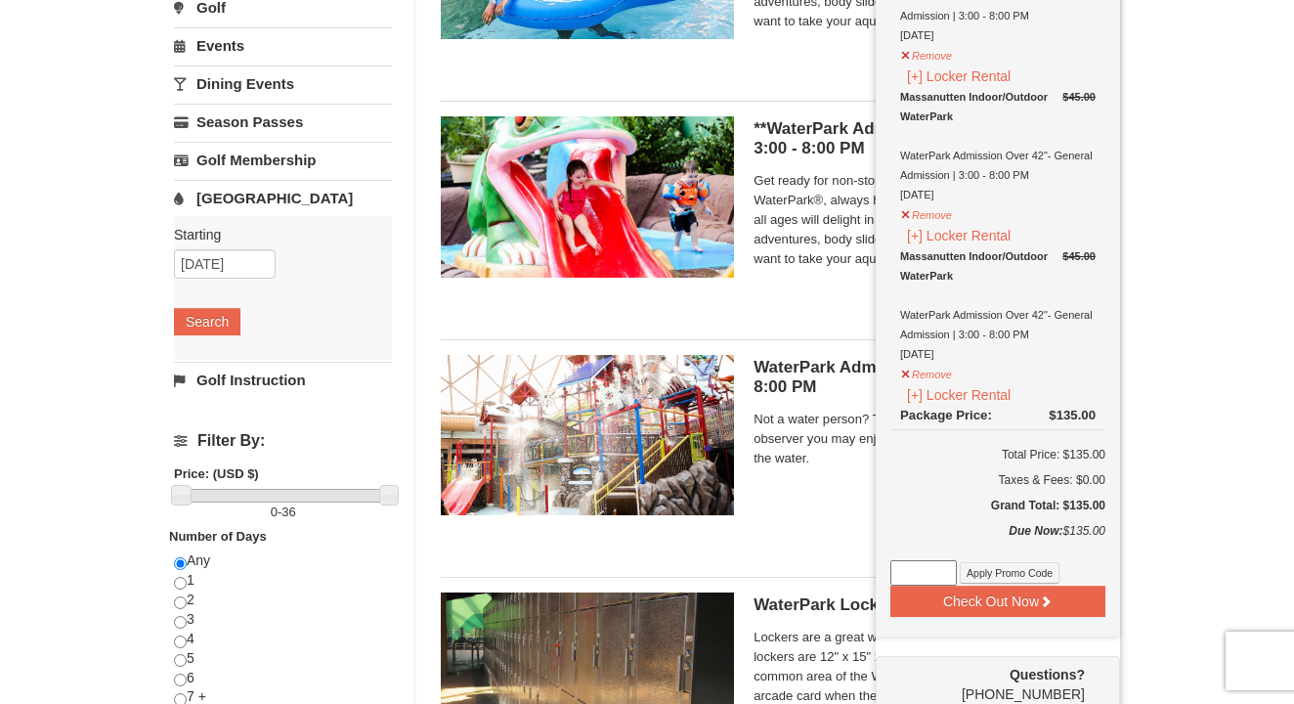
scroll to position [355, 0]
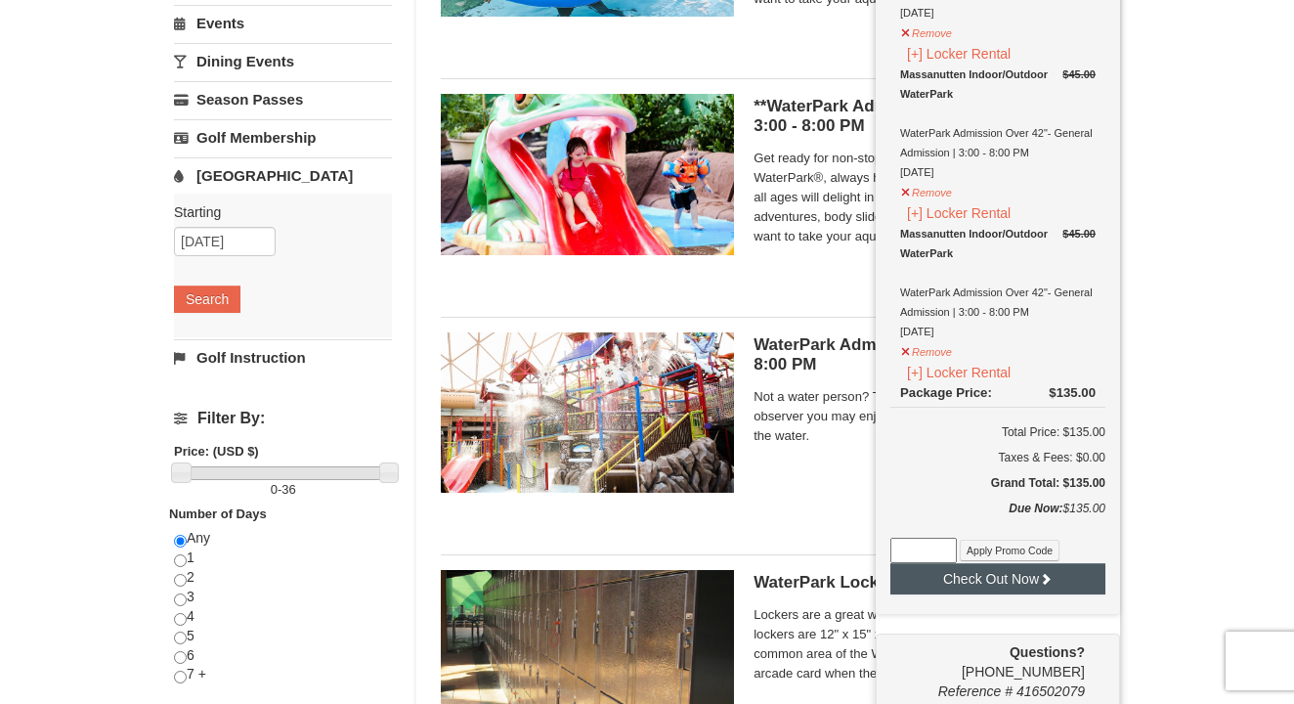
click at [1046, 579] on icon at bounding box center [1046, 579] width 14 height 14
click at [958, 373] on button "[+] Locker Rental" at bounding box center [958, 373] width 117 height 22
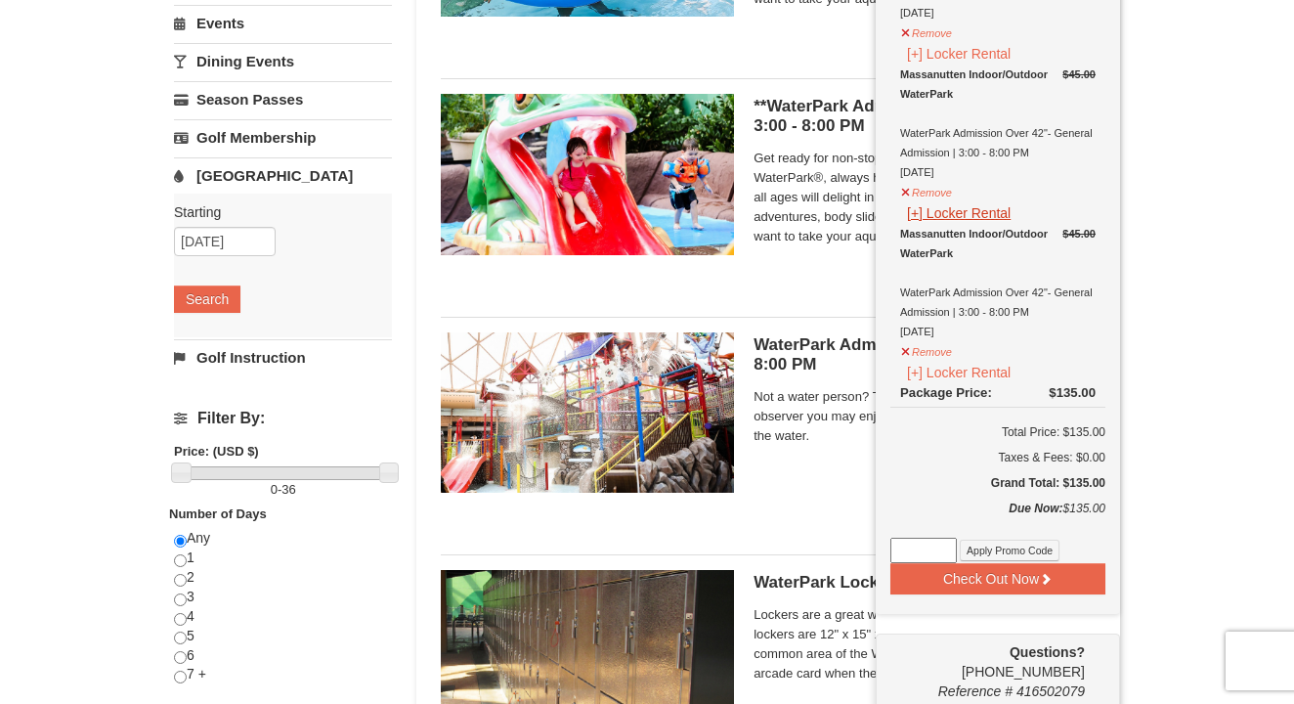
click at [961, 213] on button "[+] Locker Rental" at bounding box center [958, 213] width 117 height 22
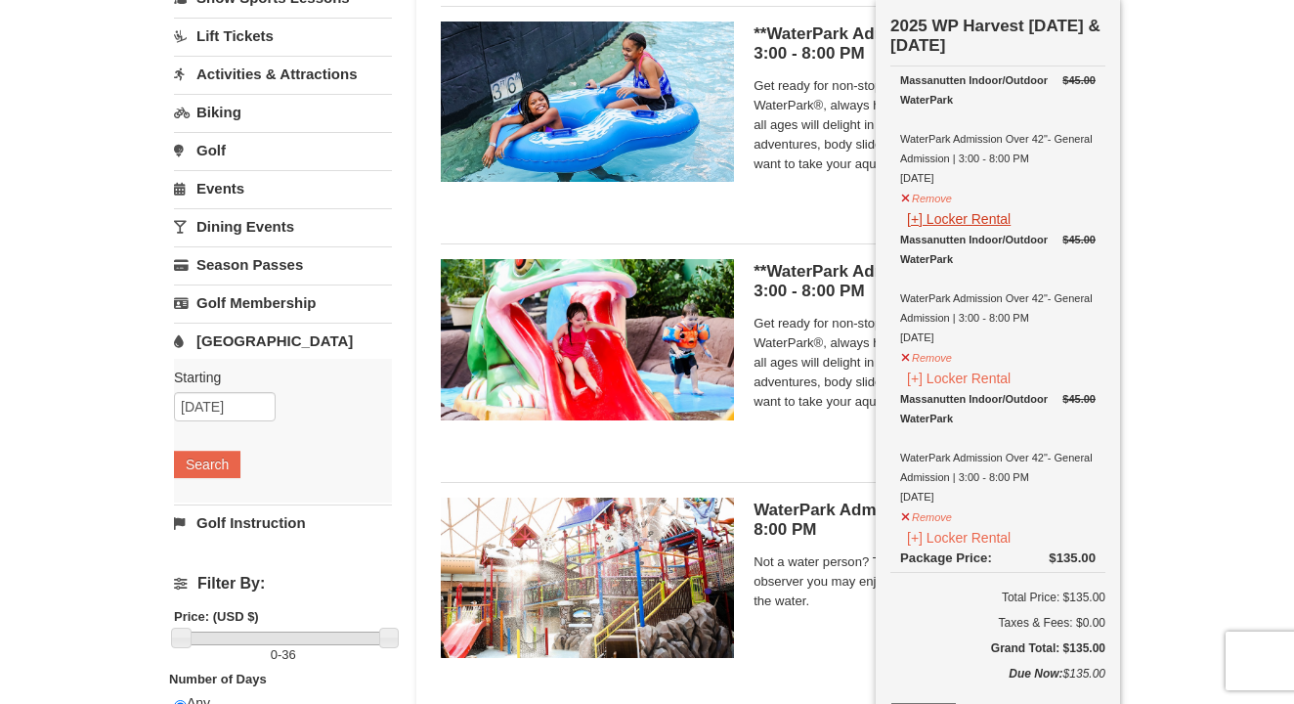
scroll to position [189, 0]
click at [957, 223] on button "[+] Locker Rental" at bounding box center [958, 220] width 117 height 22
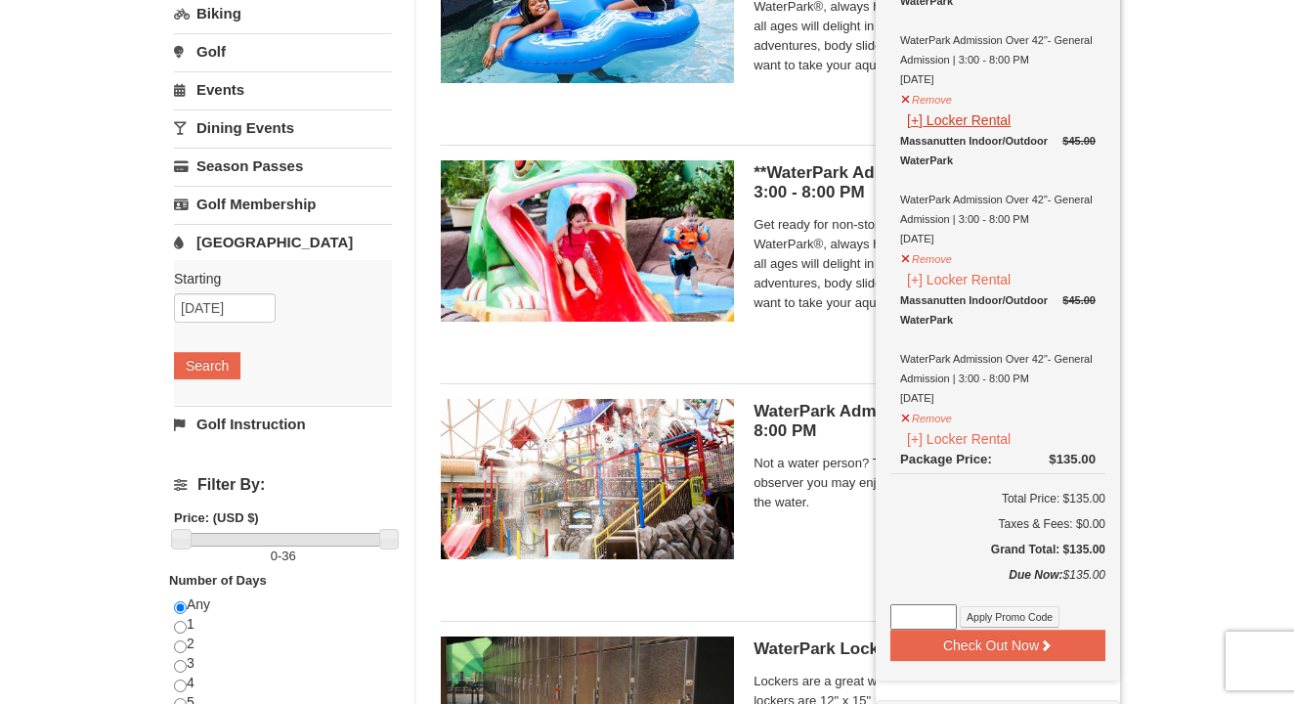
scroll to position [314, 0]
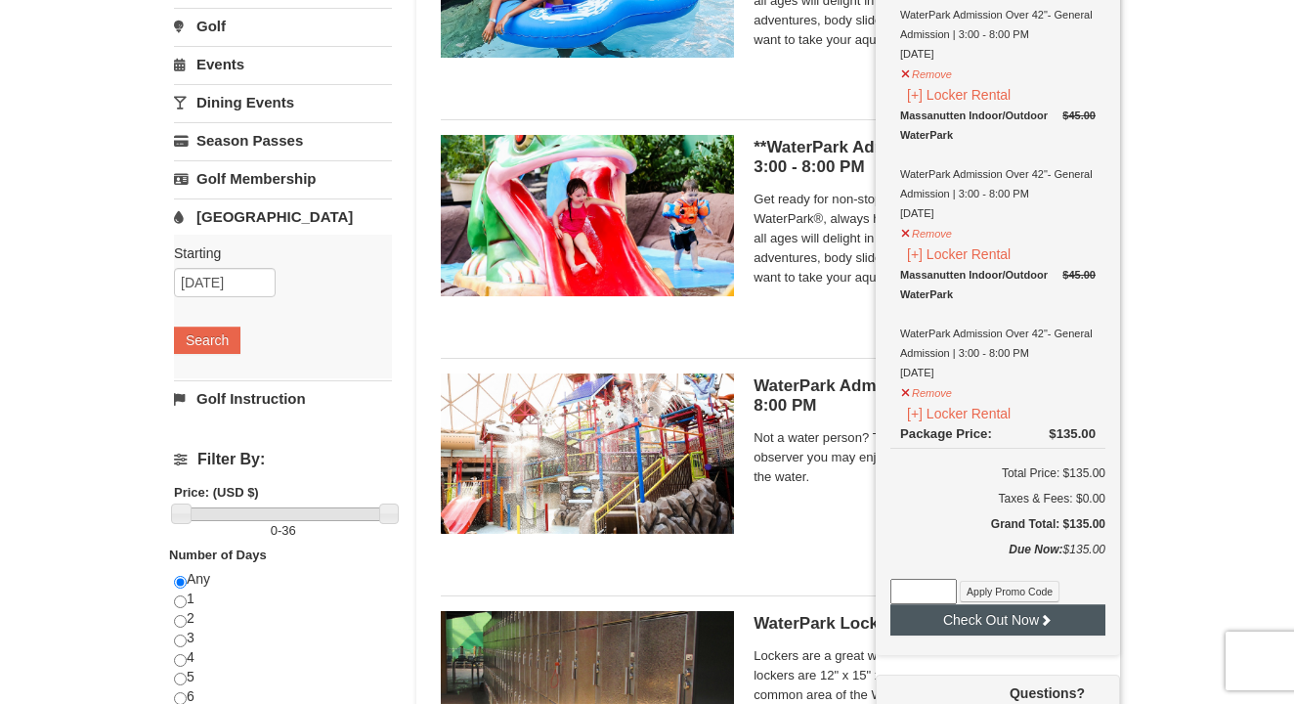
click at [1014, 624] on button "Check Out Now" at bounding box center [998, 619] width 215 height 31
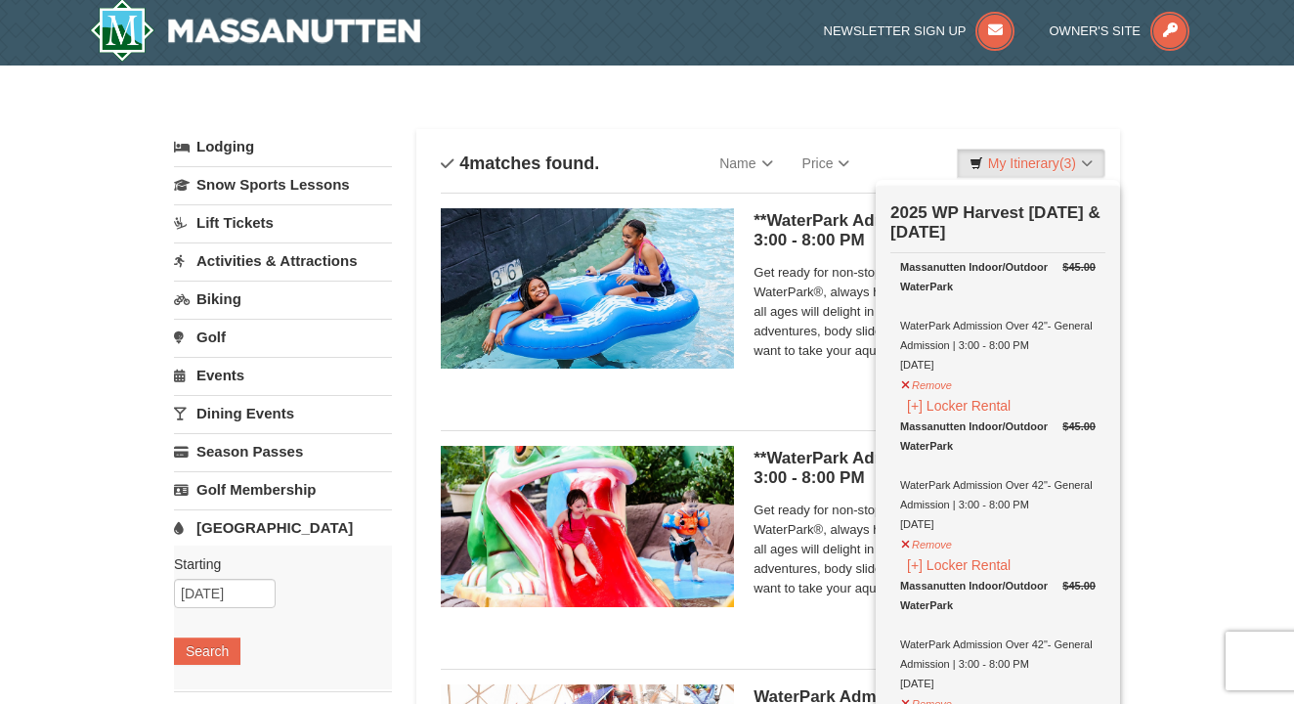
scroll to position [2, 0]
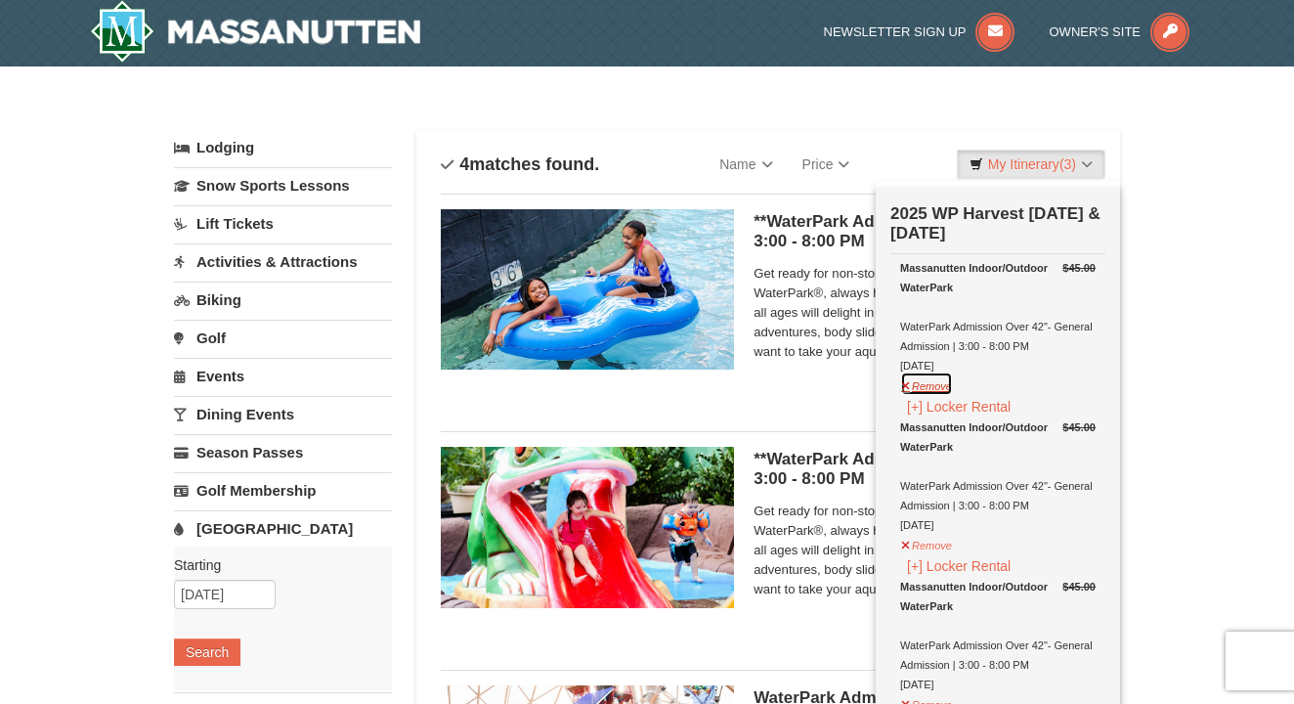
click at [921, 385] on button "Remove" at bounding box center [926, 384] width 53 height 24
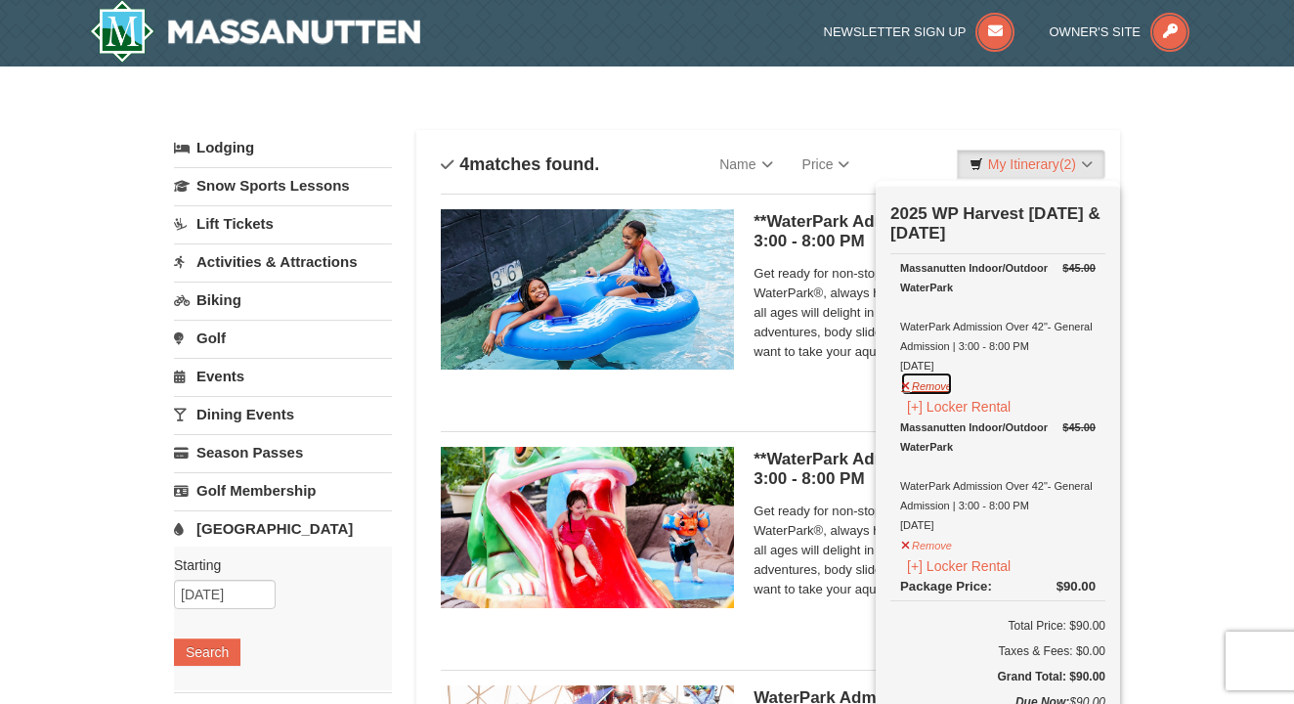
click at [921, 385] on button "Remove" at bounding box center [926, 384] width 53 height 24
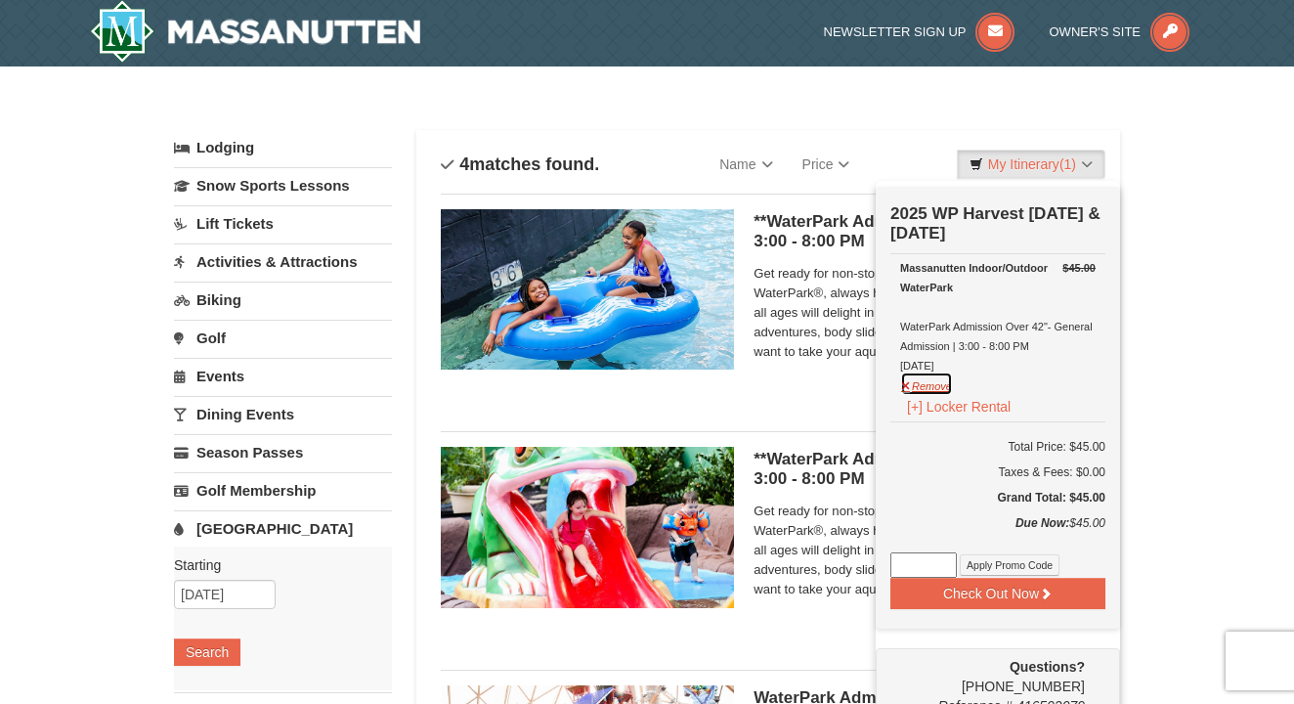
click at [921, 385] on button "Remove" at bounding box center [926, 384] width 53 height 24
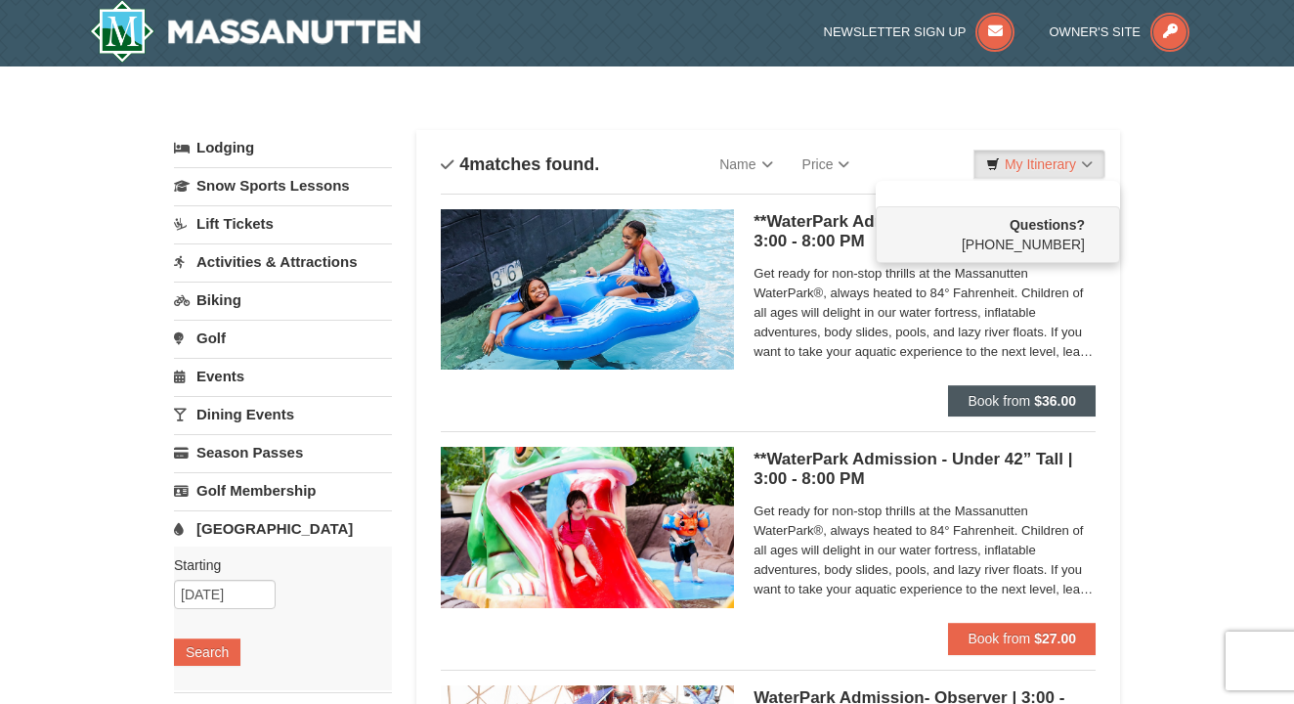
click at [1010, 398] on span "Book from" at bounding box center [999, 401] width 63 height 16
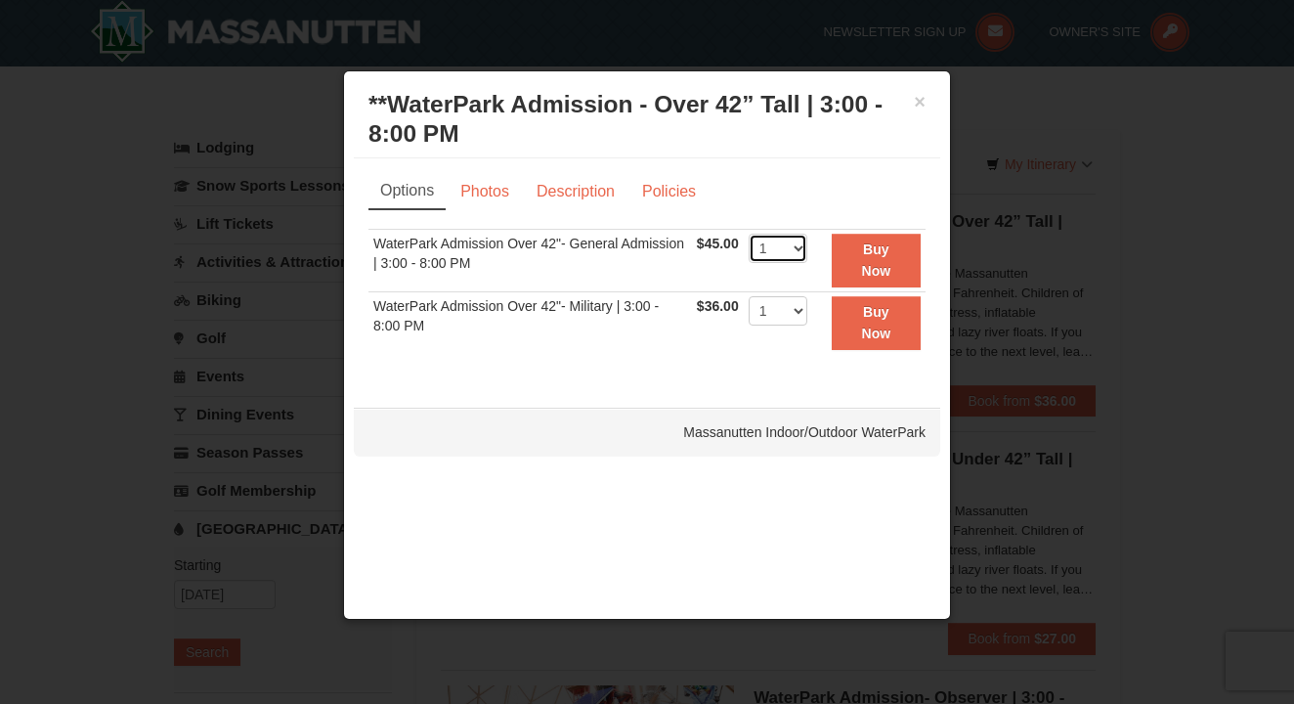
select select "3"
click at [891, 259] on button "Buy Now" at bounding box center [876, 261] width 89 height 54
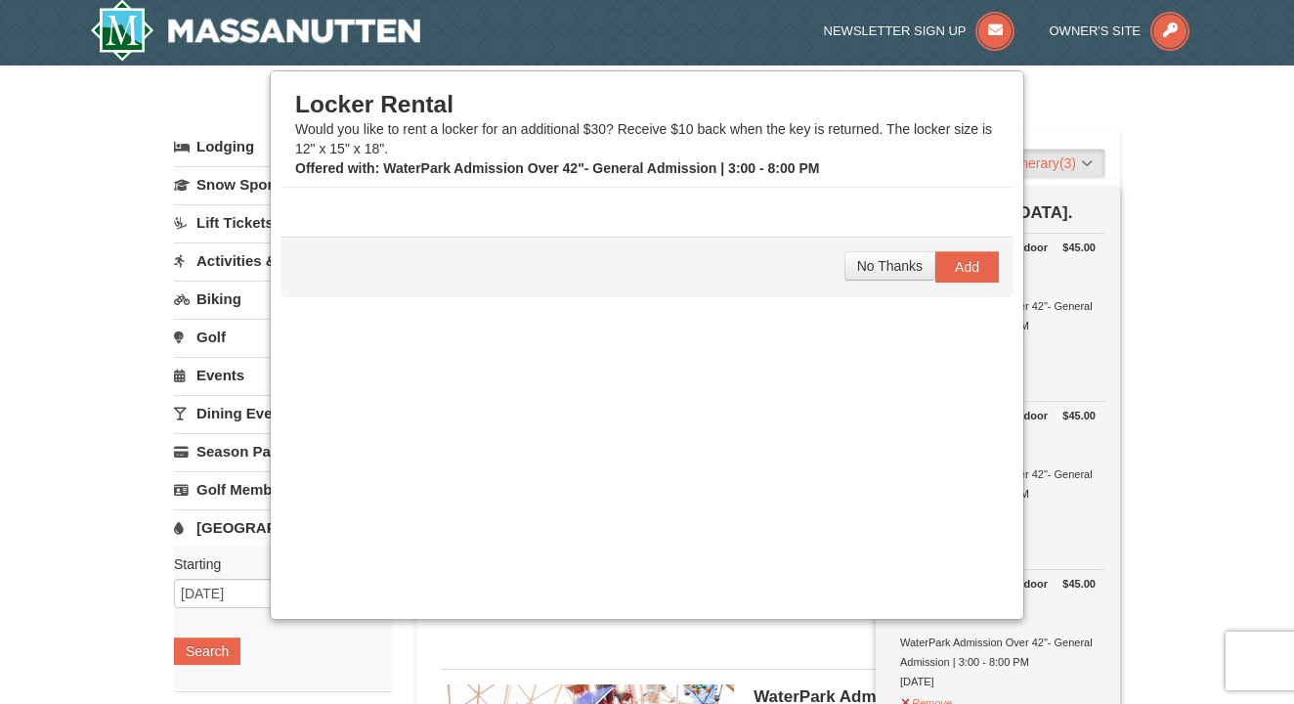
scroll to position [6, 0]
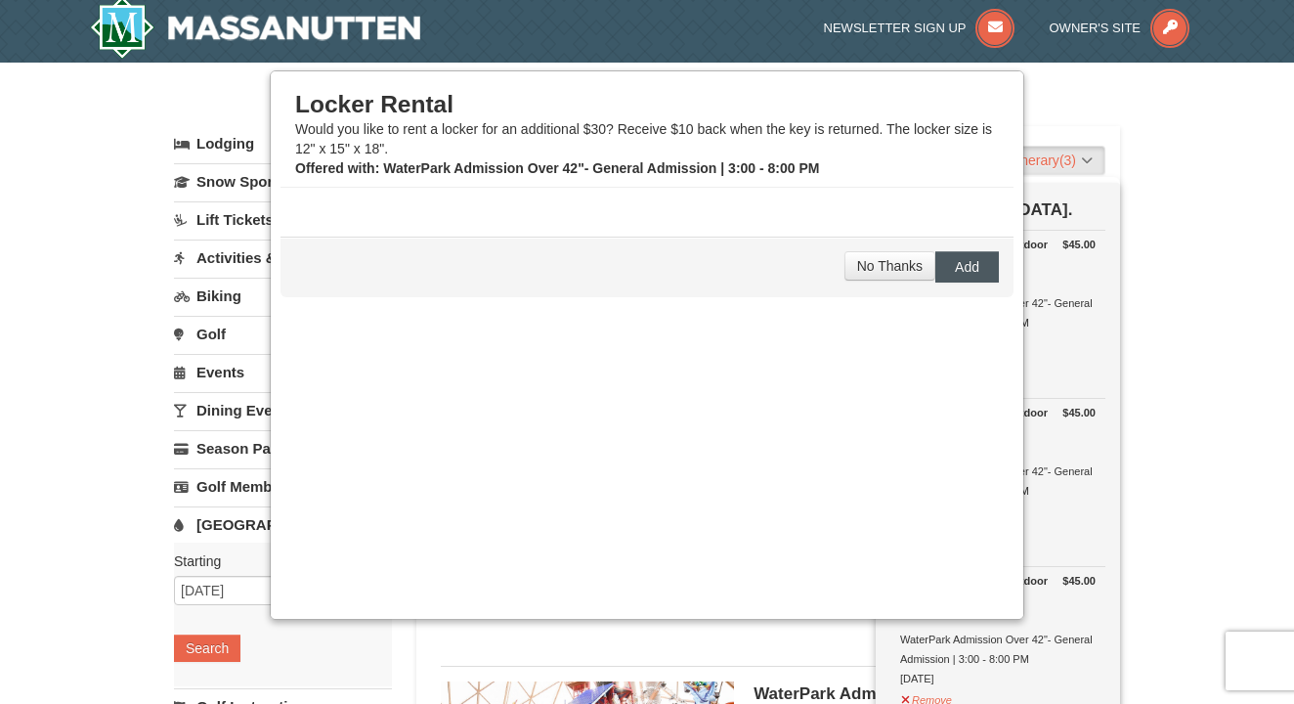
click at [961, 265] on span "Add" at bounding box center [967, 267] width 24 height 16
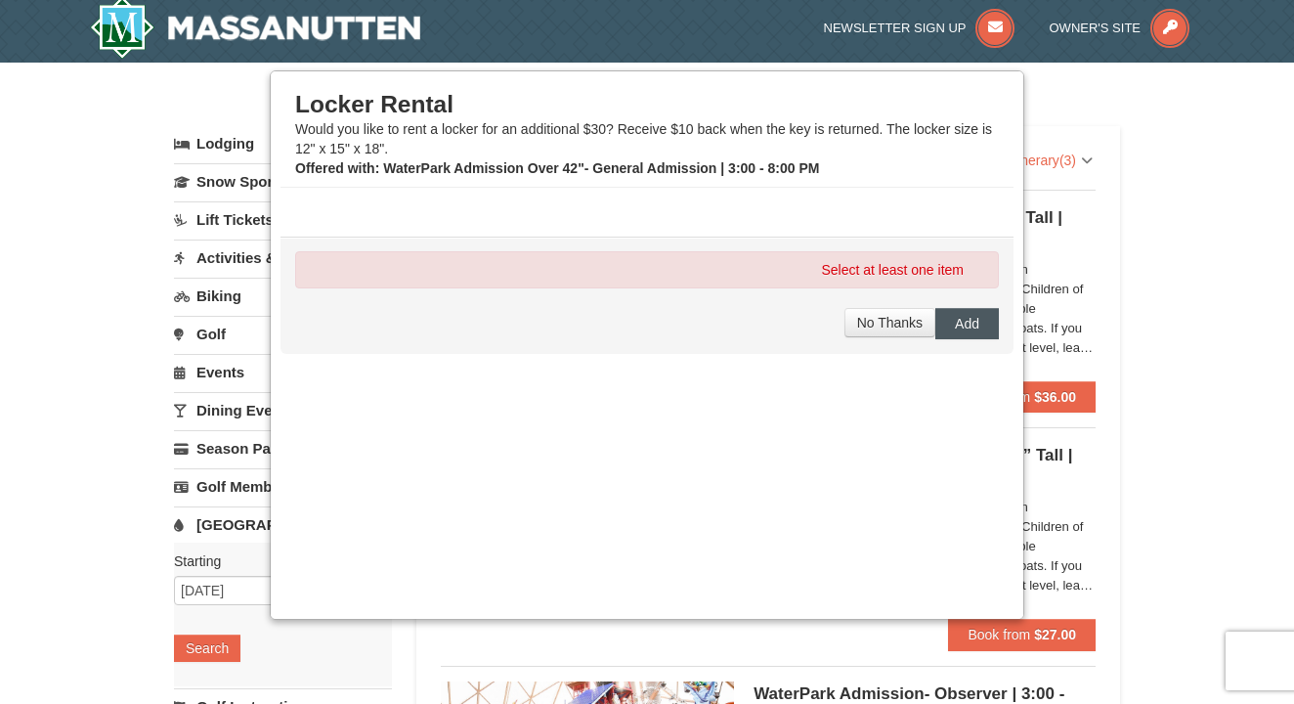
click at [982, 328] on button "Add" at bounding box center [968, 323] width 64 height 31
click at [907, 328] on span "No Thanks" at bounding box center [890, 323] width 66 height 16
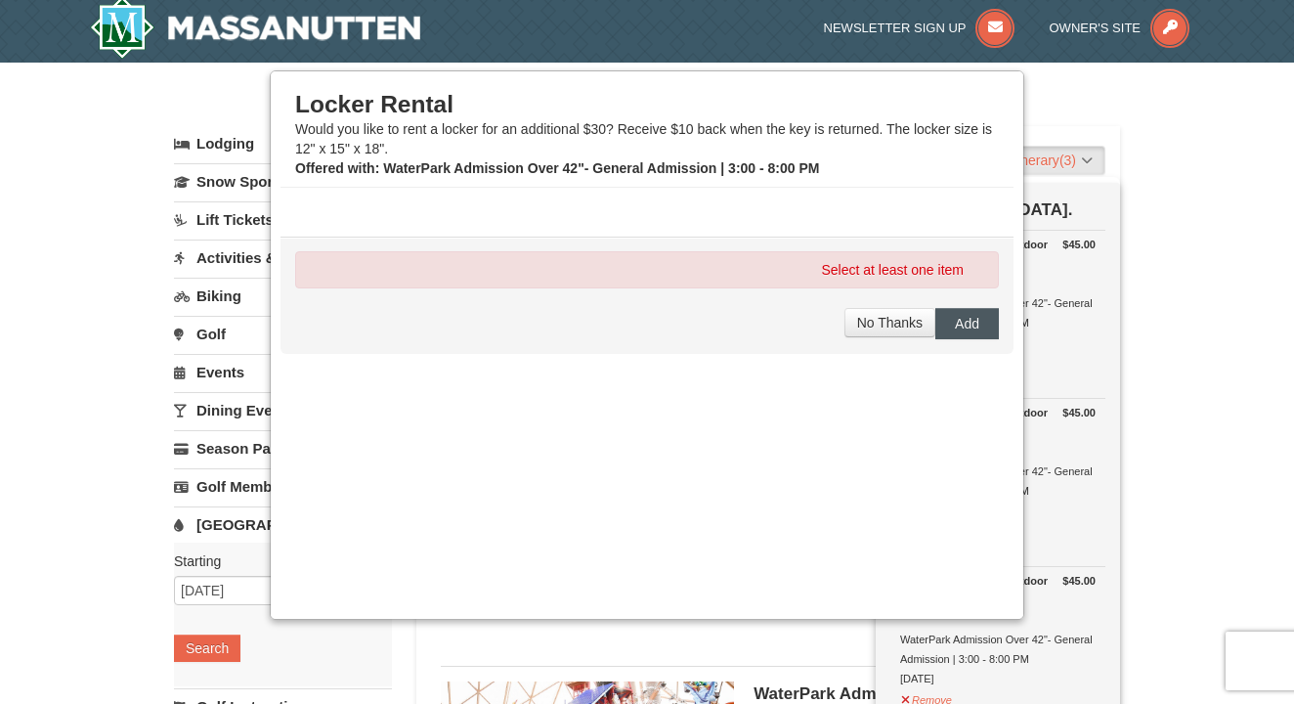
click at [967, 328] on span "Add" at bounding box center [967, 324] width 24 height 16
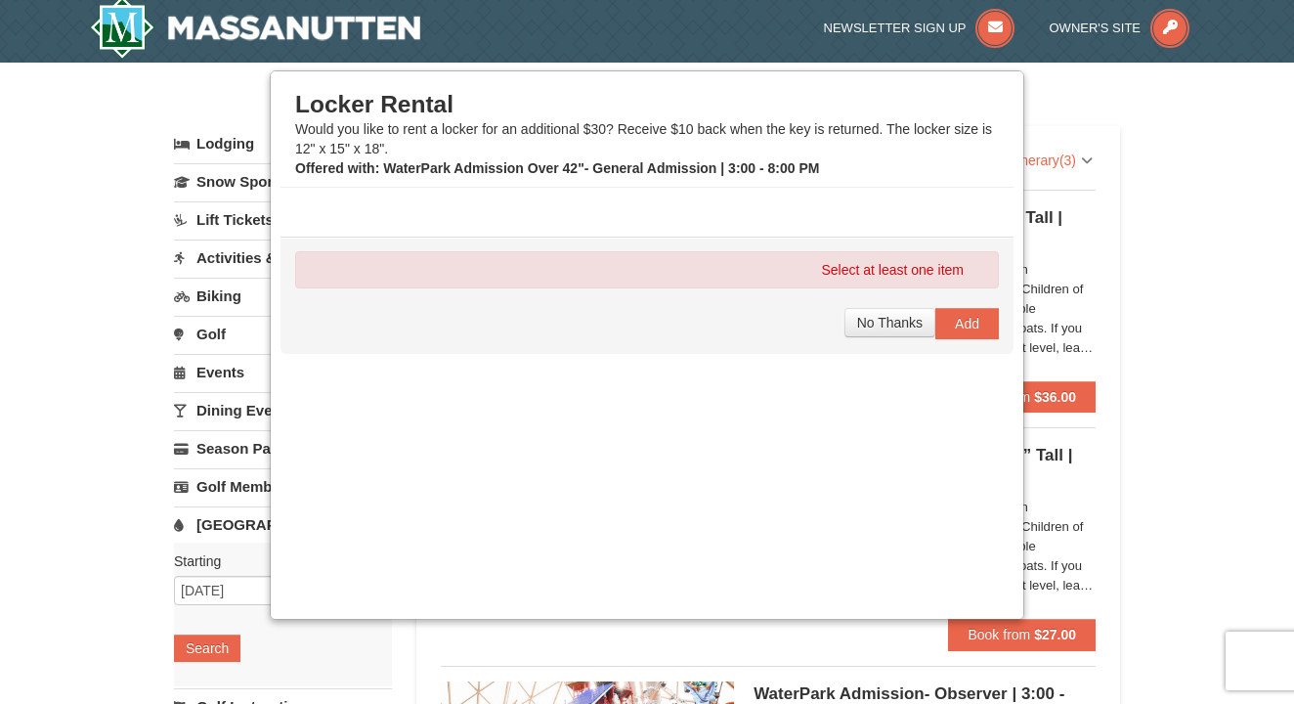
click at [913, 271] on div "Select at least one item" at bounding box center [647, 269] width 704 height 37
click at [1172, 265] on div "× Categories List Filter My Itinerary (3) Check Out Now Water Park Pass. $45.00…" at bounding box center [647, 629] width 1294 height 1133
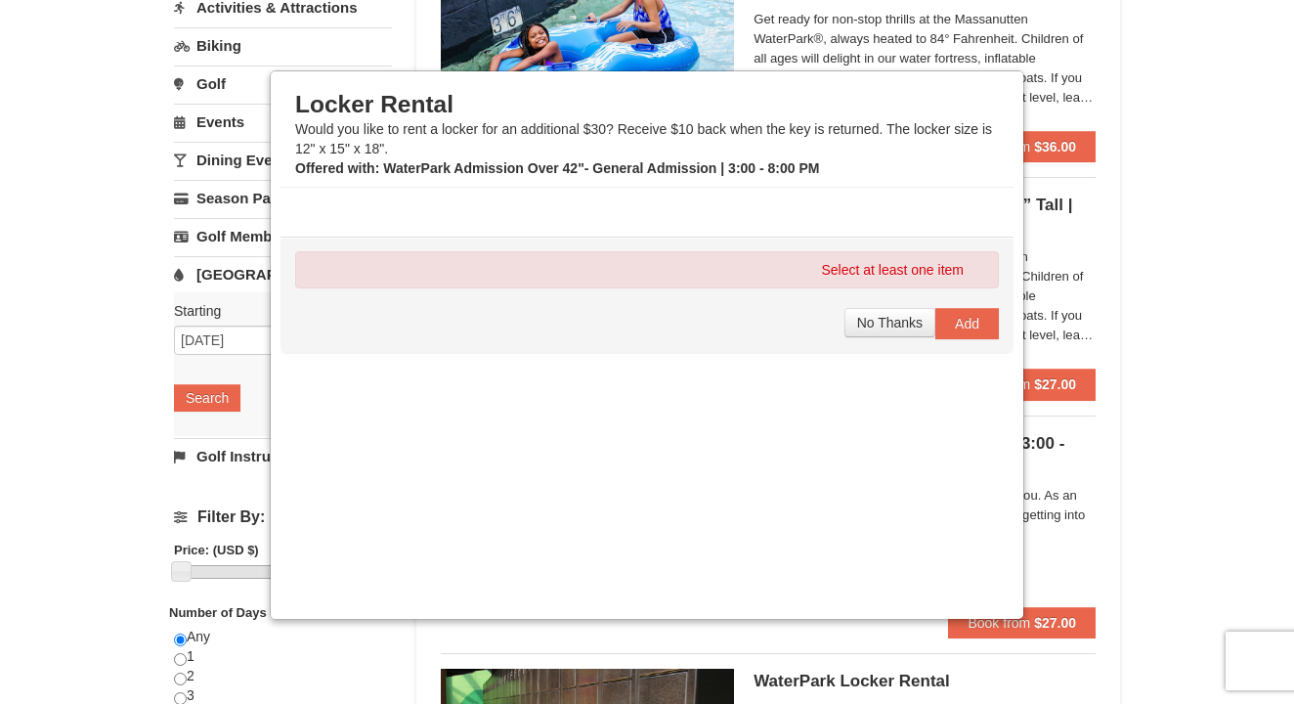
scroll to position [253, 0]
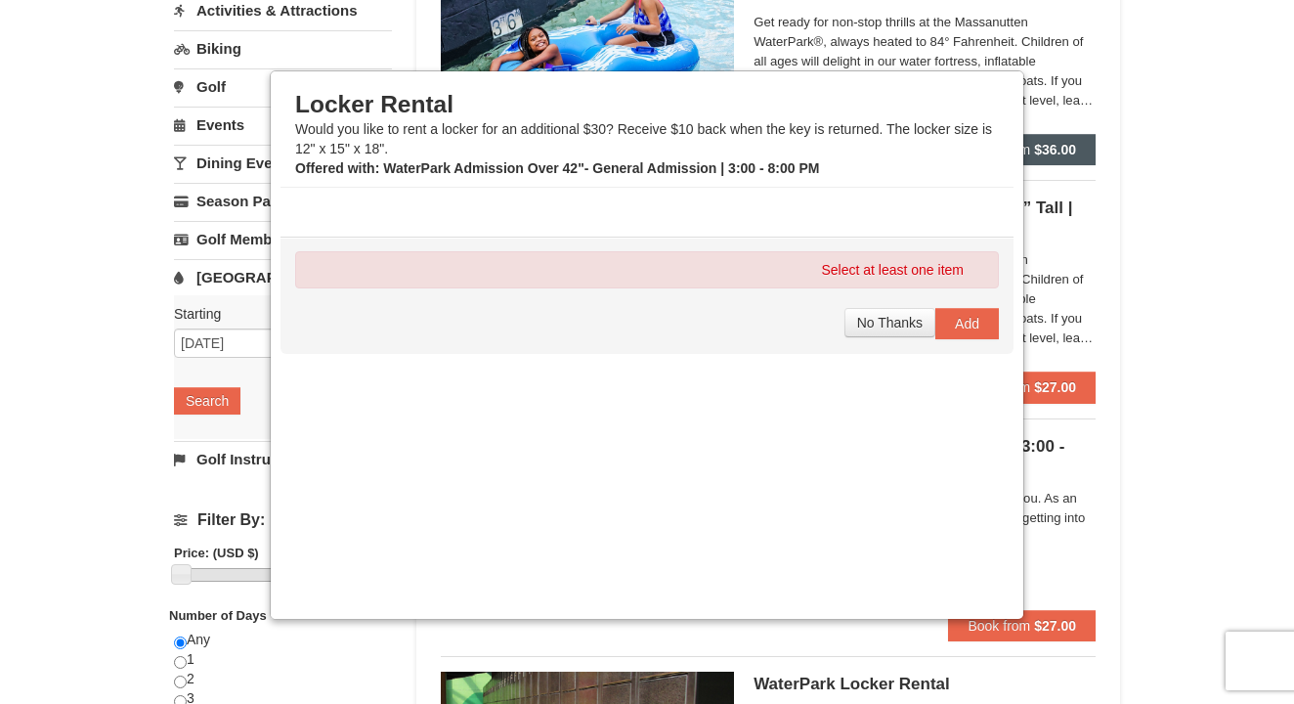
click at [1061, 144] on strong "$36.00" at bounding box center [1055, 150] width 42 height 16
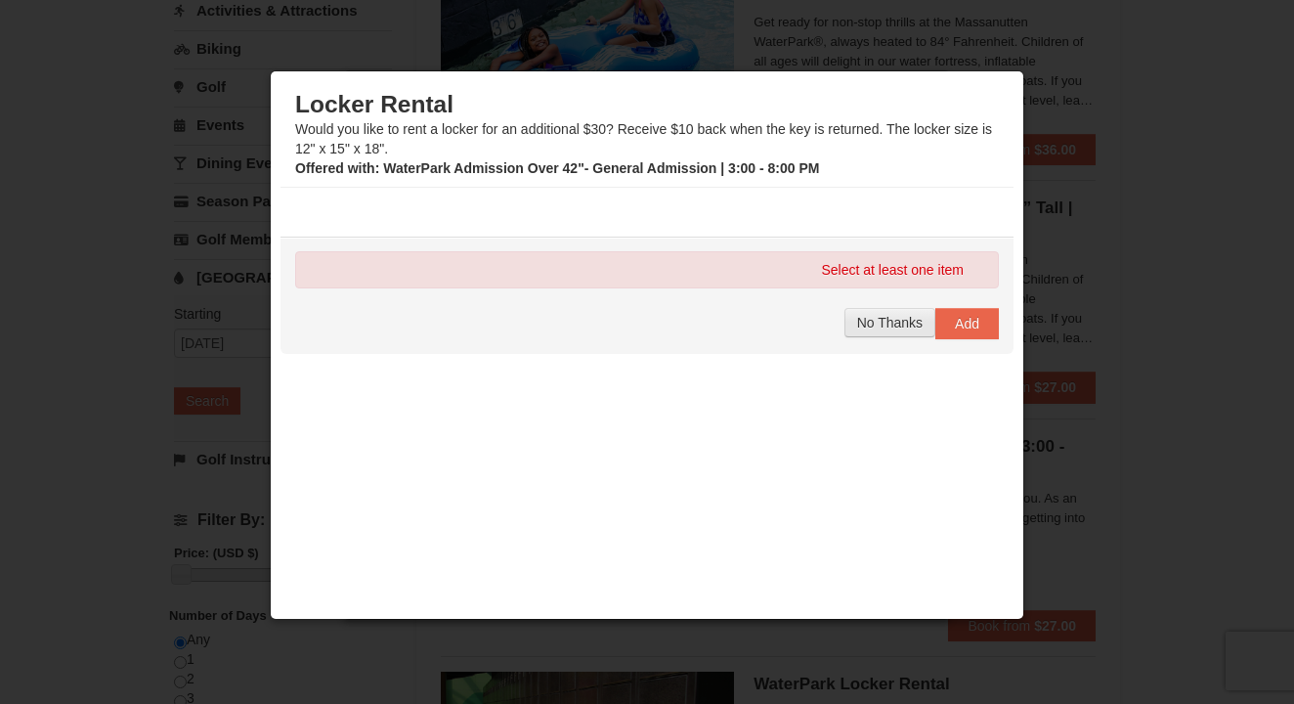
click at [885, 328] on span "No Thanks" at bounding box center [890, 323] width 66 height 16
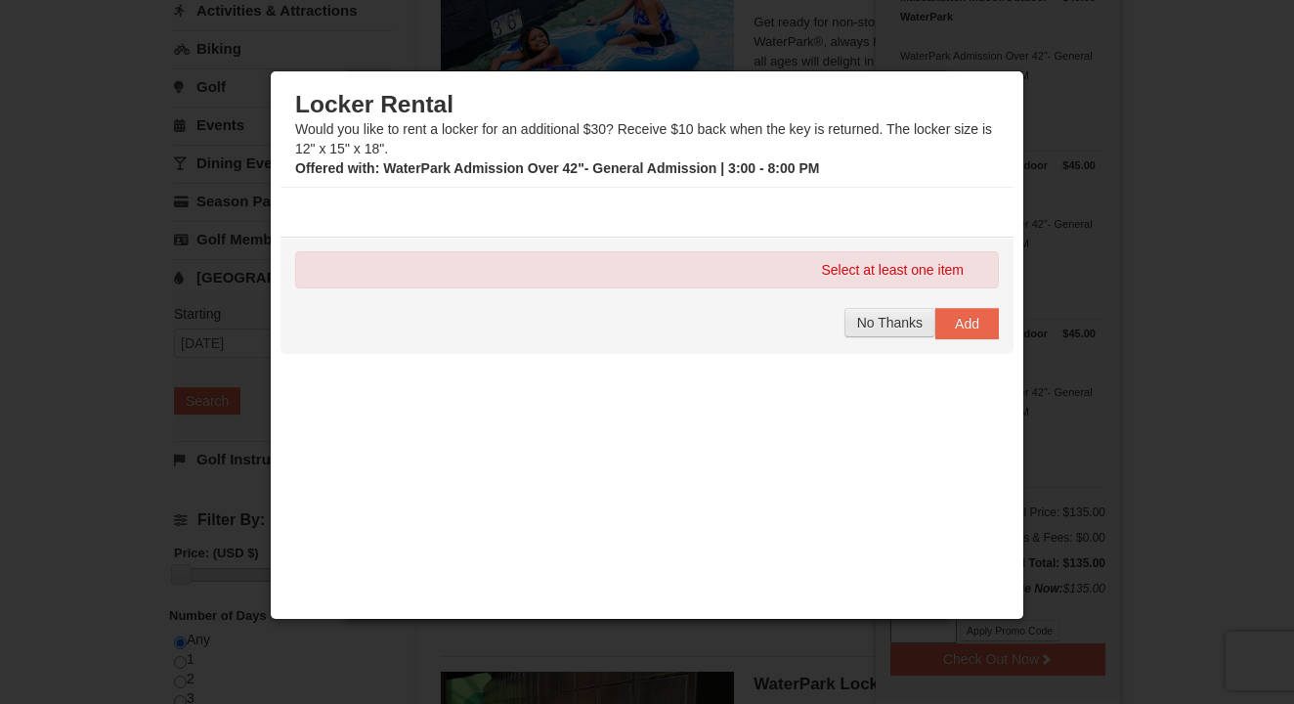
click at [885, 328] on span "No Thanks" at bounding box center [890, 323] width 66 height 16
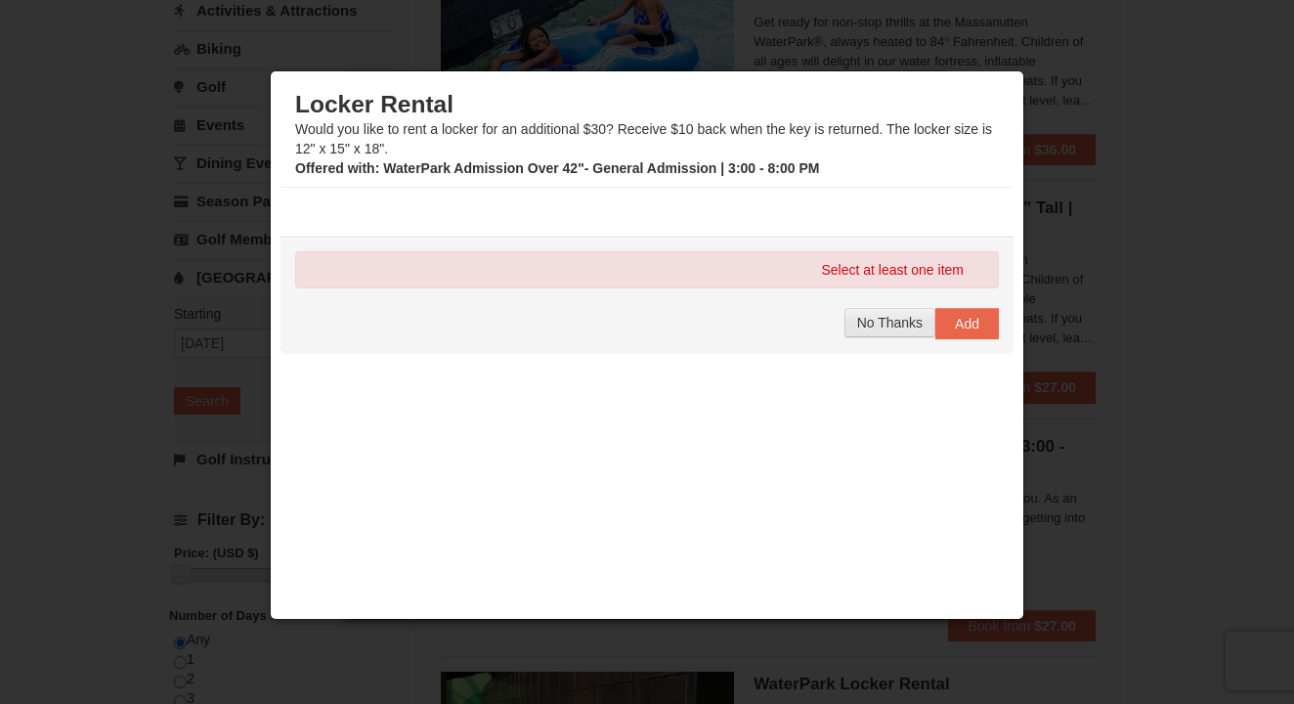
click at [885, 328] on span "No Thanks" at bounding box center [890, 323] width 66 height 16
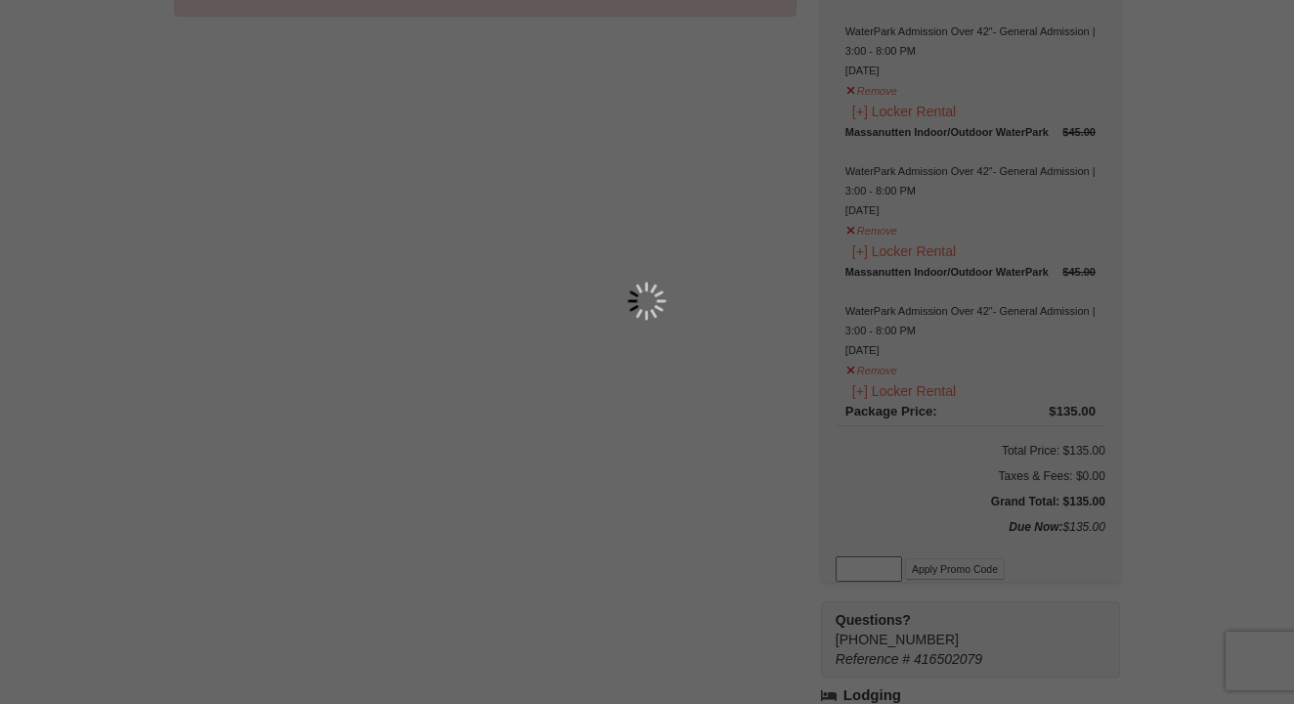
scroll to position [240, 0]
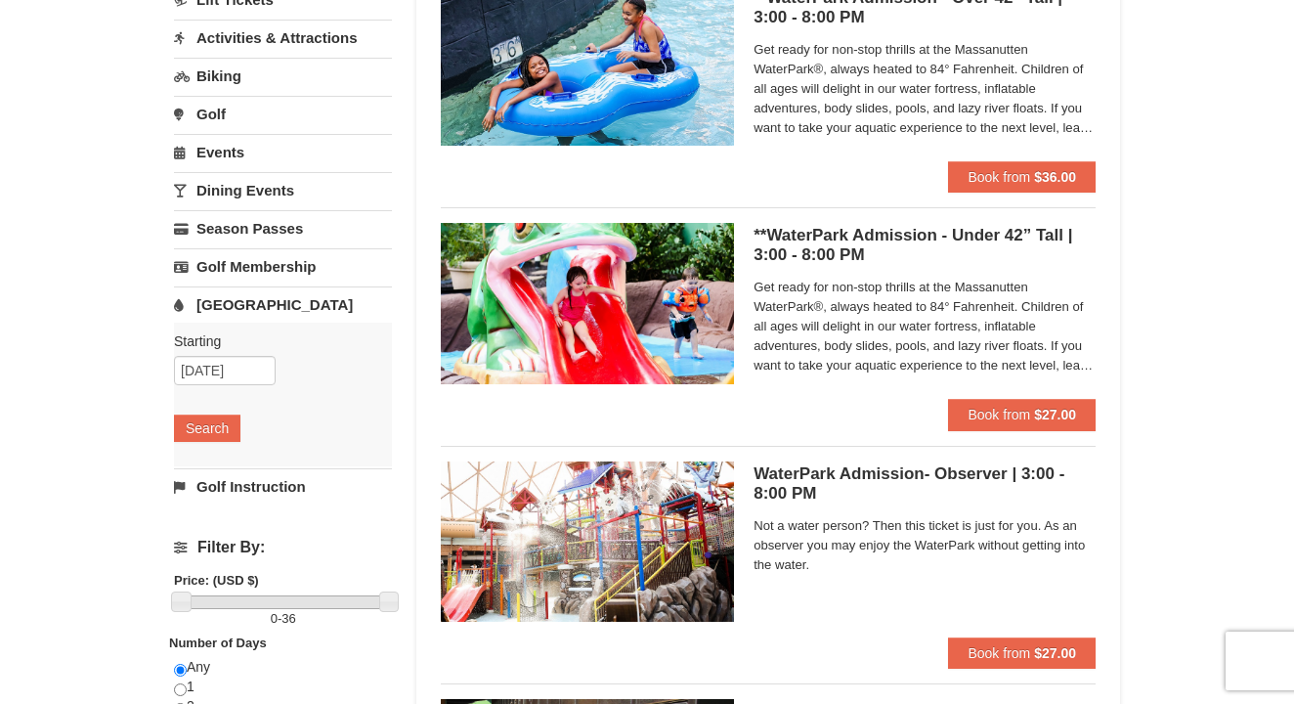
scroll to position [236, 0]
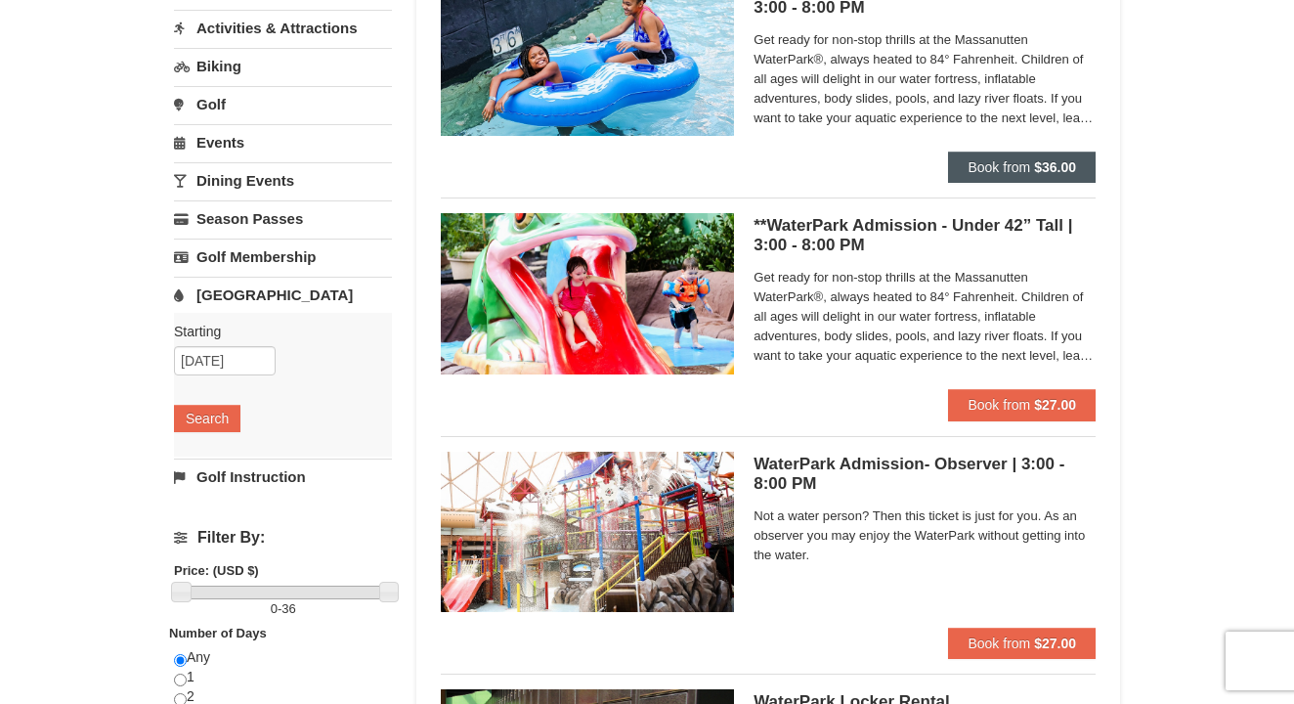
click at [1039, 159] on strong "$36.00" at bounding box center [1055, 167] width 42 height 16
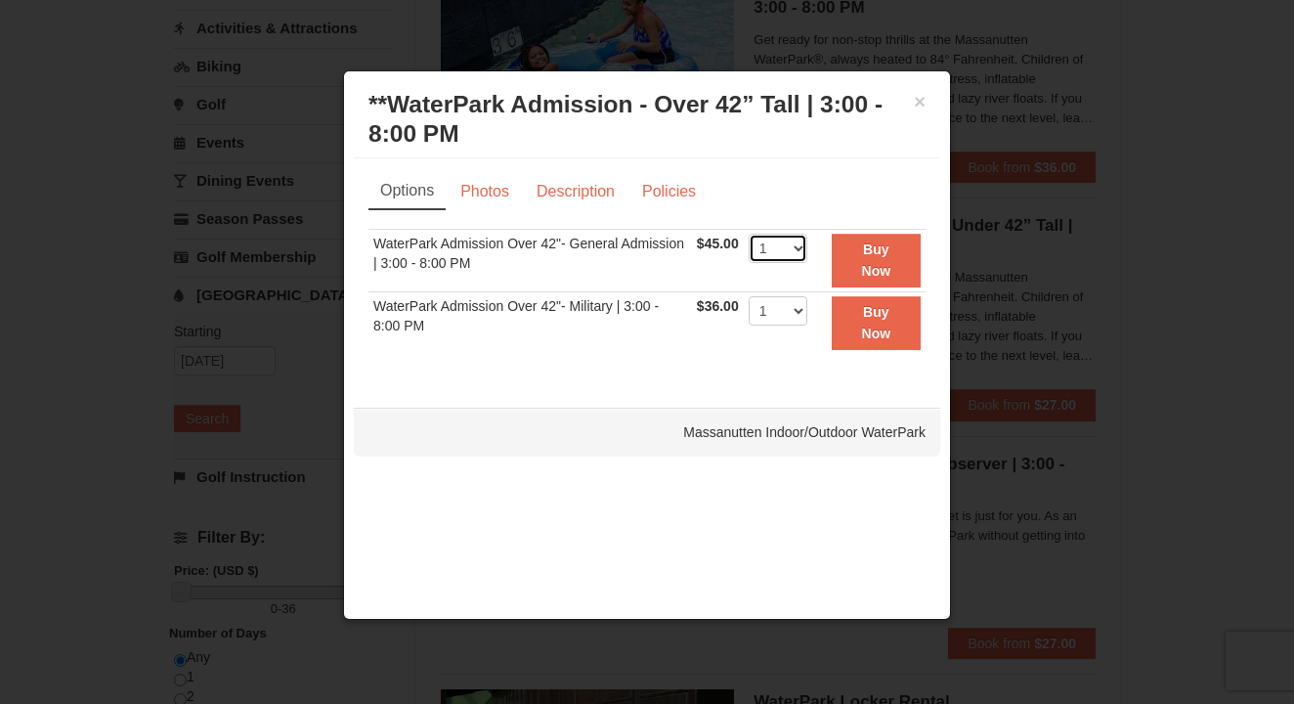
select select "3"
click at [878, 258] on button "Buy Now" at bounding box center [876, 261] width 89 height 54
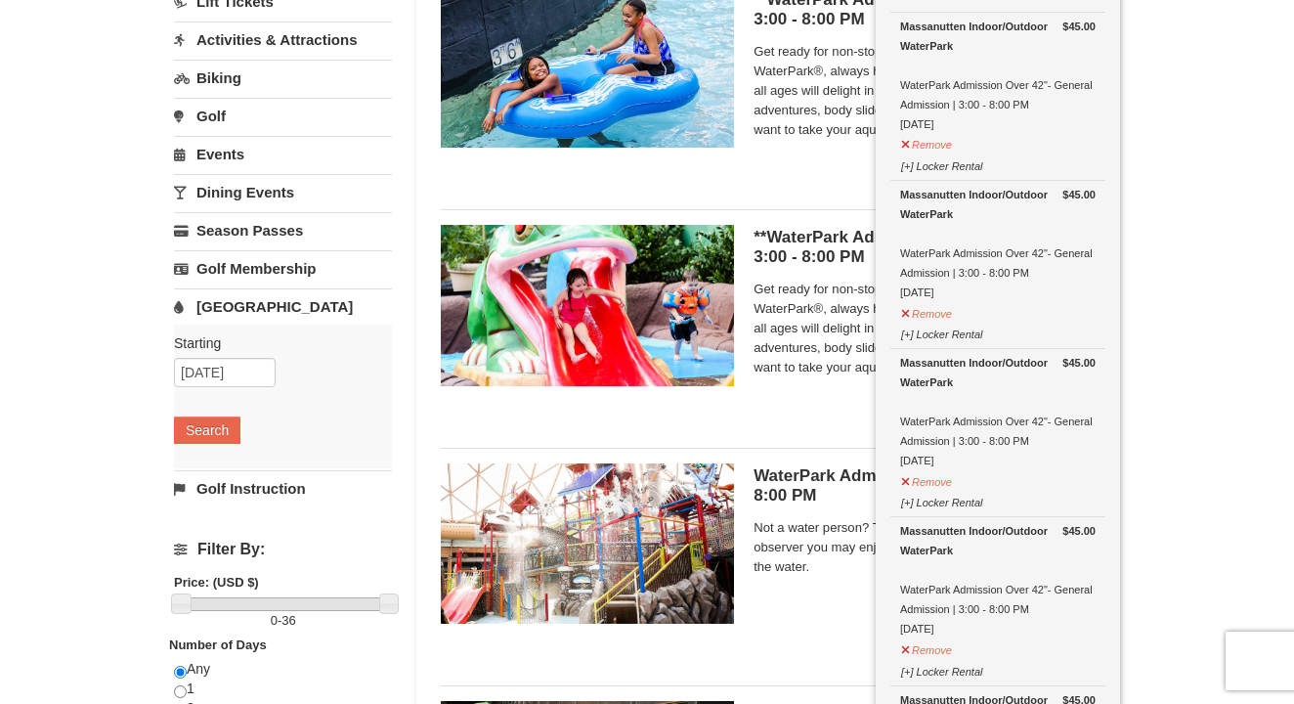
scroll to position [227, 0]
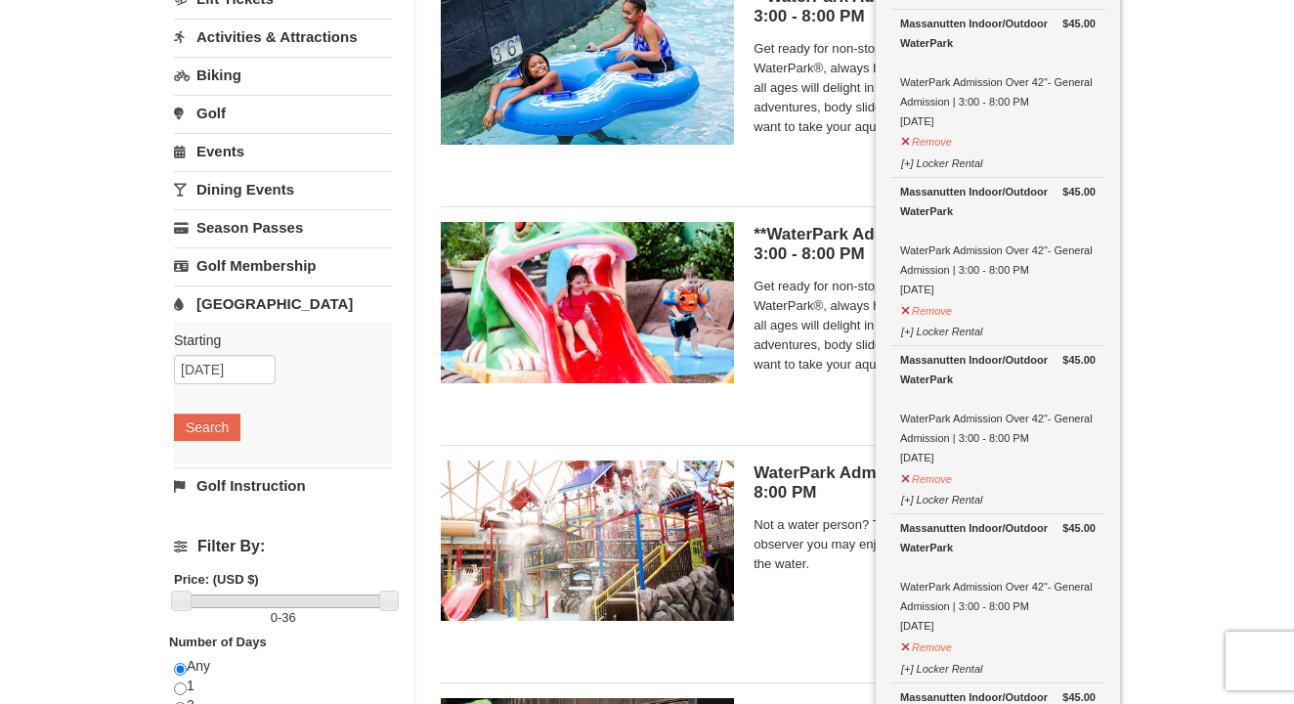
click at [940, 163] on div at bounding box center [647, 352] width 1294 height 704
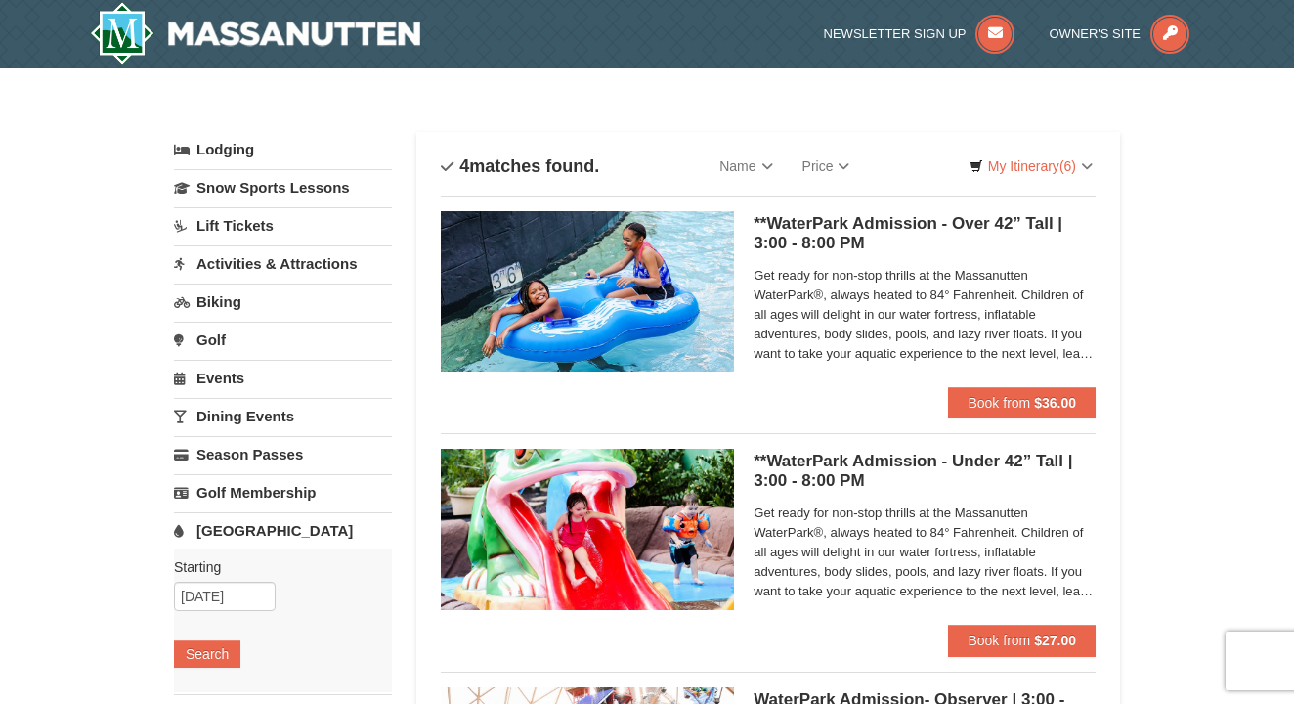
scroll to position [0, 0]
click at [1059, 179] on div at bounding box center [647, 352] width 1294 height 704
click at [1049, 168] on div at bounding box center [647, 352] width 1294 height 704
click at [1089, 164] on div at bounding box center [647, 352] width 1294 height 704
click at [1049, 169] on div at bounding box center [647, 352] width 1294 height 704
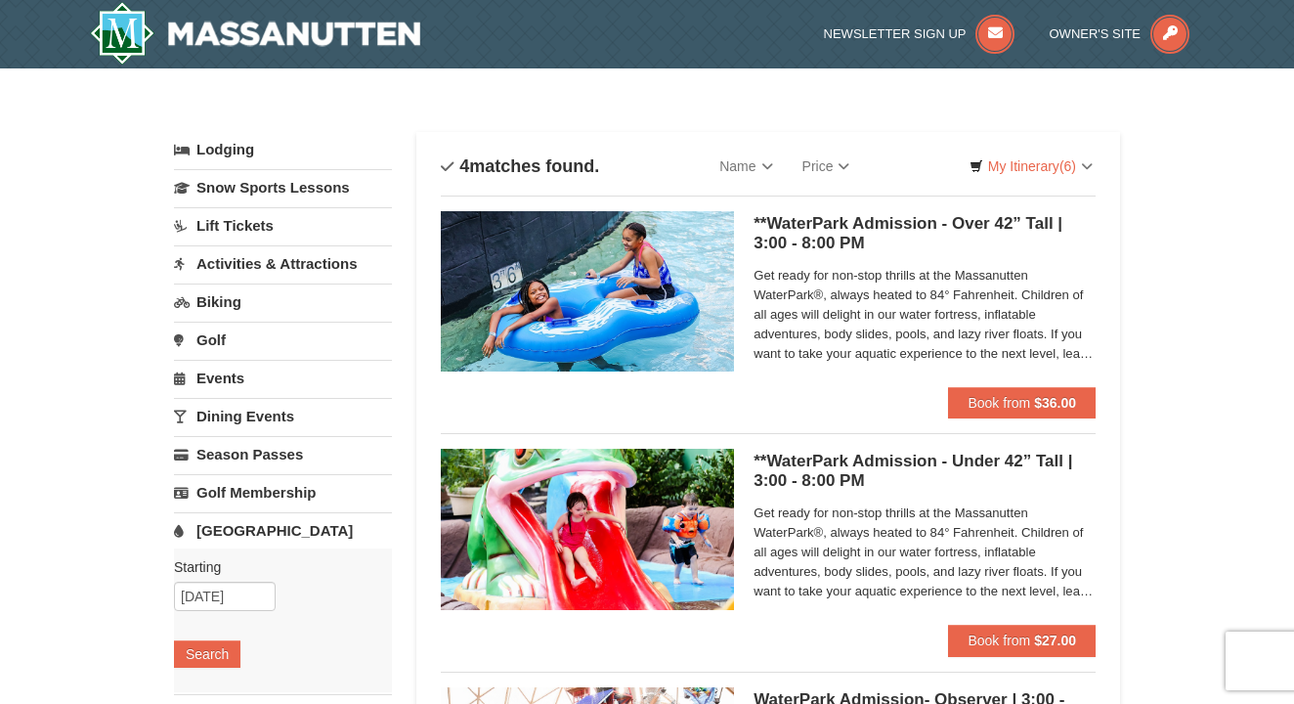
click at [1046, 182] on div at bounding box center [647, 352] width 1294 height 704
click at [1052, 146] on div at bounding box center [647, 352] width 1294 height 704
click at [1042, 164] on div at bounding box center [647, 352] width 1294 height 704
click at [1046, 158] on div at bounding box center [647, 352] width 1294 height 704
click at [1047, 167] on div at bounding box center [647, 352] width 1294 height 704
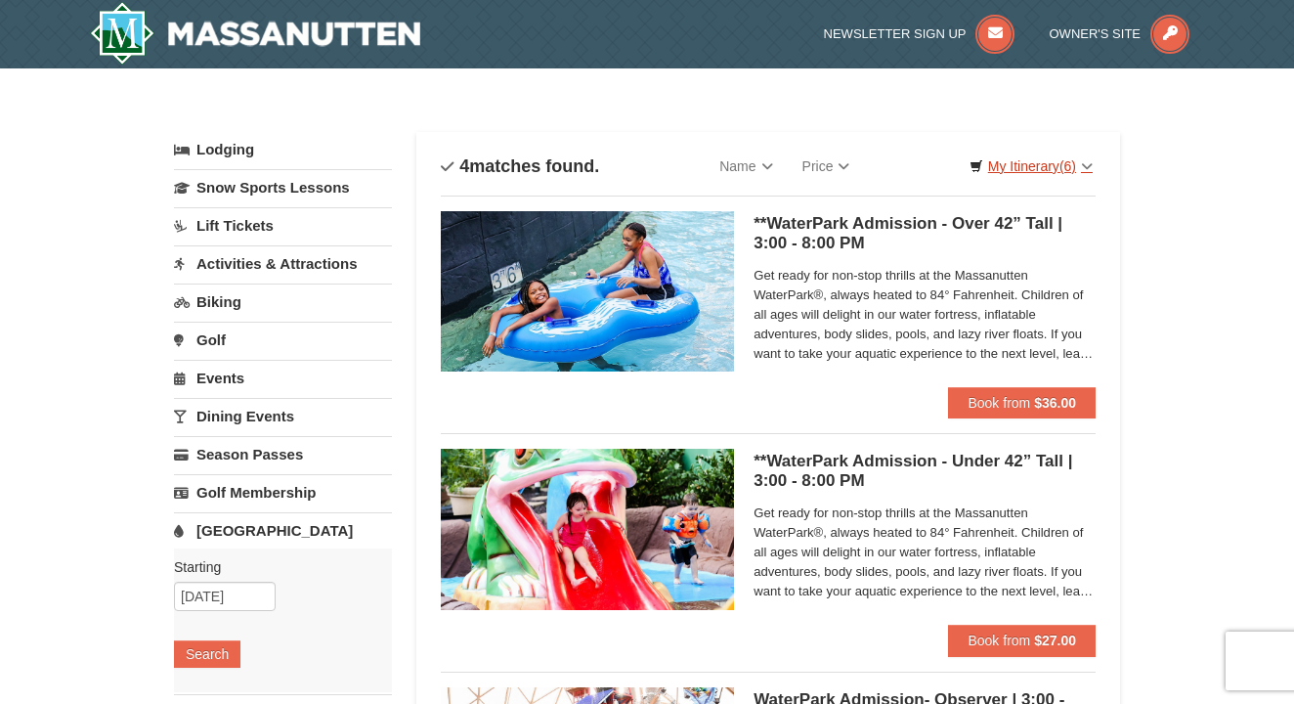
click at [1045, 167] on link "My Itinerary (6)" at bounding box center [1031, 166] width 149 height 29
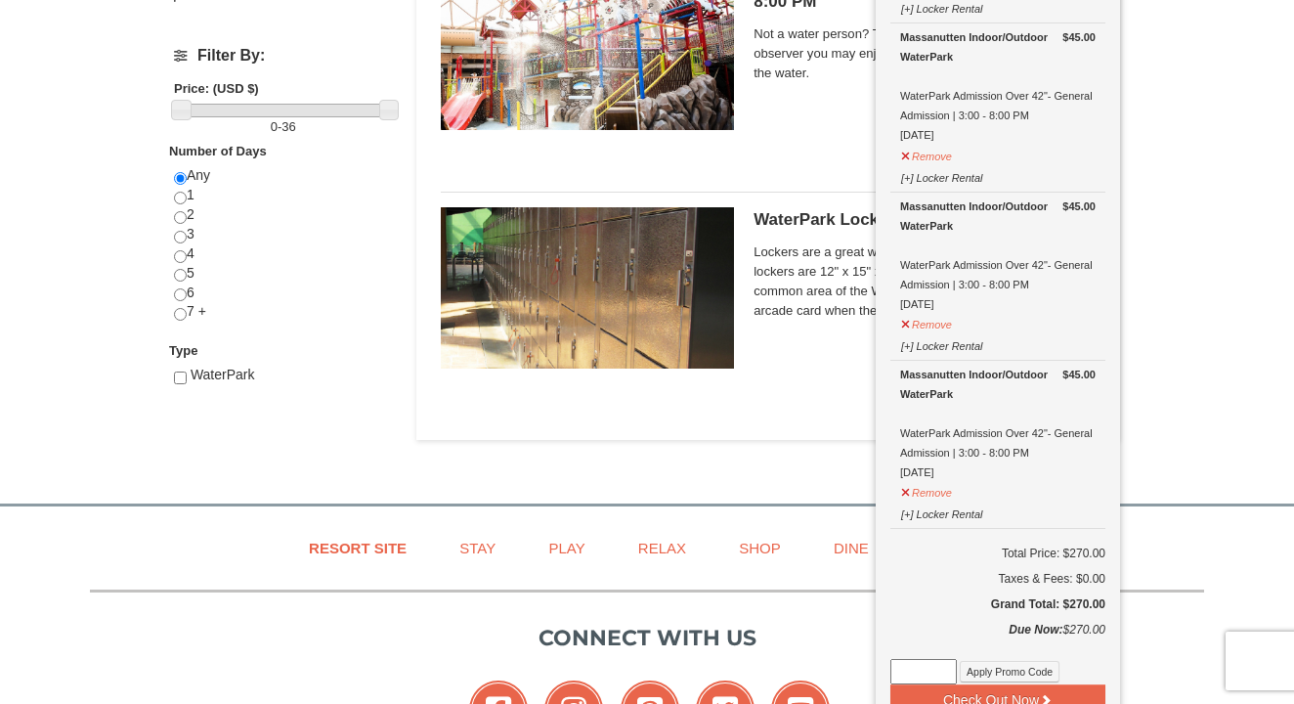
scroll to position [720, 0]
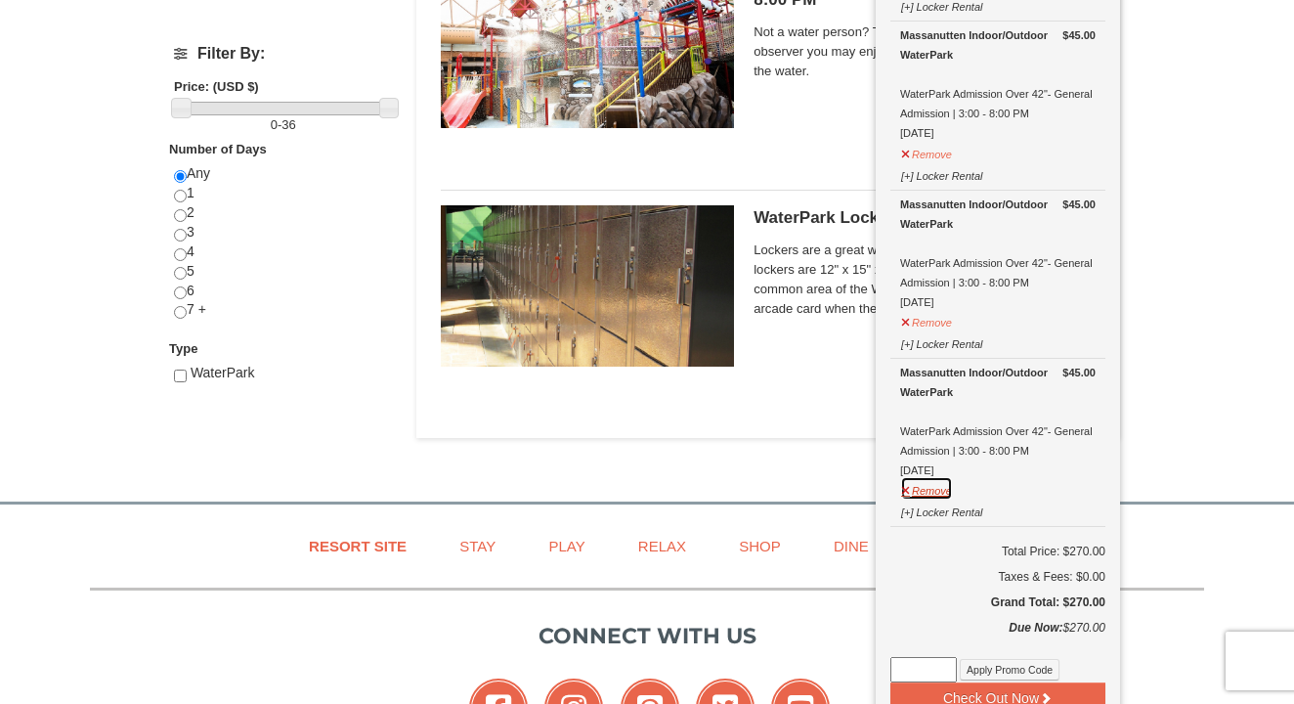
click at [934, 492] on button "Remove" at bounding box center [926, 488] width 53 height 24
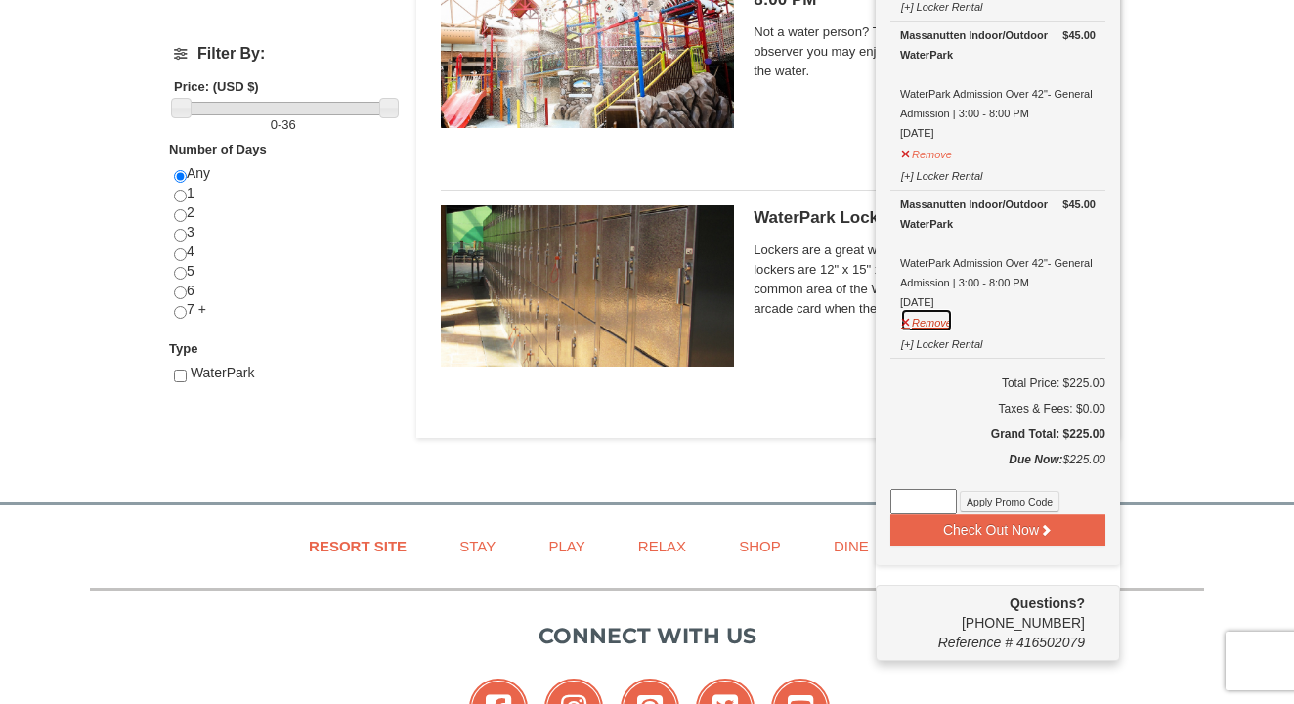
click at [935, 325] on button "Remove" at bounding box center [926, 320] width 53 height 24
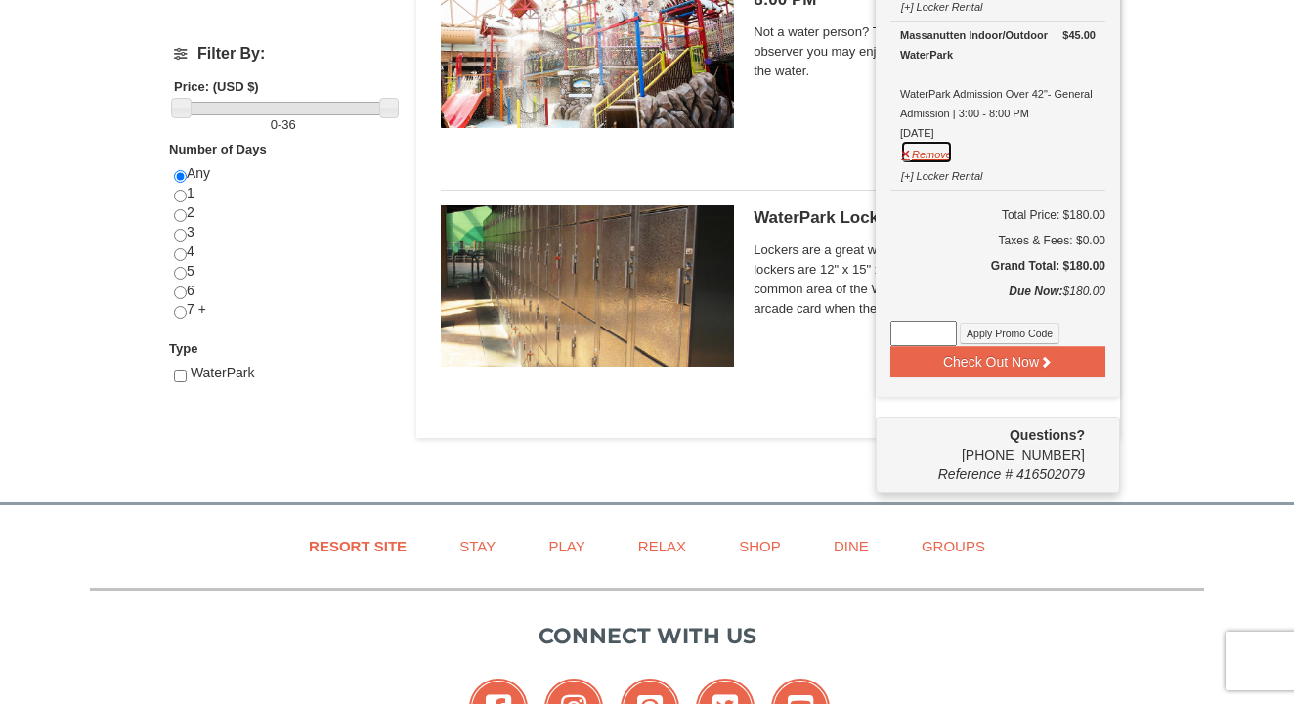
click at [927, 147] on button "Remove" at bounding box center [926, 152] width 53 height 24
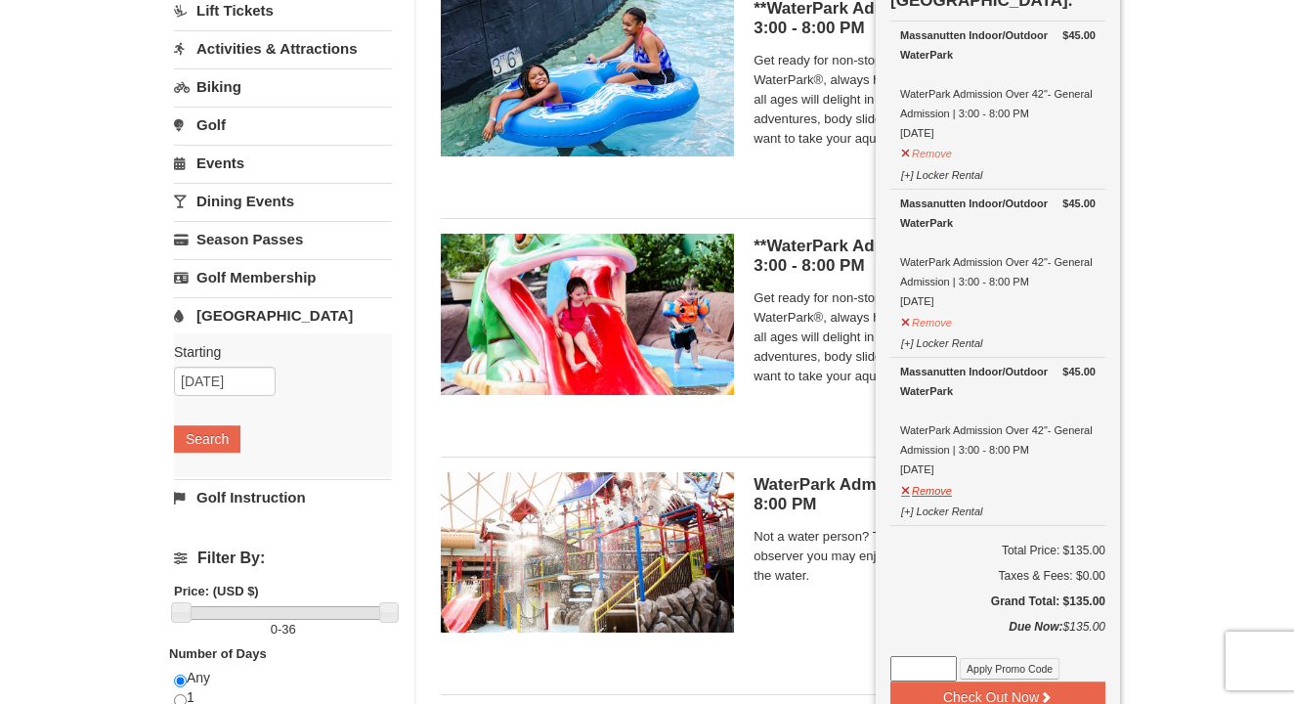
scroll to position [207, 0]
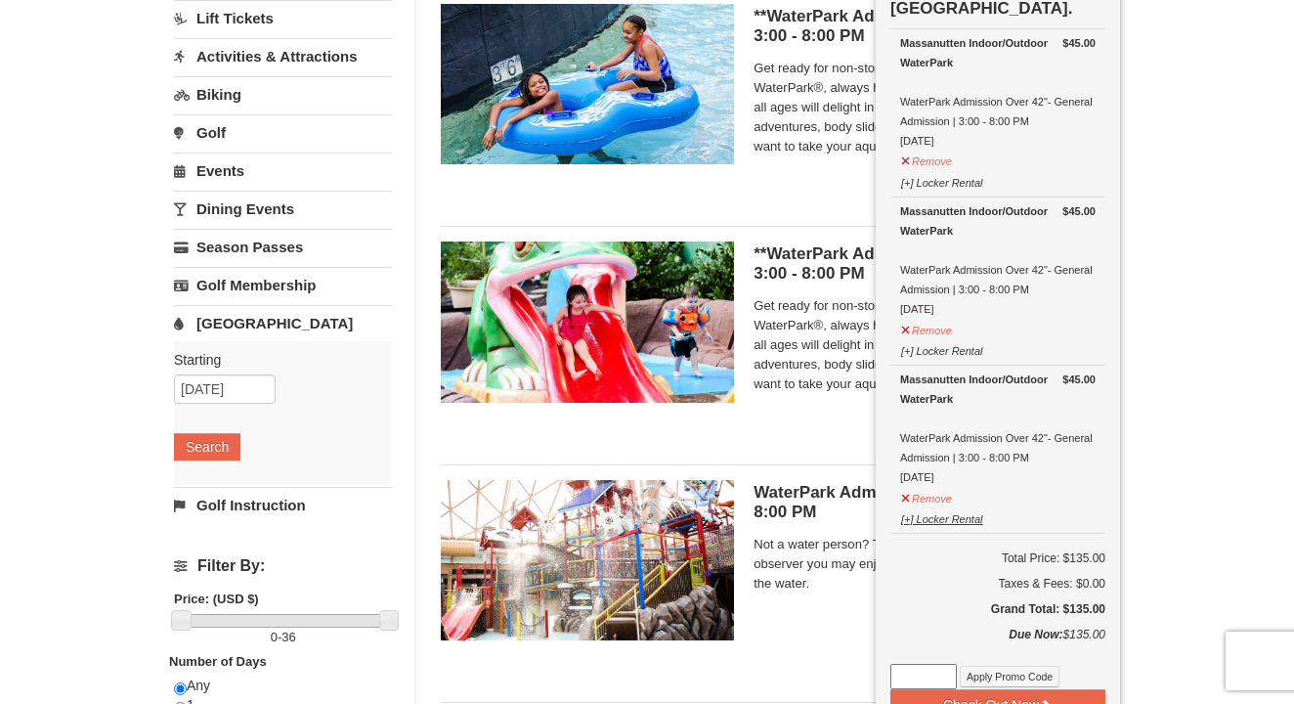
click at [938, 507] on button "[+] Locker Rental" at bounding box center [941, 516] width 83 height 24
click at [946, 503] on button "Remove" at bounding box center [926, 496] width 53 height 24
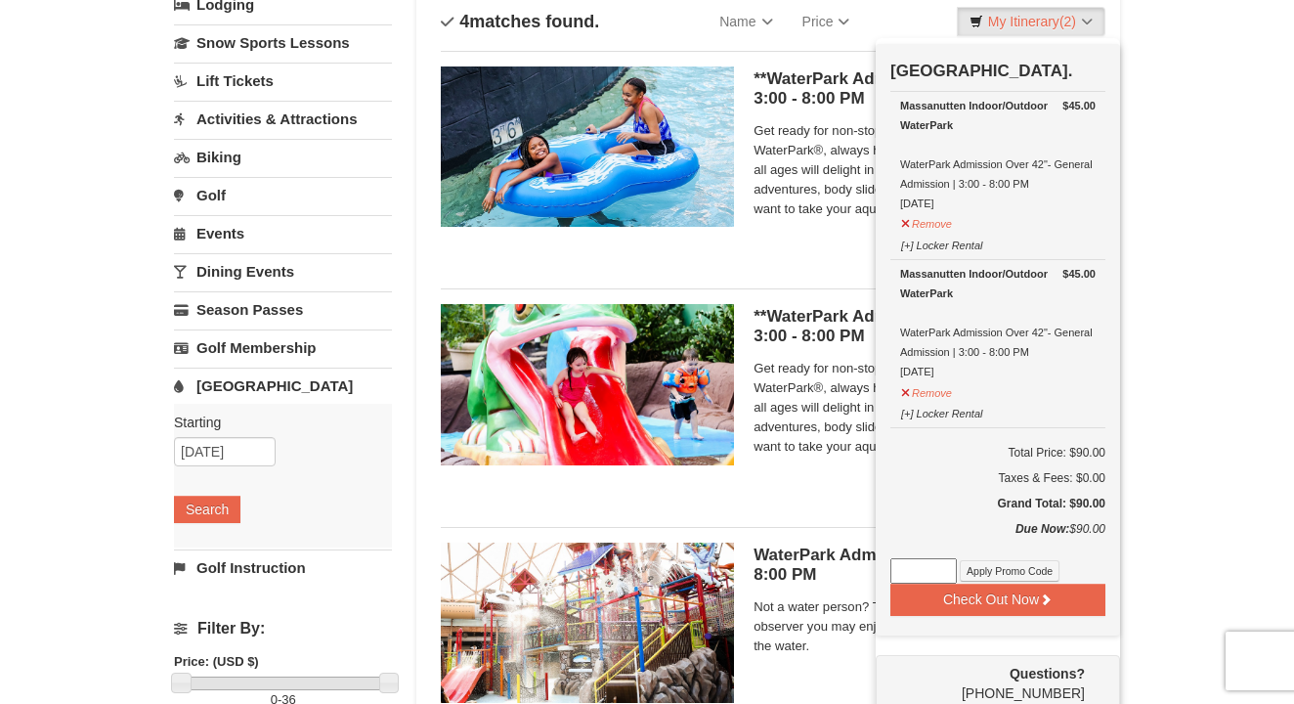
scroll to position [152, 0]
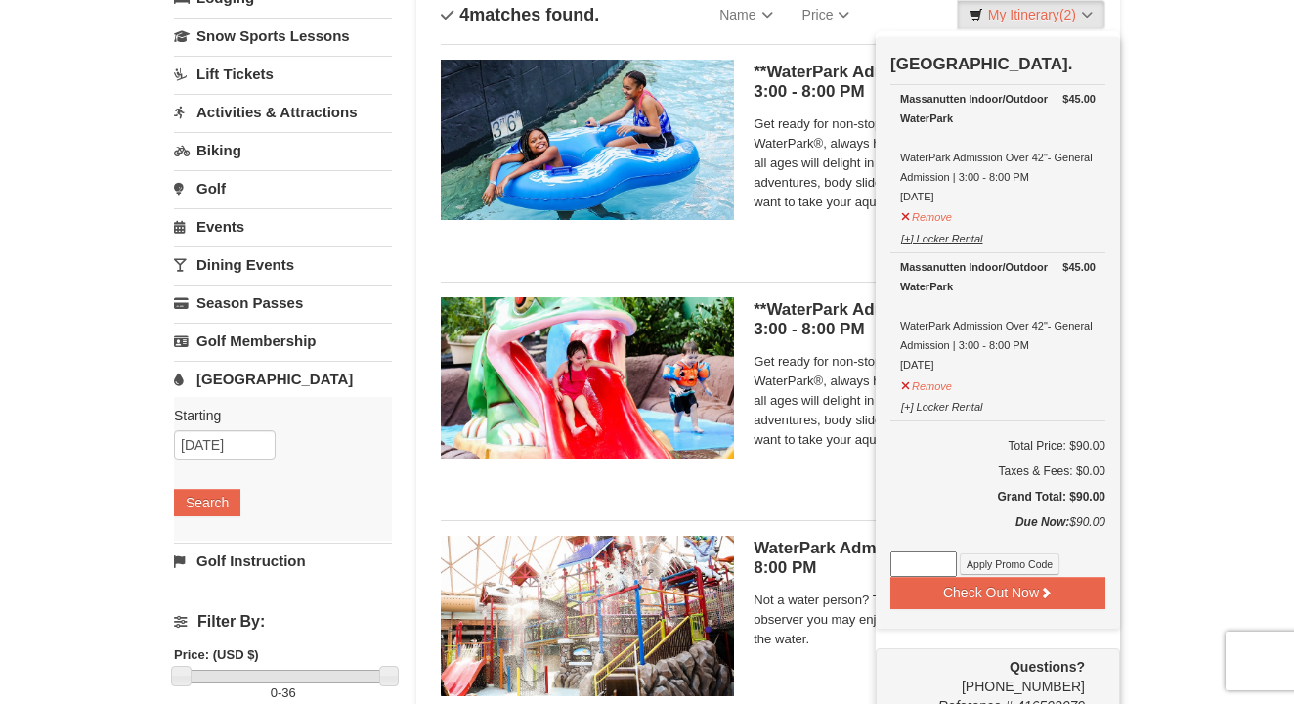
click at [938, 234] on button "[+] Locker Rental" at bounding box center [941, 236] width 83 height 24
click at [940, 415] on button "[+] Locker Rental" at bounding box center [941, 404] width 83 height 24
